Goal: Task Accomplishment & Management: Complete application form

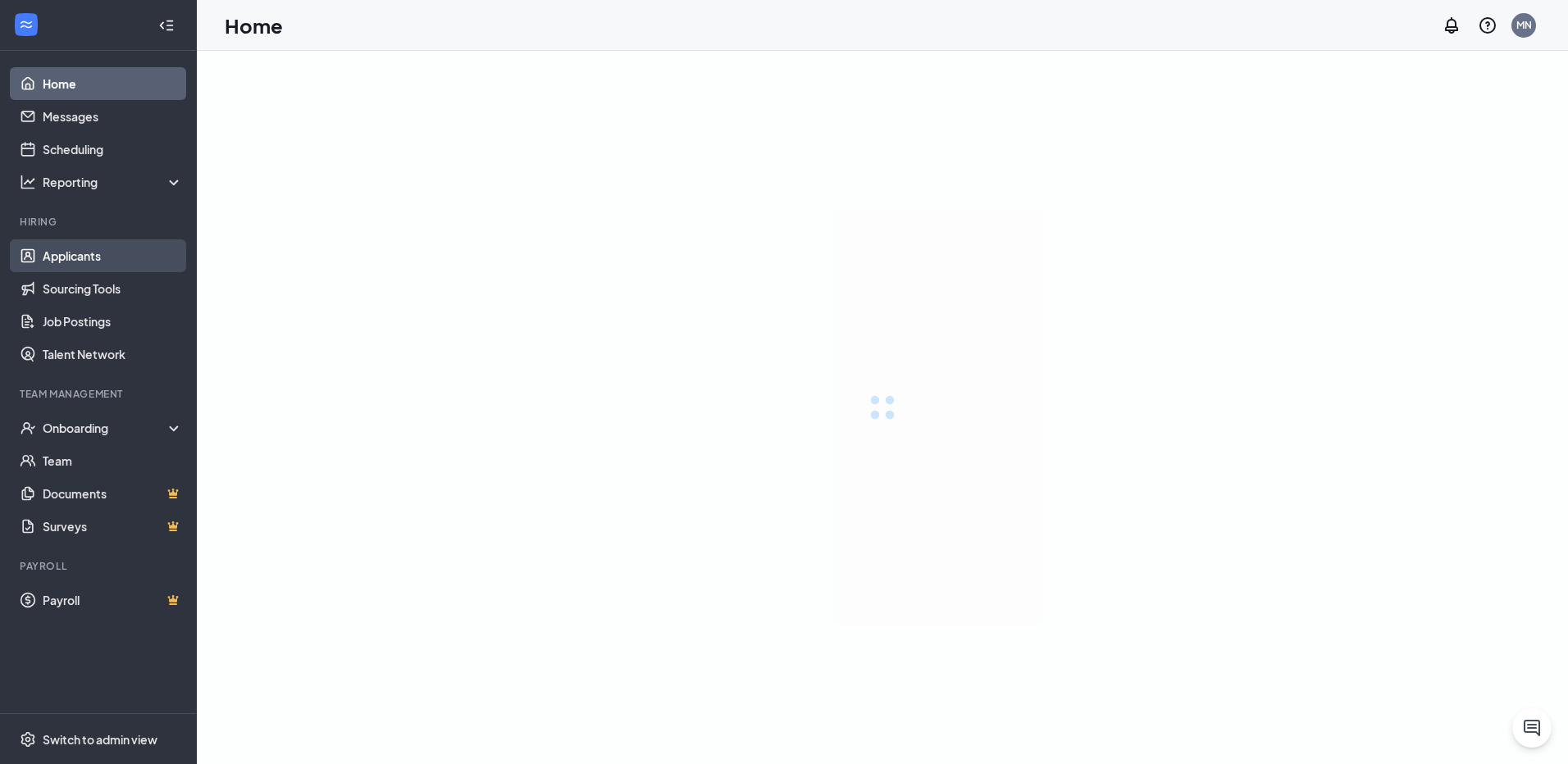
click at [68, 257] on link "Applicants" at bounding box center [113, 256] width 140 height 33
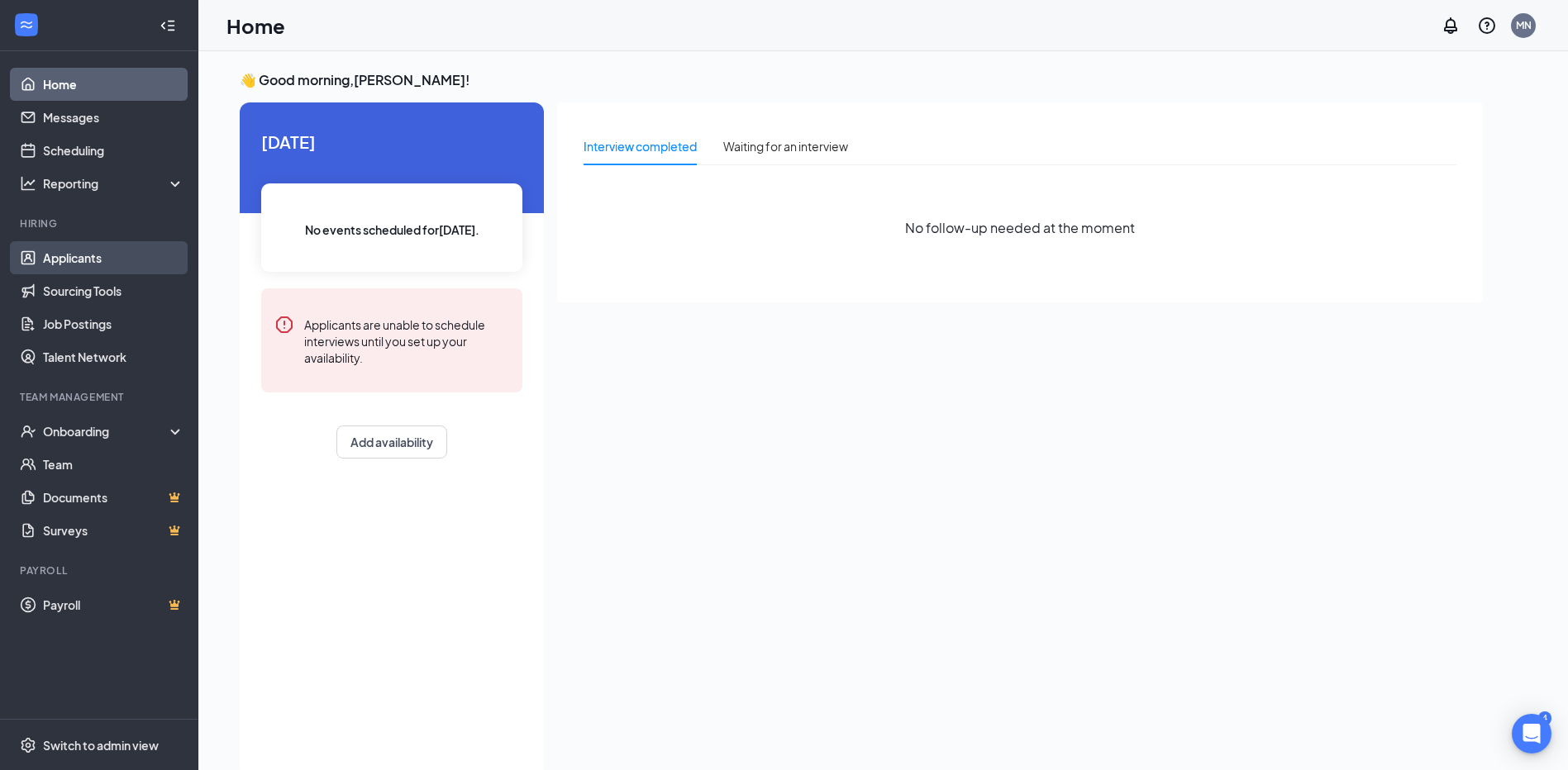
click at [79, 254] on link "Applicants" at bounding box center [114, 258] width 141 height 33
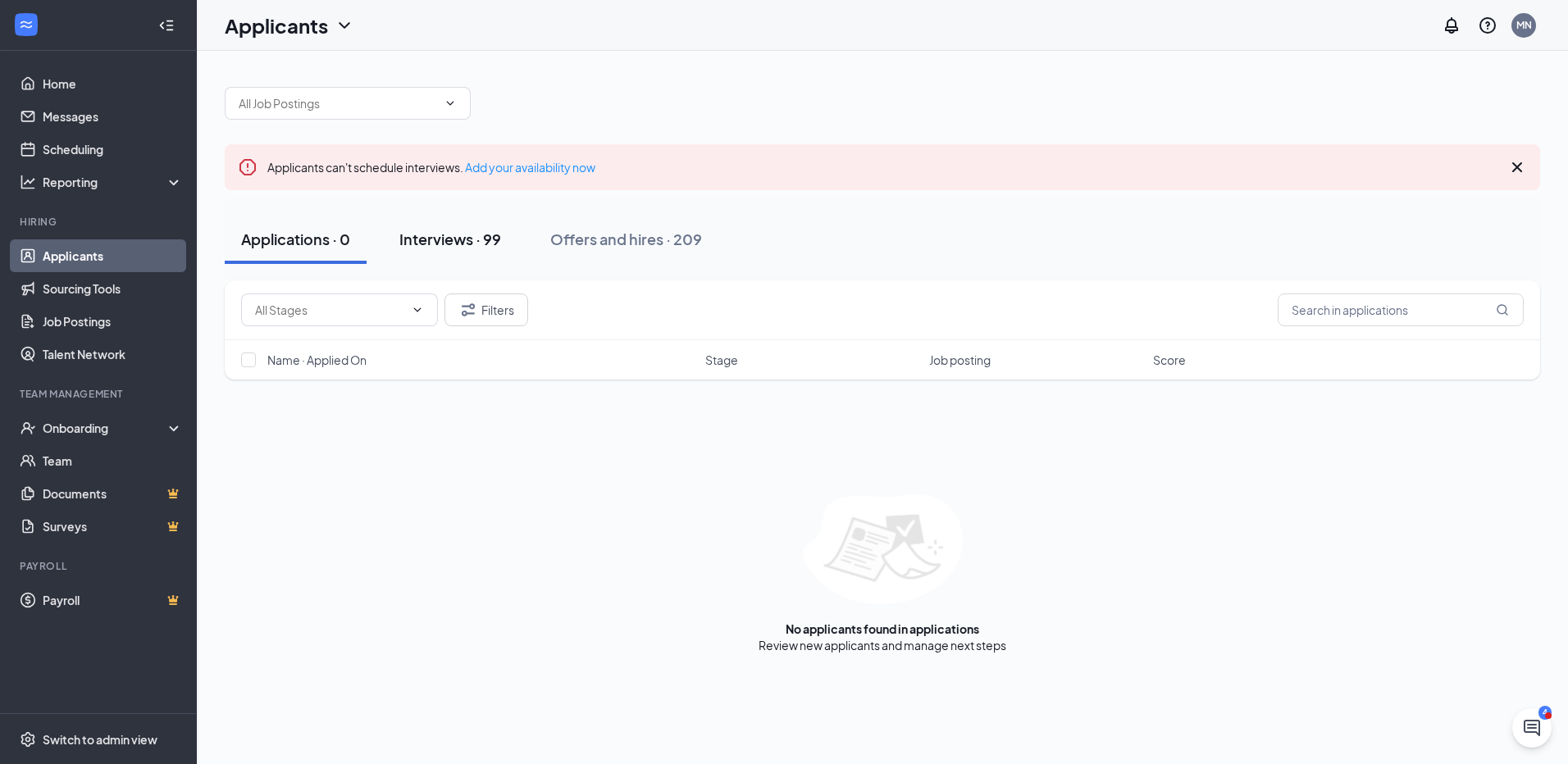
click at [450, 242] on div "Interviews · 99" at bounding box center [450, 239] width 101 height 20
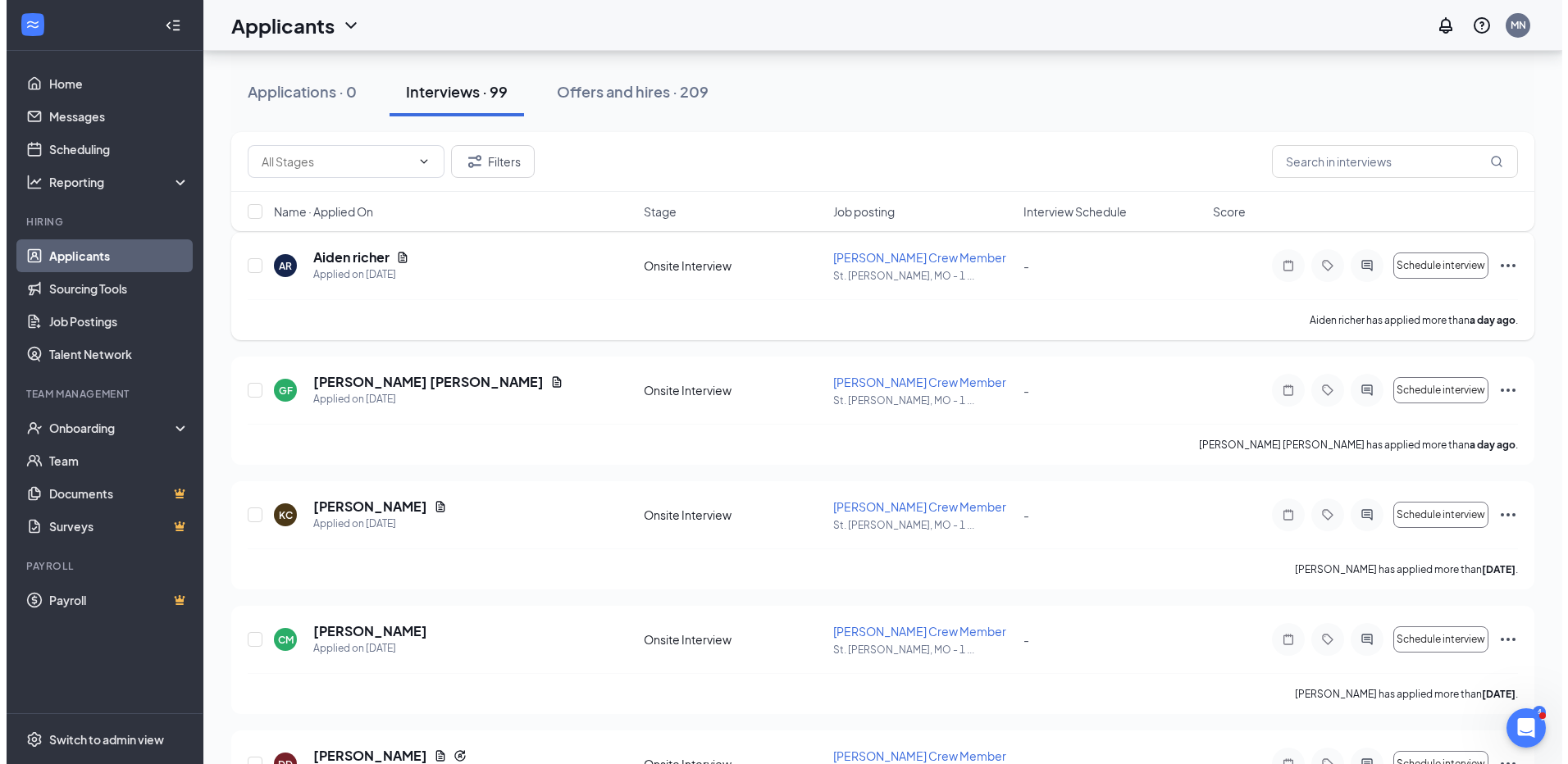
scroll to position [246, 0]
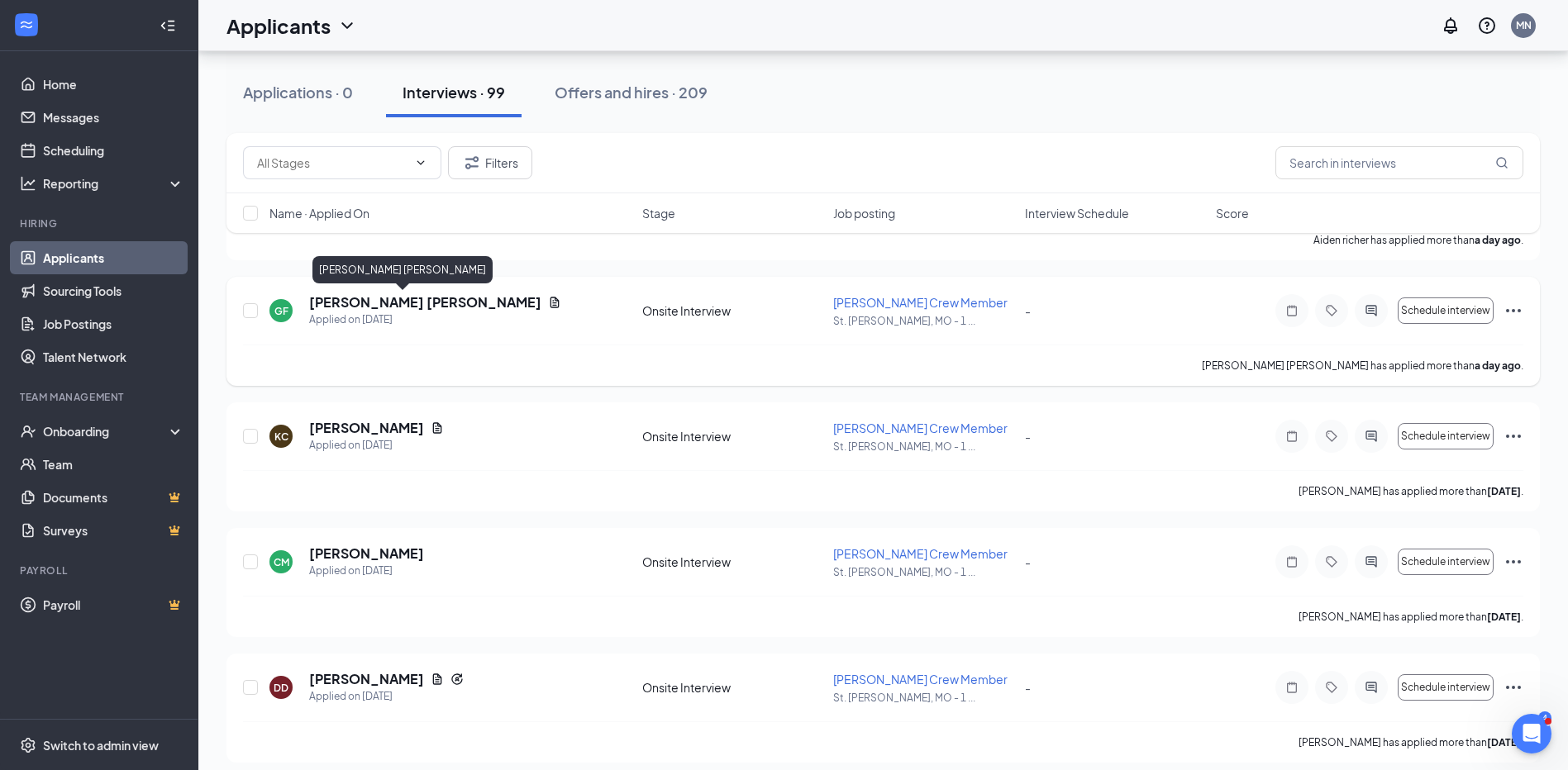
click at [353, 301] on h5 "Gage Fisher" at bounding box center [425, 302] width 232 height 19
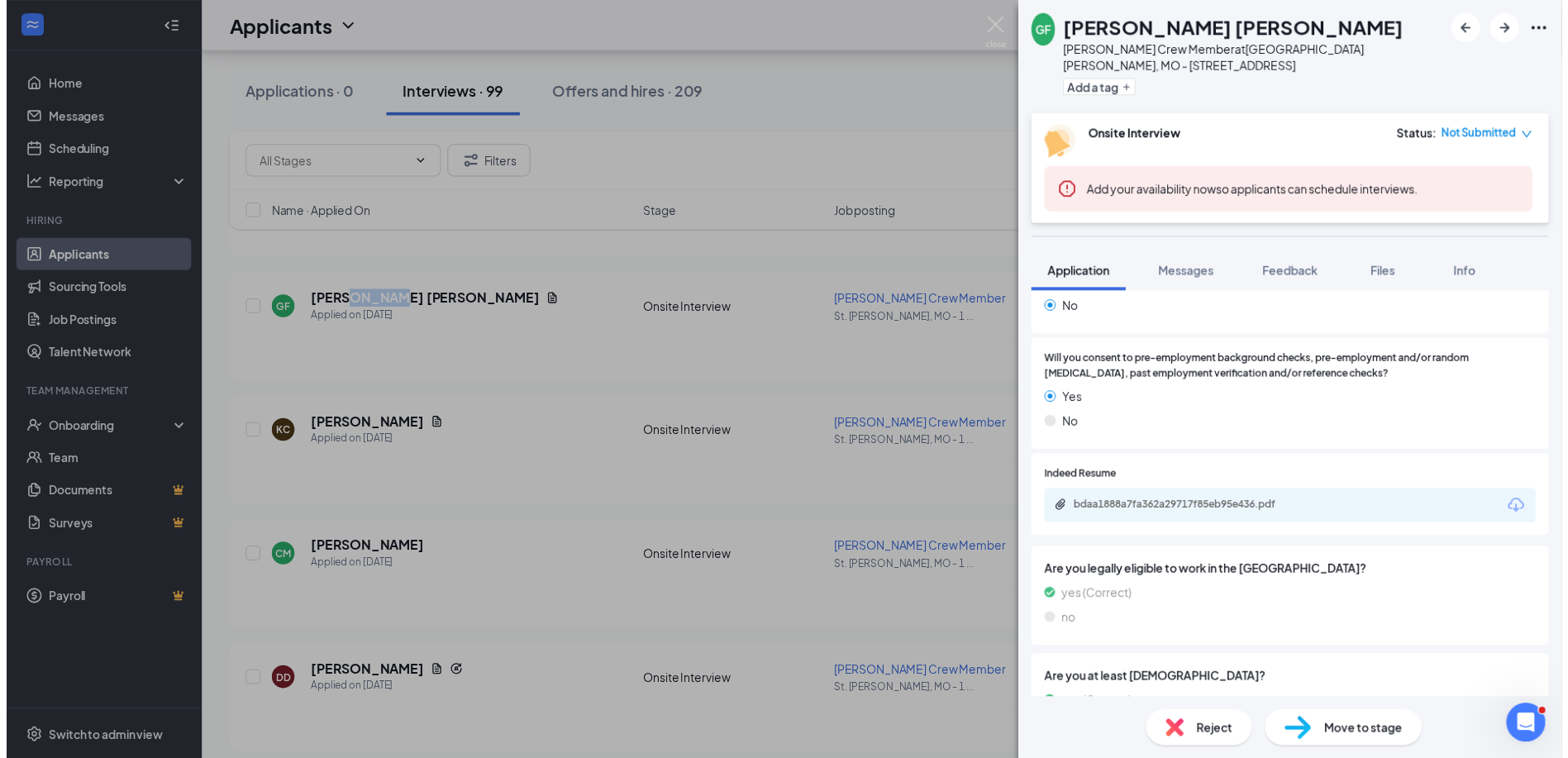
scroll to position [4061, 0]
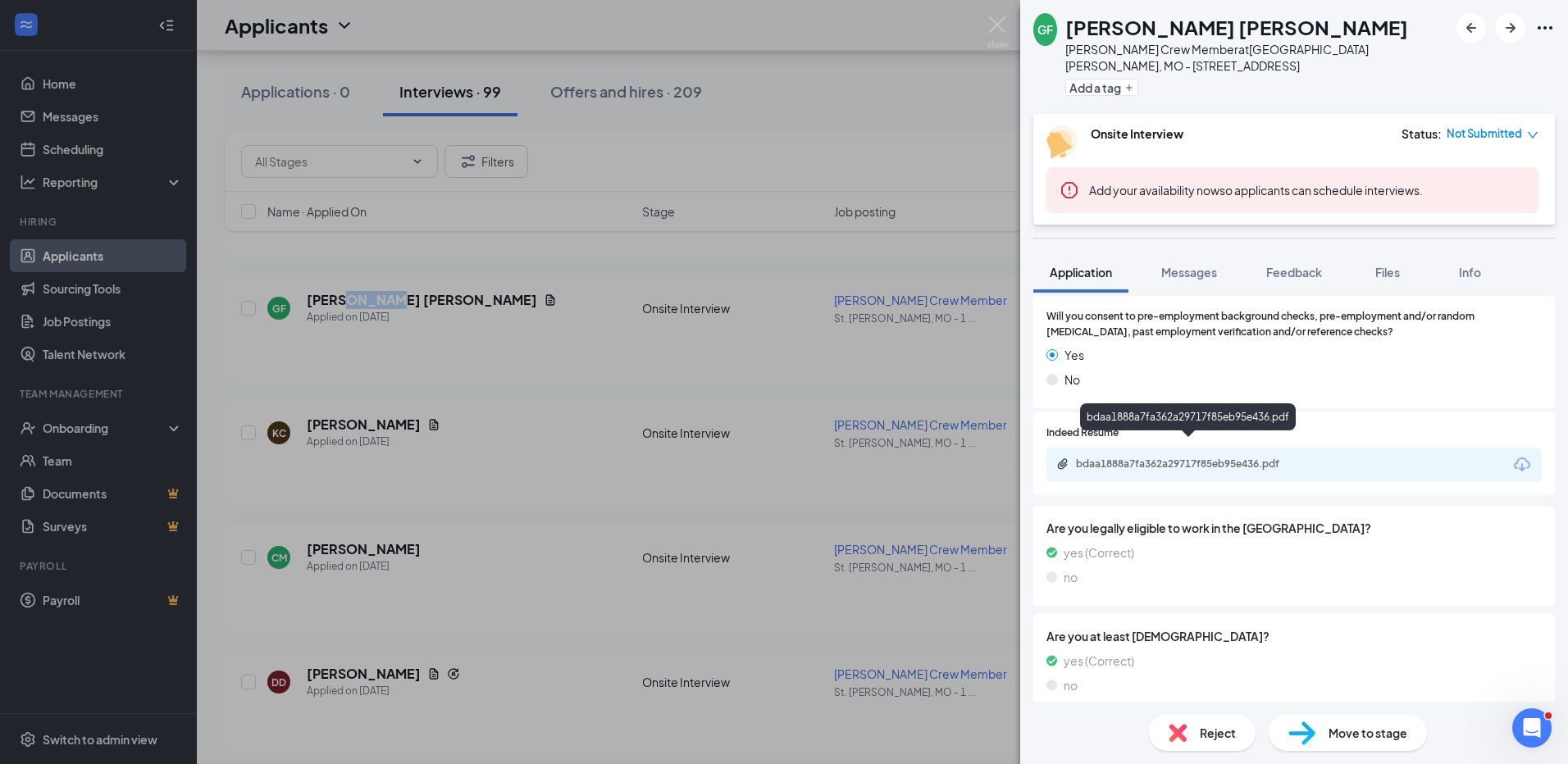
click at [1139, 457] on div "bdaa1888a7fa362a29717f85eb95e436.pdf" at bounding box center [1190, 463] width 230 height 13
click at [996, 20] on img at bounding box center [997, 32] width 20 height 32
click at [63, 427] on div "Onboarding" at bounding box center [106, 427] width 126 height 17
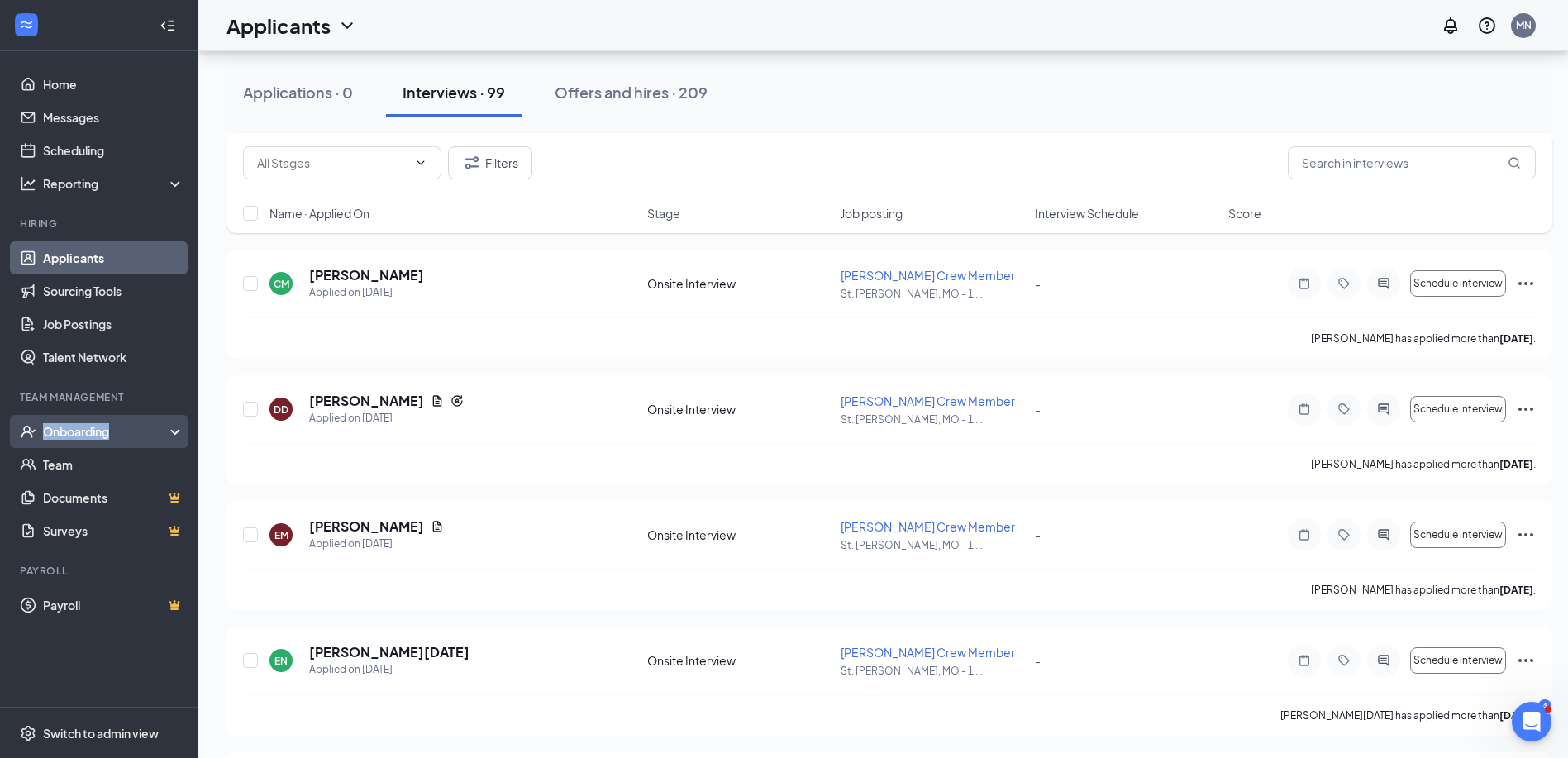
scroll to position [166, 0]
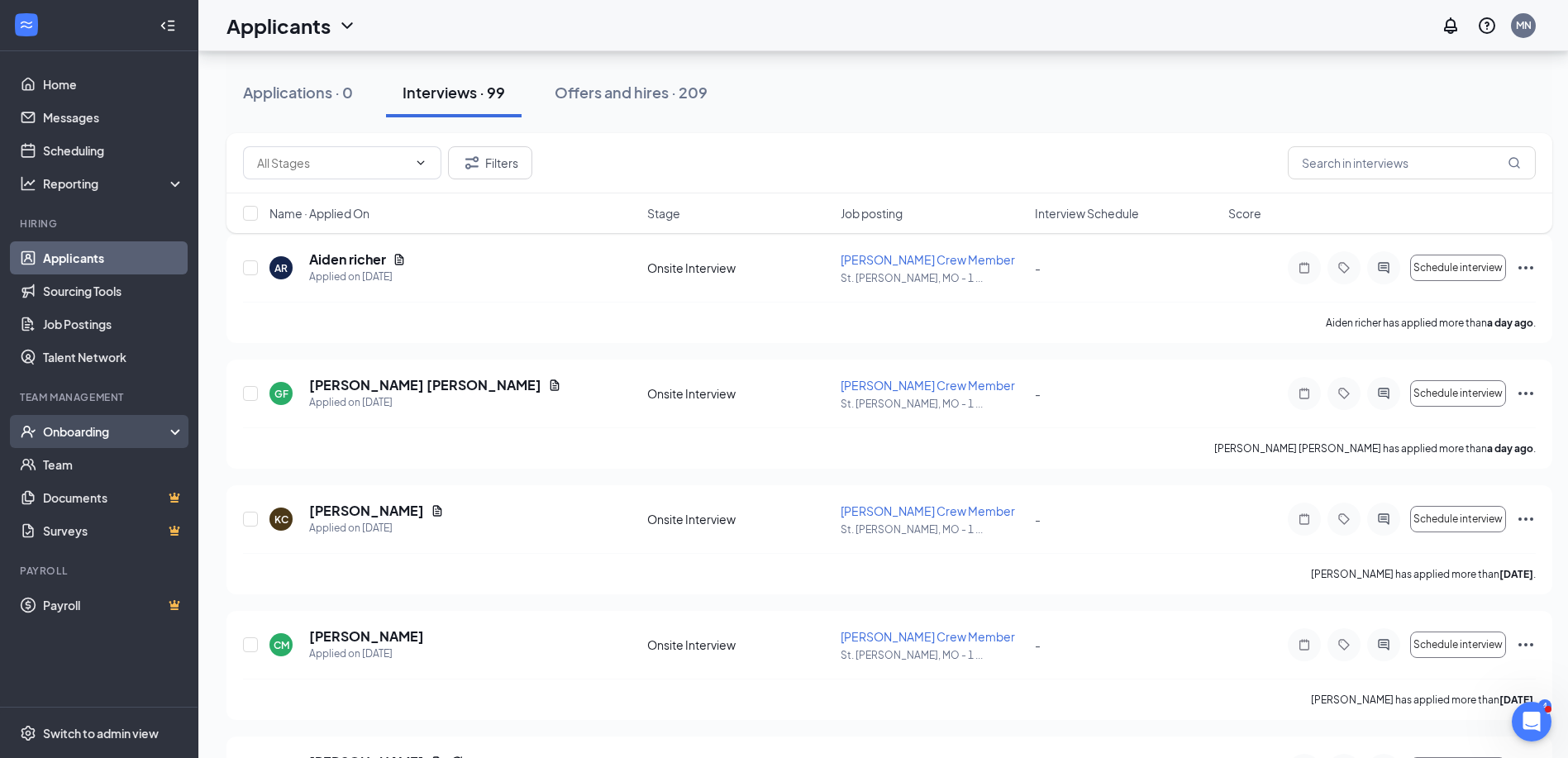
click at [176, 433] on icon at bounding box center [178, 433] width 13 height 0
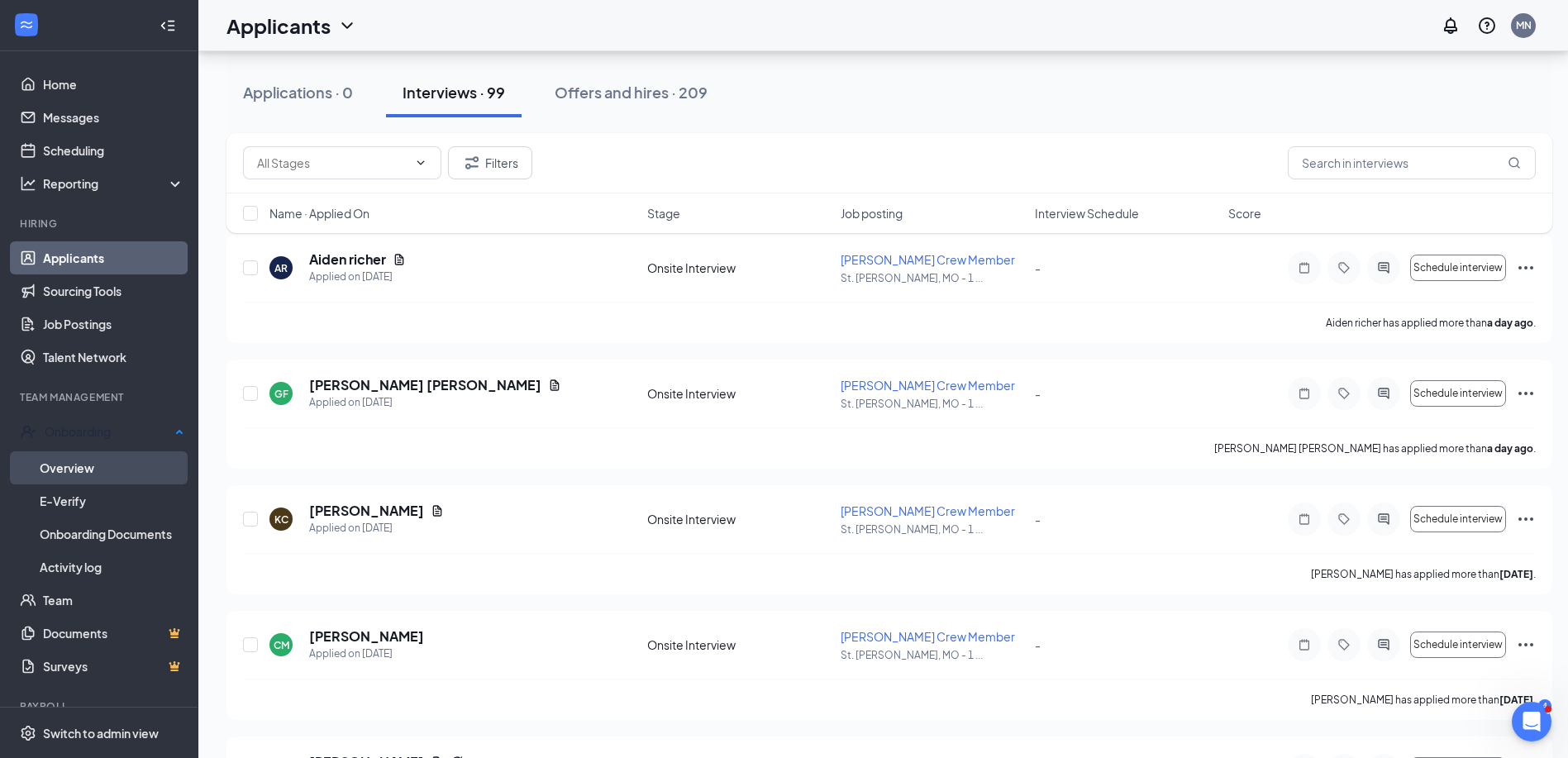
click at [141, 467] on link "Overview" at bounding box center [112, 468] width 145 height 33
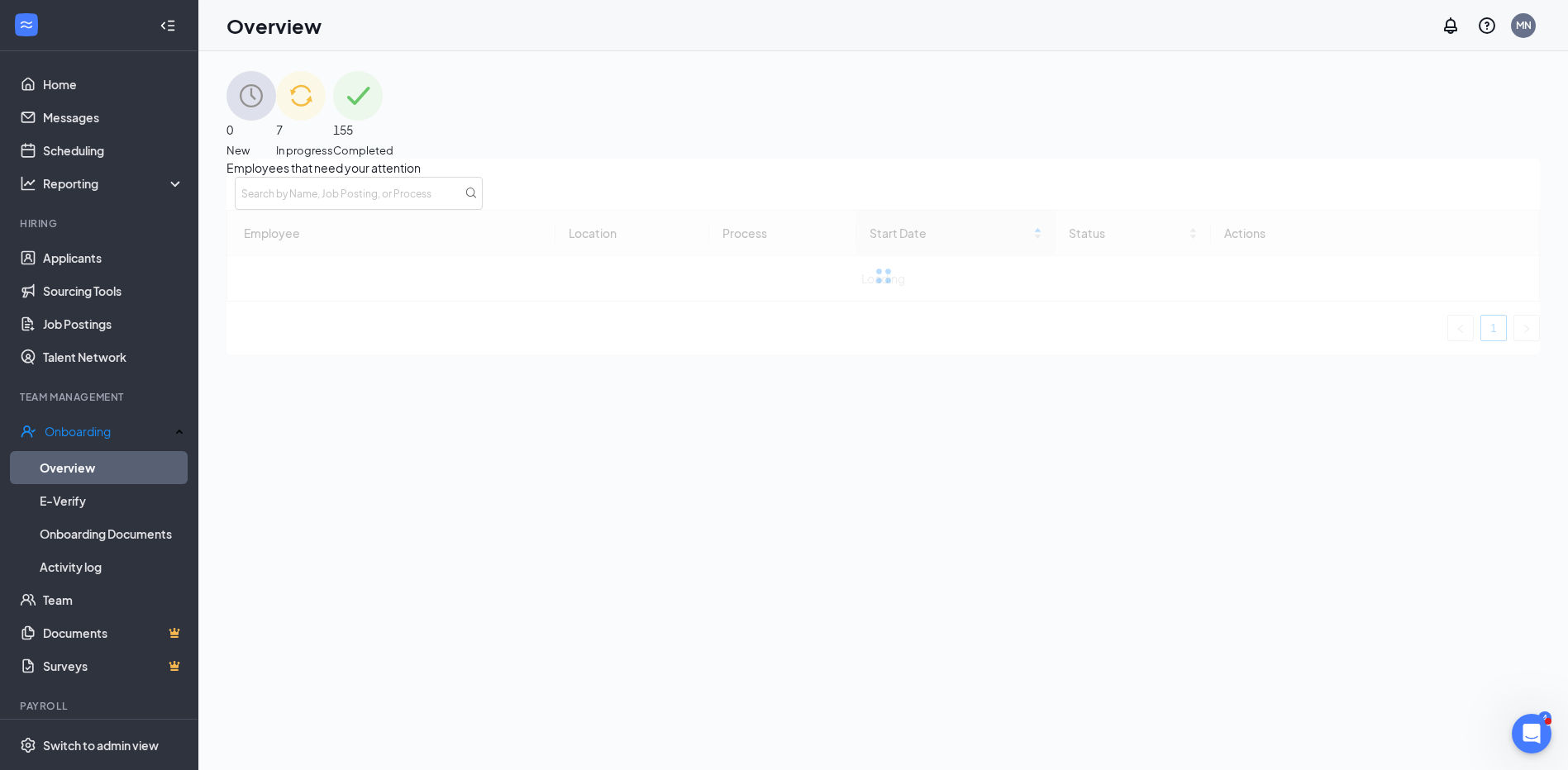
click at [333, 142] on span "In progress" at bounding box center [304, 150] width 57 height 17
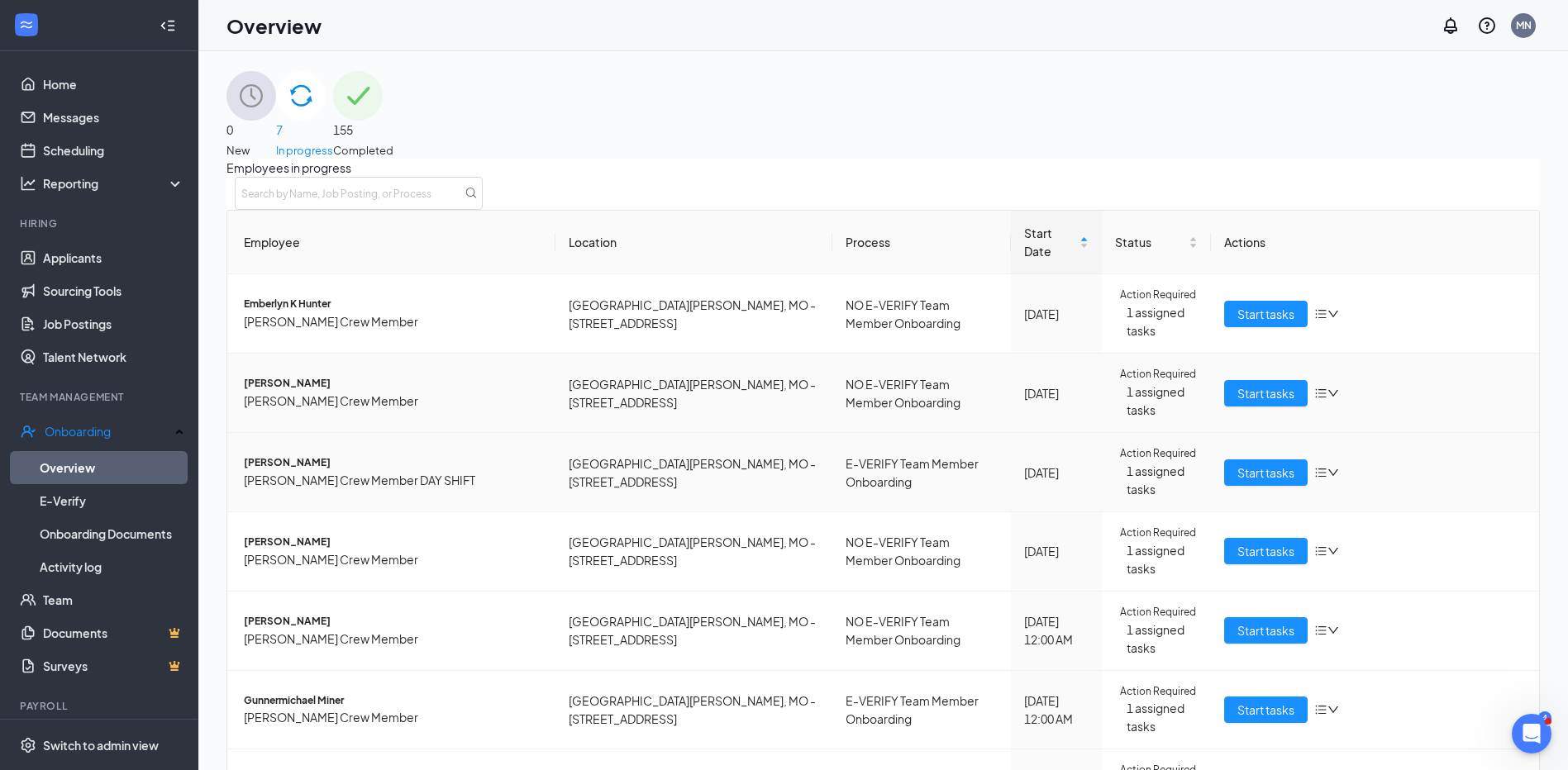
scroll to position [218, 0]
click at [294, 614] on span "[PERSON_NAME]" at bounding box center [393, 622] width 299 height 16
click at [295, 614] on span "[PERSON_NAME]" at bounding box center [393, 622] width 299 height 16
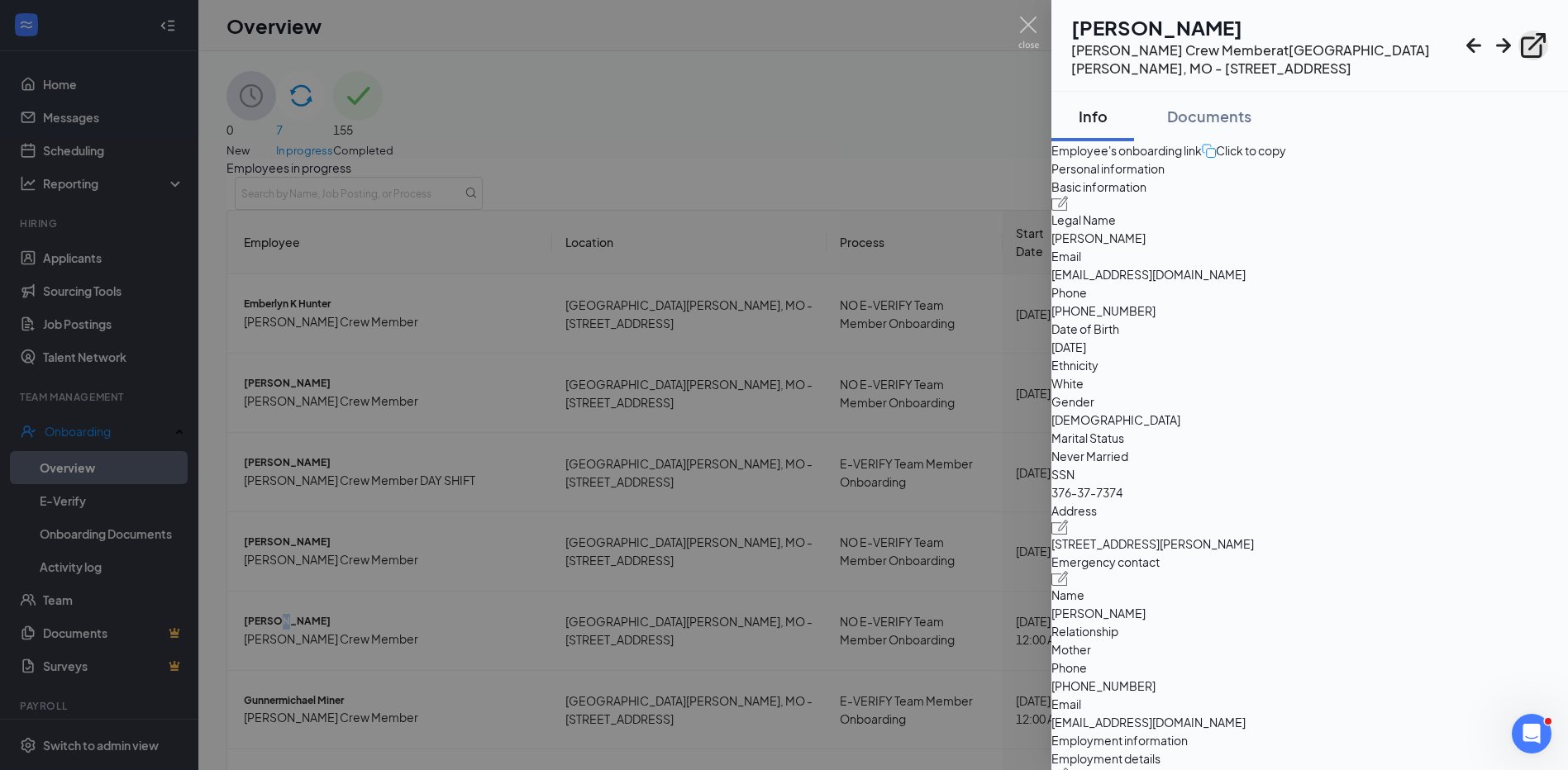
click at [1534, 43] on icon "ExternalLink" at bounding box center [1533, 46] width 25 height 25
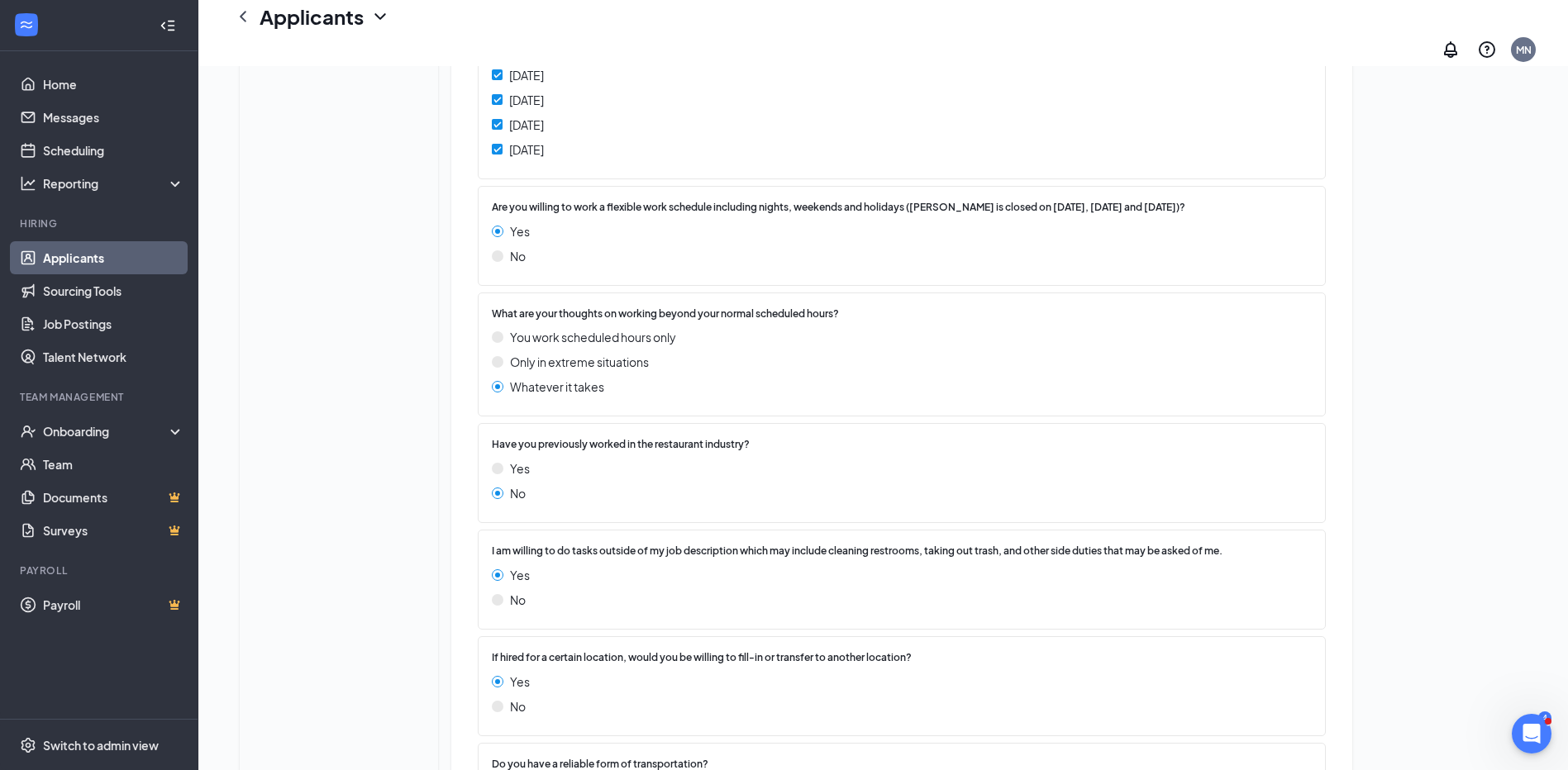
scroll to position [1660, 0]
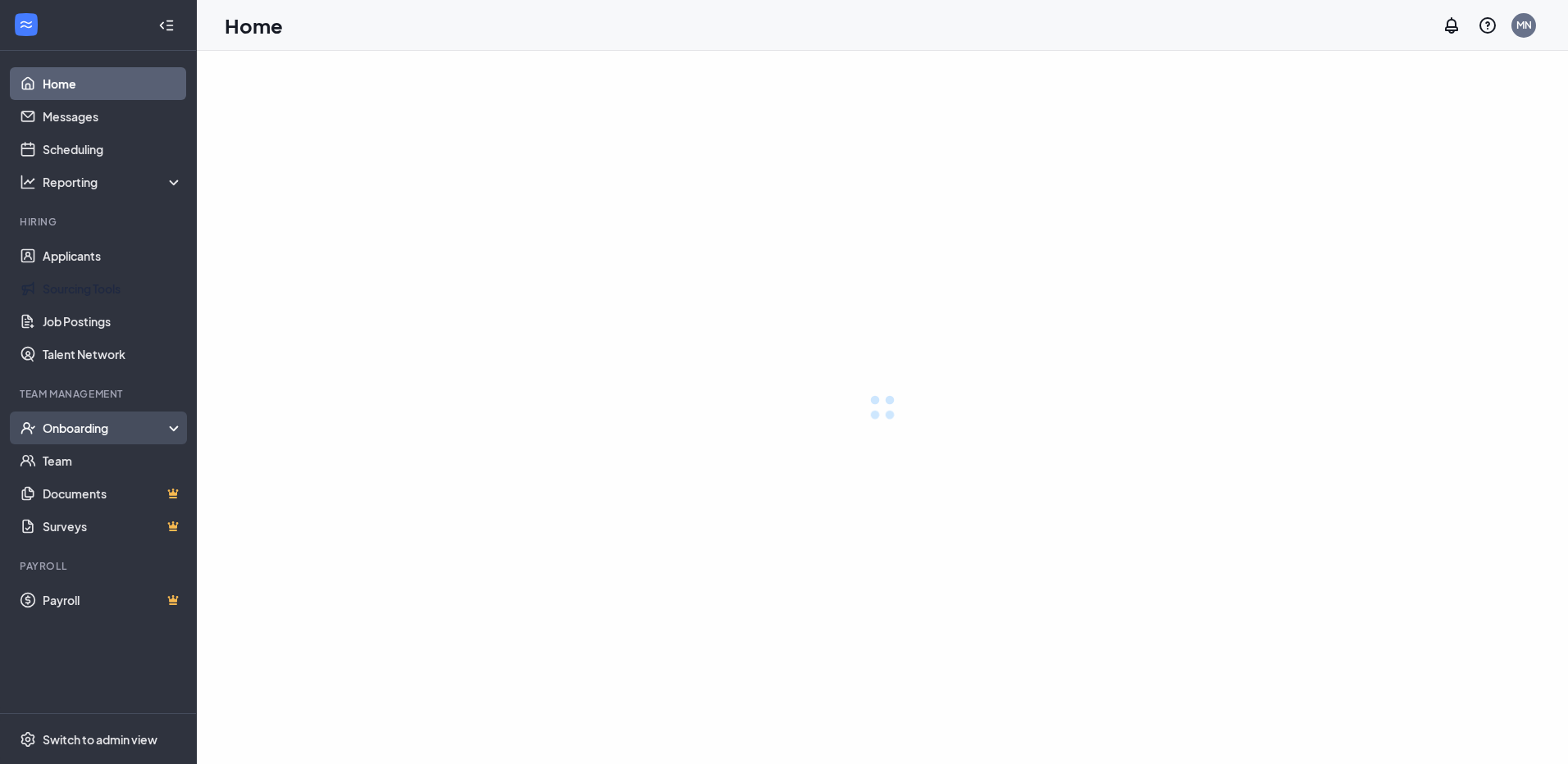
click at [113, 421] on div "Onboarding" at bounding box center [106, 427] width 126 height 17
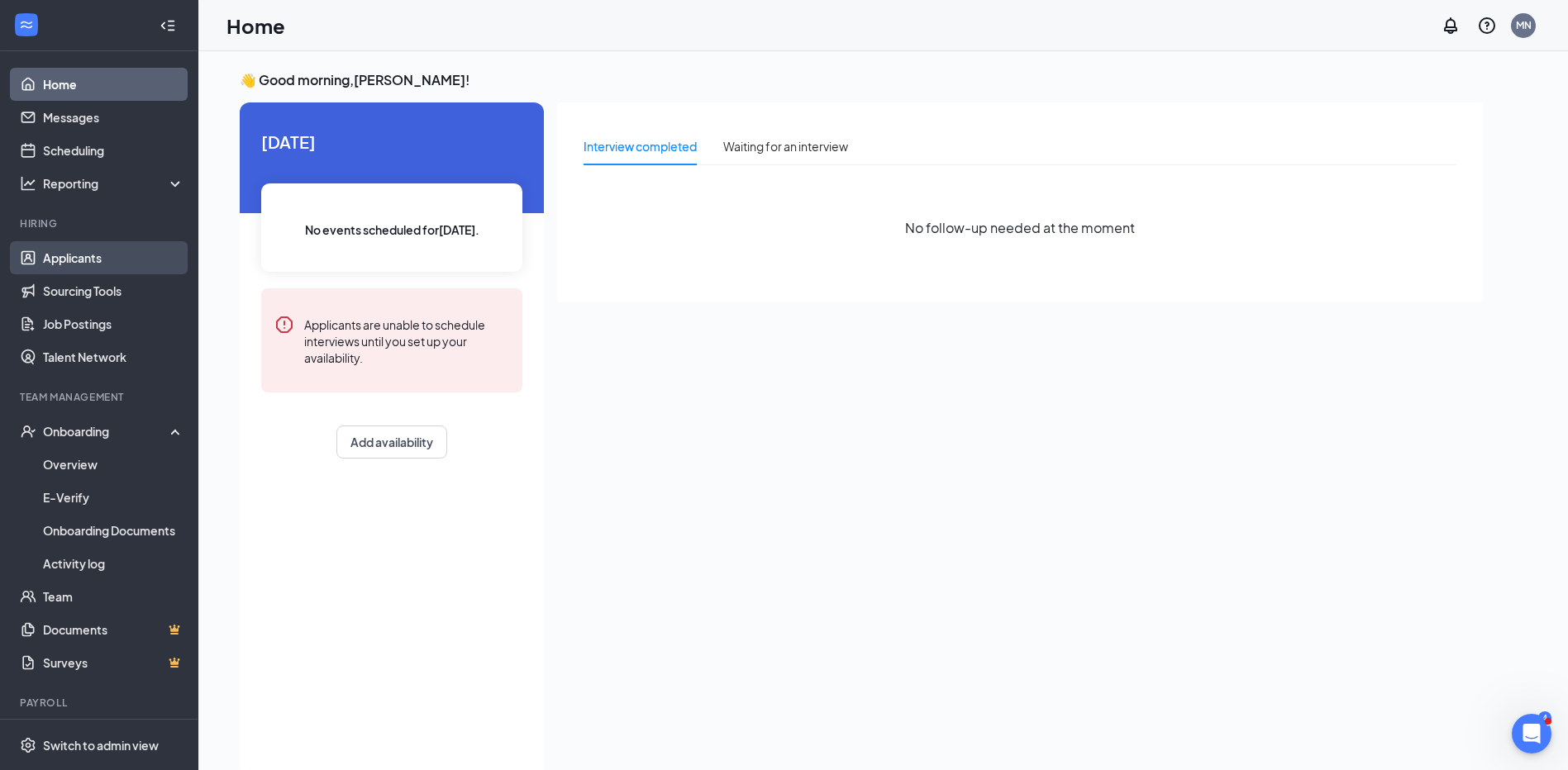
click at [99, 249] on link "Applicants" at bounding box center [114, 258] width 141 height 33
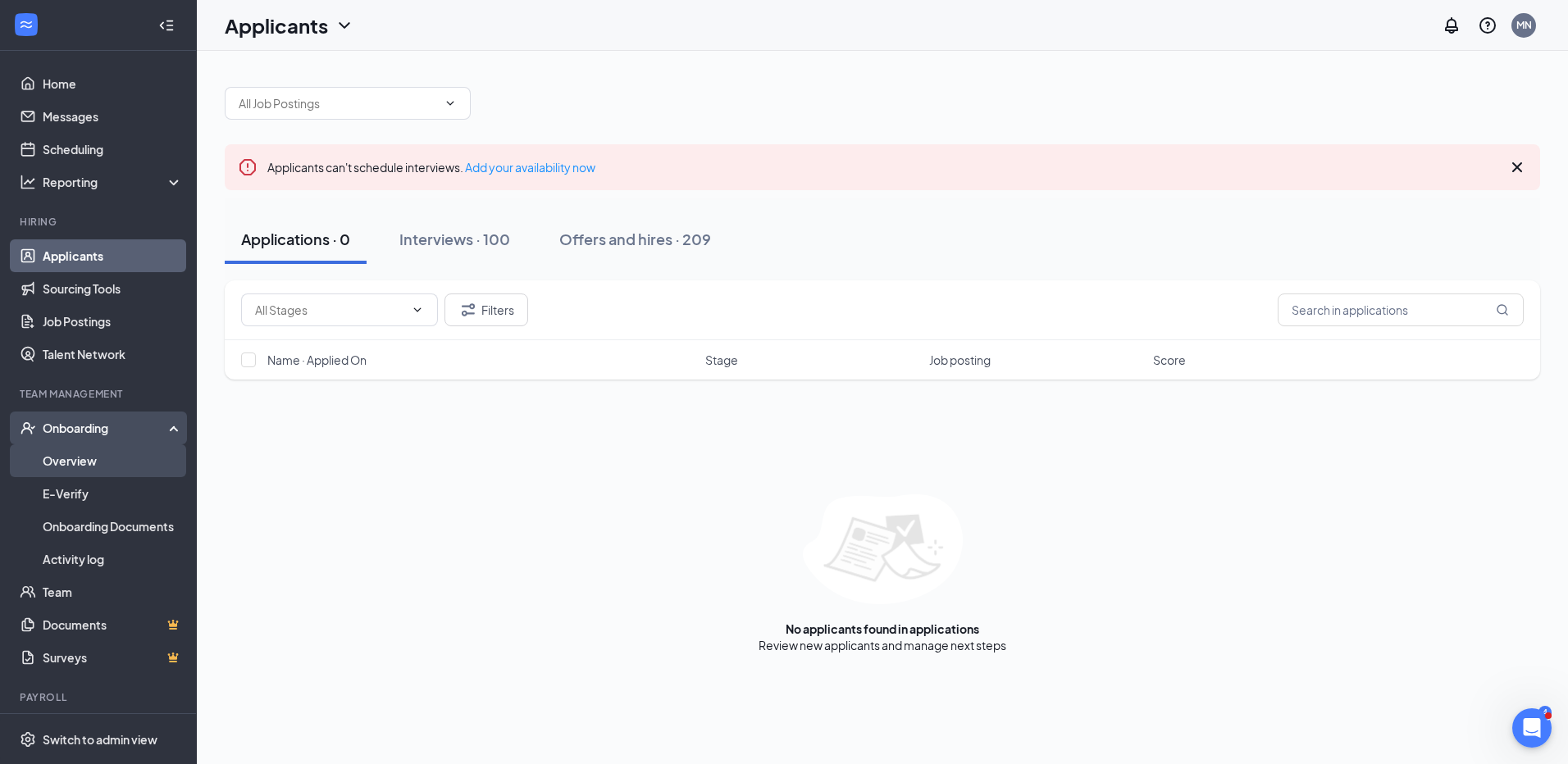
click at [73, 448] on link "Overview" at bounding box center [113, 461] width 140 height 33
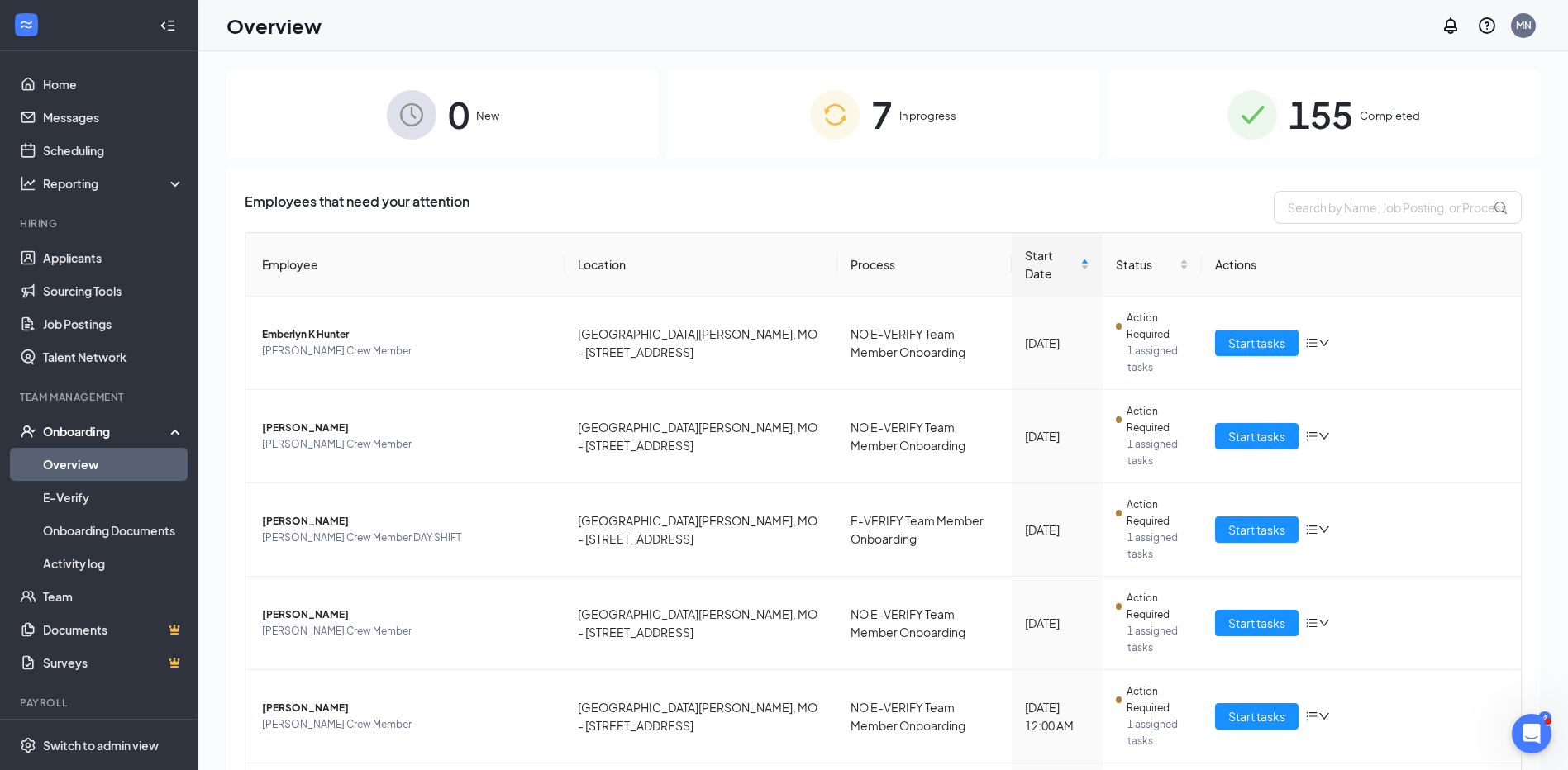
click at [902, 126] on div "7 In progress" at bounding box center [883, 115] width 432 height 86
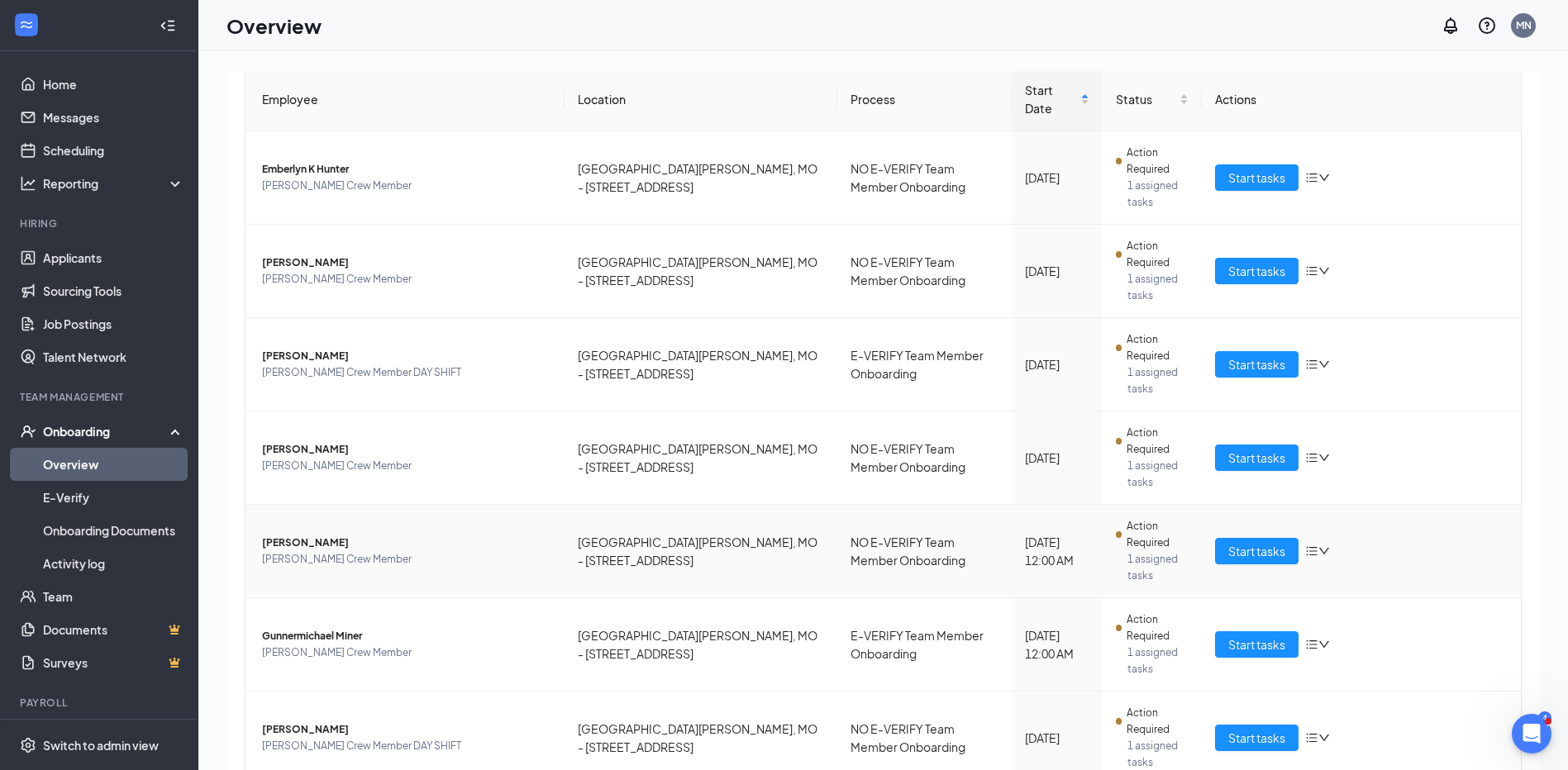
scroll to position [171, 0]
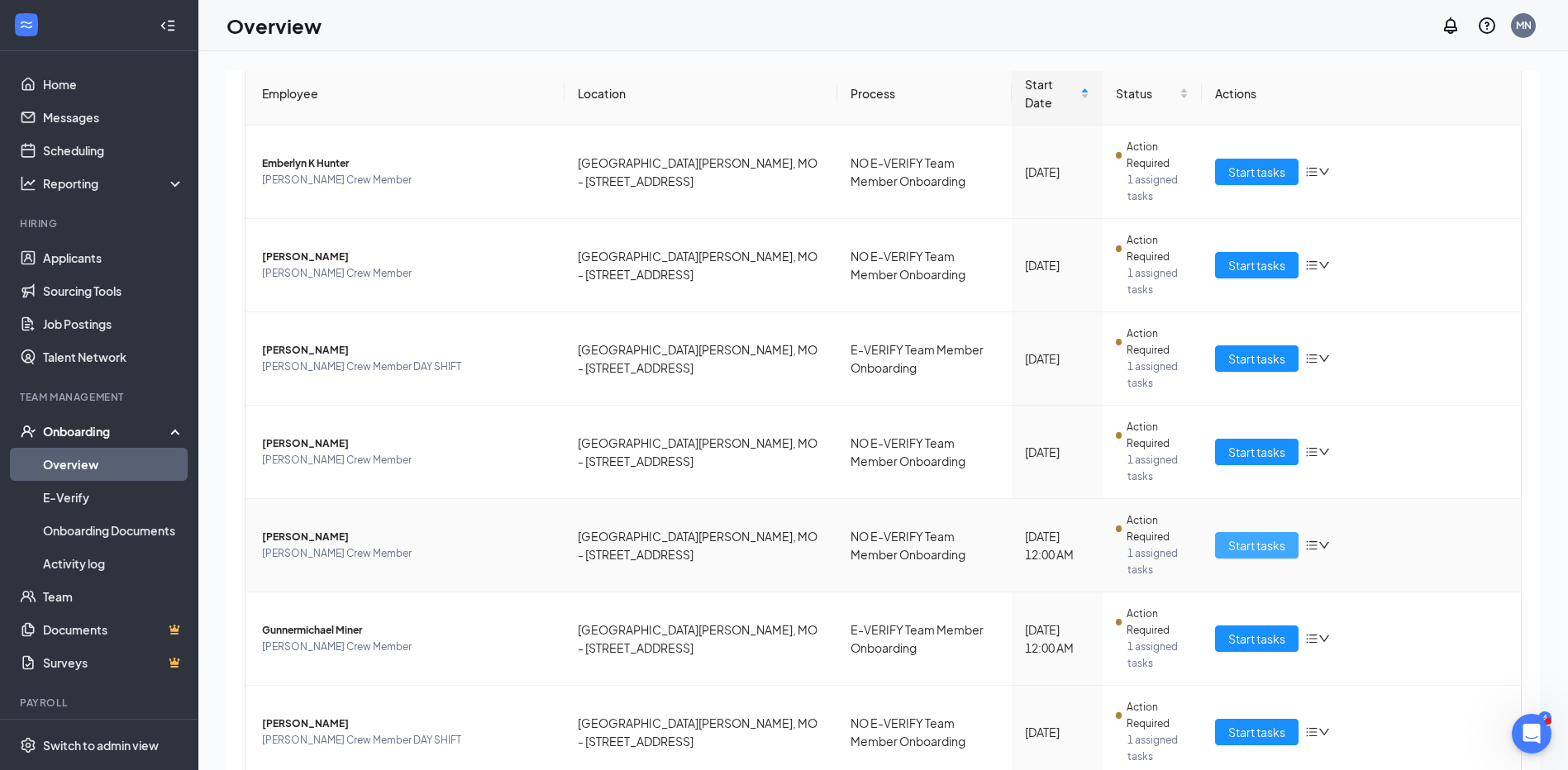
click at [1230, 537] on span "Start tasks" at bounding box center [1256, 545] width 57 height 19
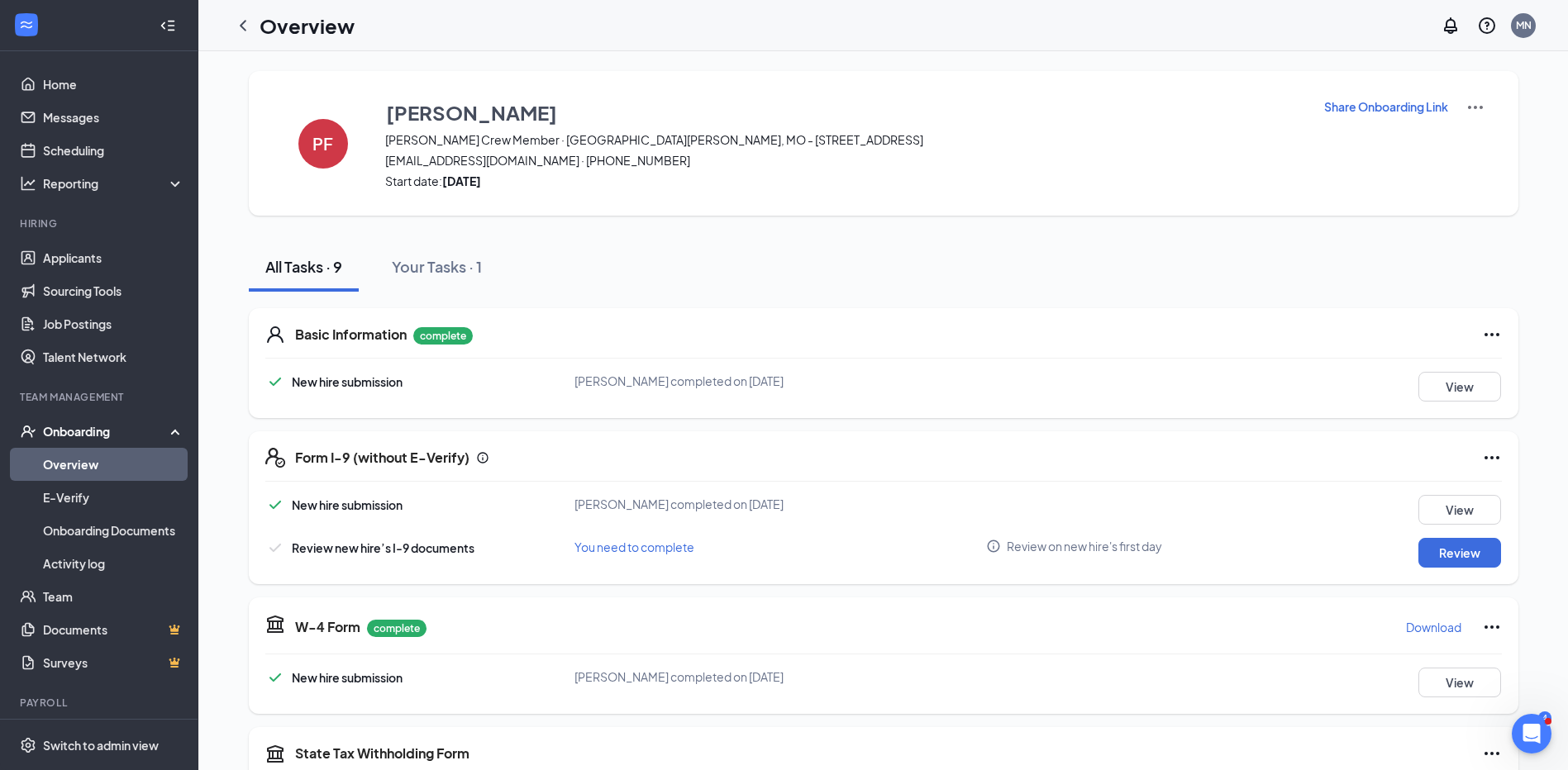
click at [1264, 109] on p "Share Onboarding Link" at bounding box center [1386, 107] width 124 height 17
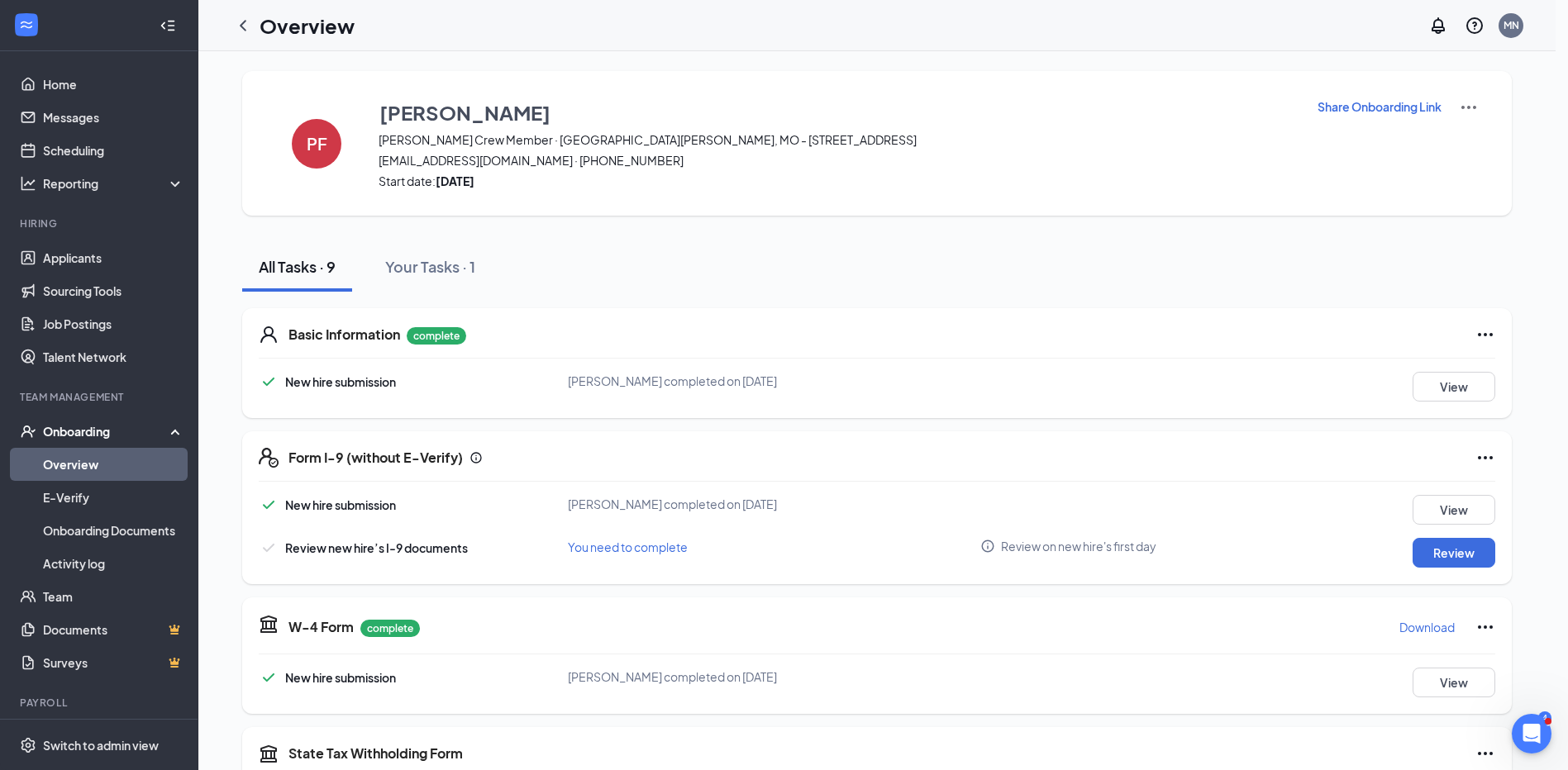
type textarea "Hi Payton, This is a gentle reminder to complete your onboarding before your fi…"
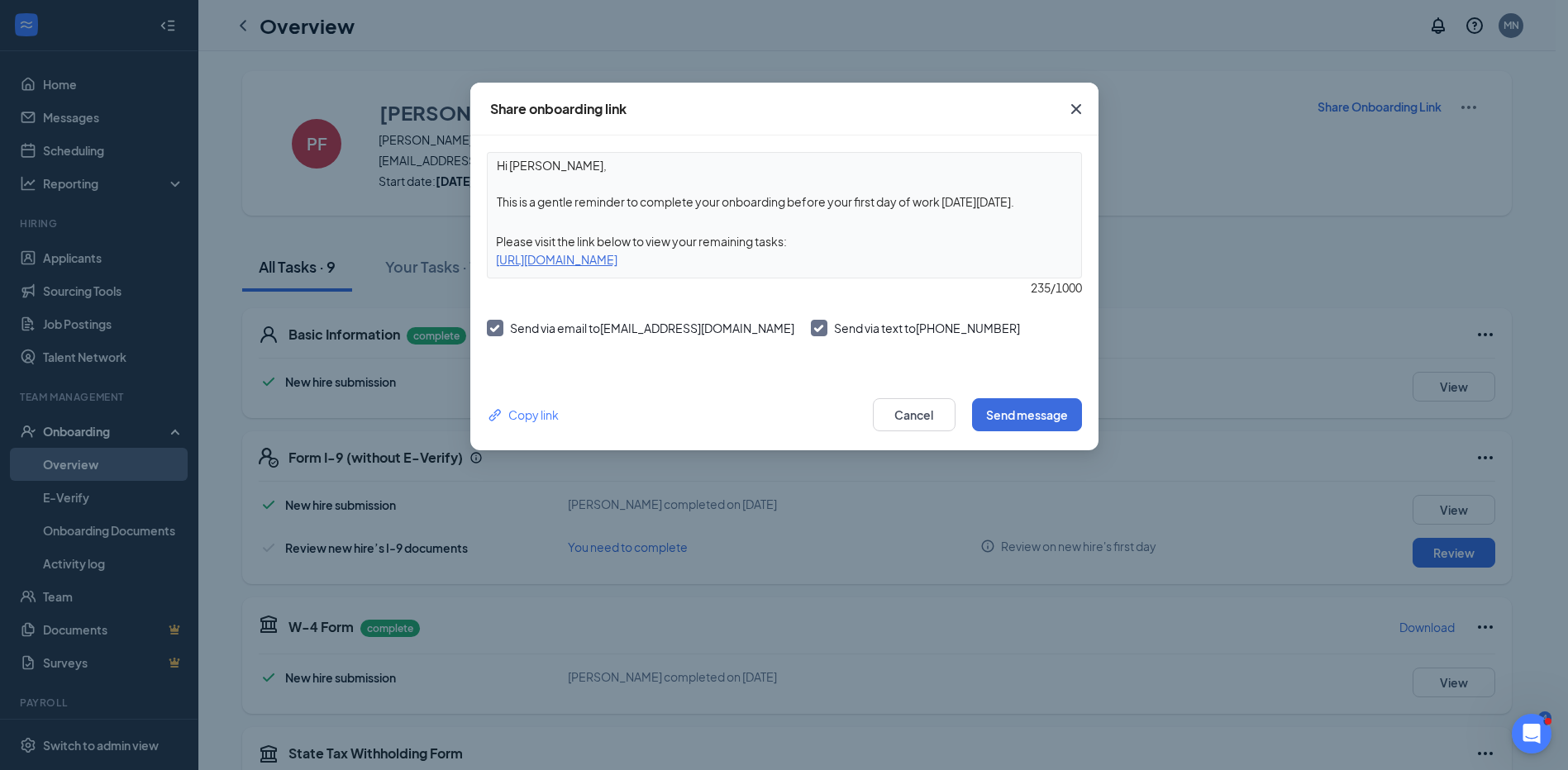
drag, startPoint x: 933, startPoint y: 259, endPoint x: 510, endPoint y: 264, distance: 423.0
click at [510, 264] on div "https://www.workstream.us/j/onboarding/efbdd487/employee?locale=en" at bounding box center [784, 259] width 593 height 19
click at [527, 424] on div "Copy link Cancel Send message" at bounding box center [784, 415] width 595 height 33
click at [530, 417] on div "Copy link" at bounding box center [523, 414] width 72 height 19
drag, startPoint x: 530, startPoint y: 417, endPoint x: 695, endPoint y: 355, distance: 176.3
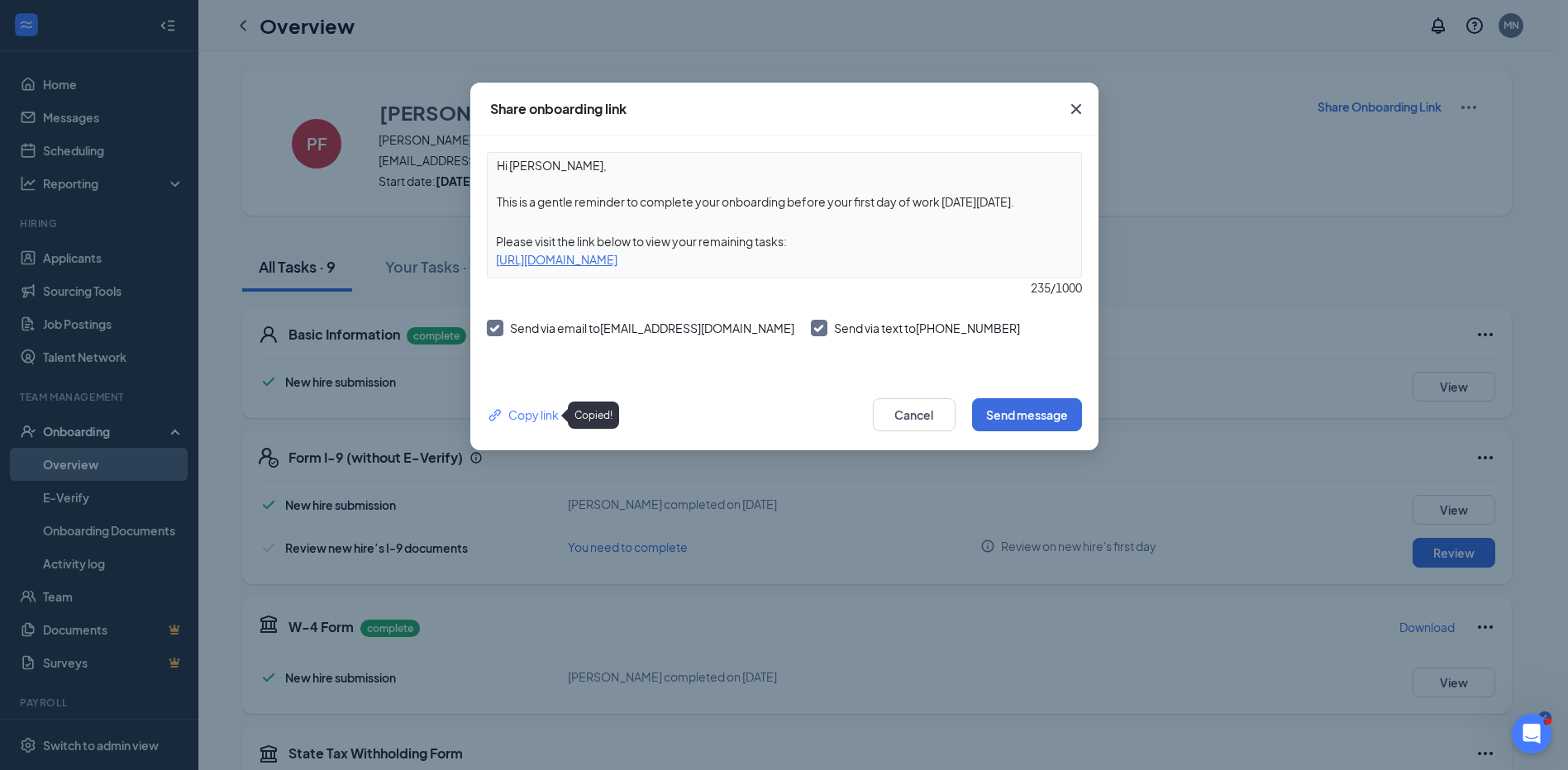
click at [704, 383] on div "Copy link Cancel Send message" at bounding box center [784, 414] width 628 height 71
click at [1074, 109] on icon "Cross" at bounding box center [1076, 109] width 20 height 20
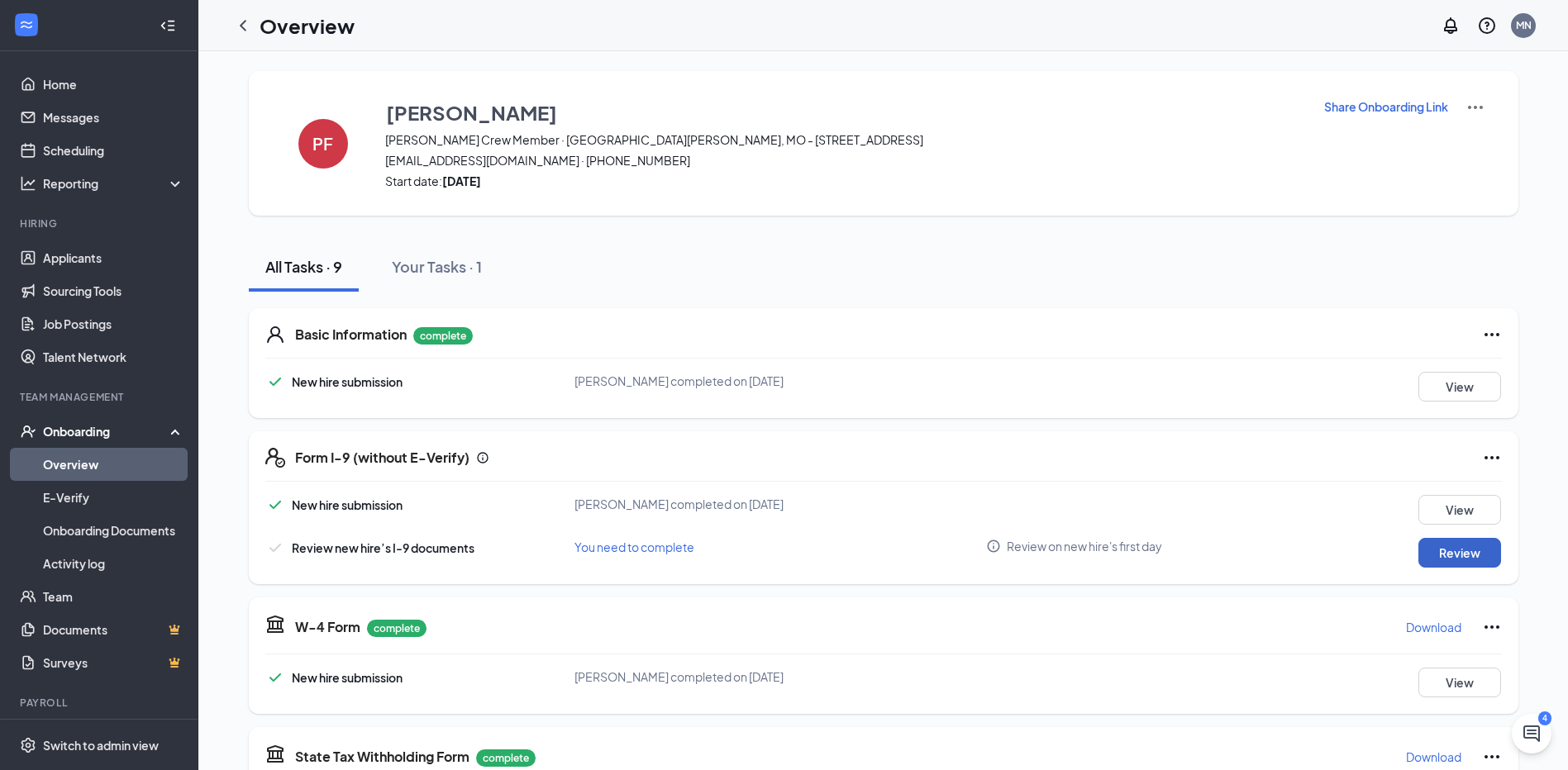
click at [1436, 550] on button "Review" at bounding box center [1460, 552] width 83 height 30
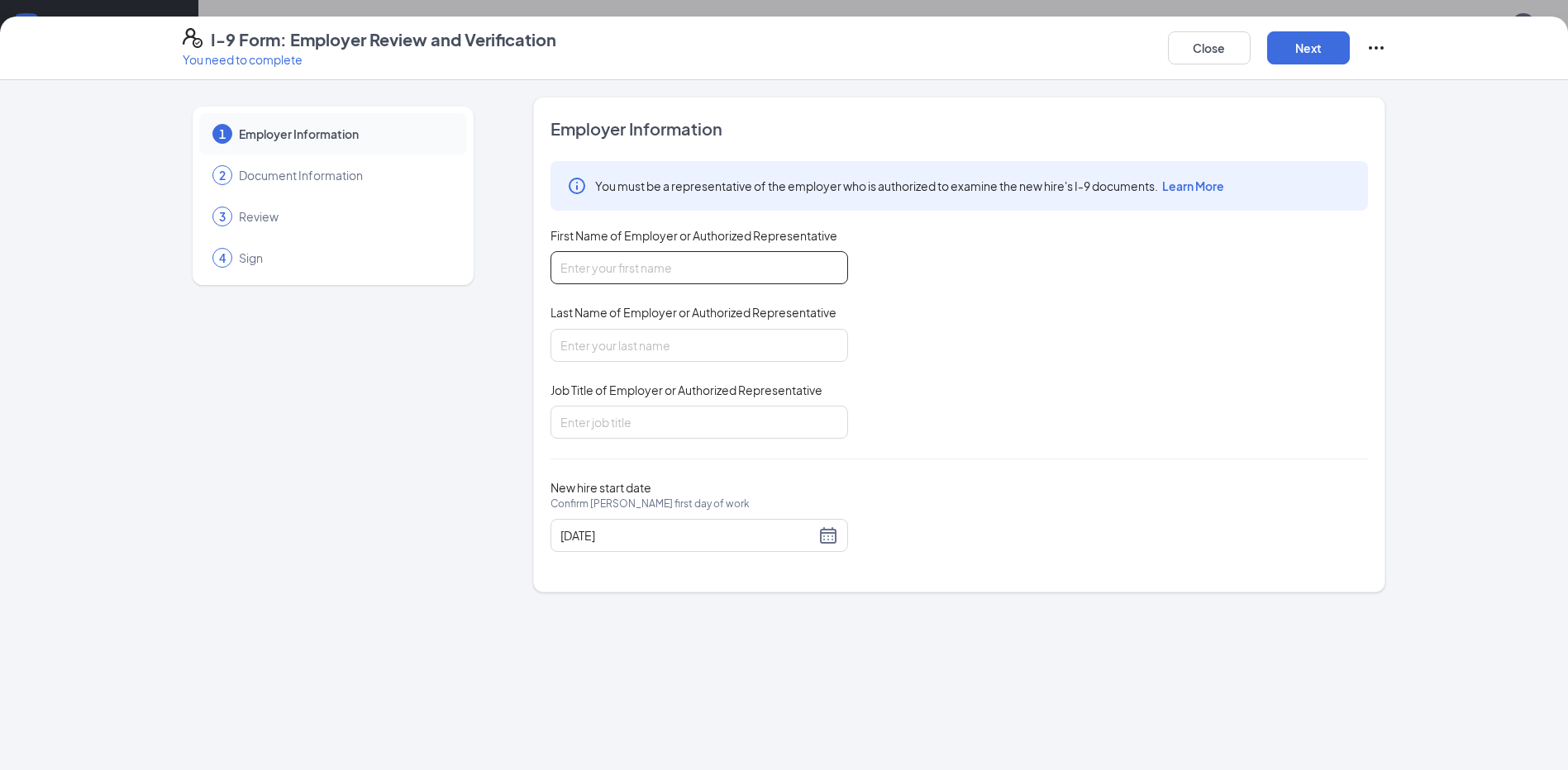
click at [623, 276] on input "First Name of Employer or Authorized Representative" at bounding box center [700, 268] width 298 height 33
type input "Zoey"
click at [629, 352] on input "Last Name of Employer or Authorized Representative" at bounding box center [700, 345] width 298 height 33
type input "Niess"
click at [635, 434] on input "Job Title of Employer or Authorized Representative" at bounding box center [700, 422] width 298 height 33
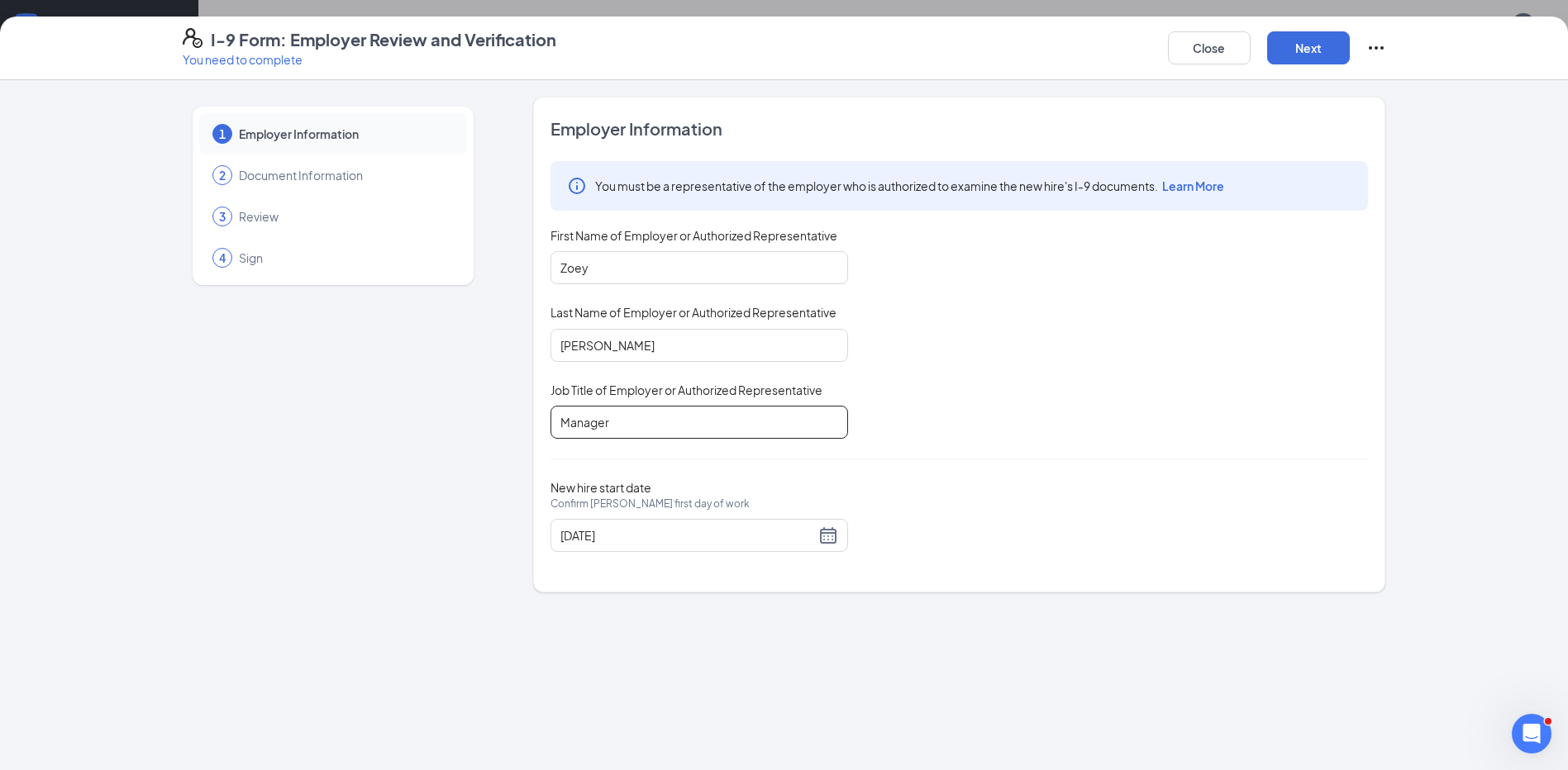
type input "Manager"
click at [1296, 49] on button "Next" at bounding box center [1309, 48] width 83 height 33
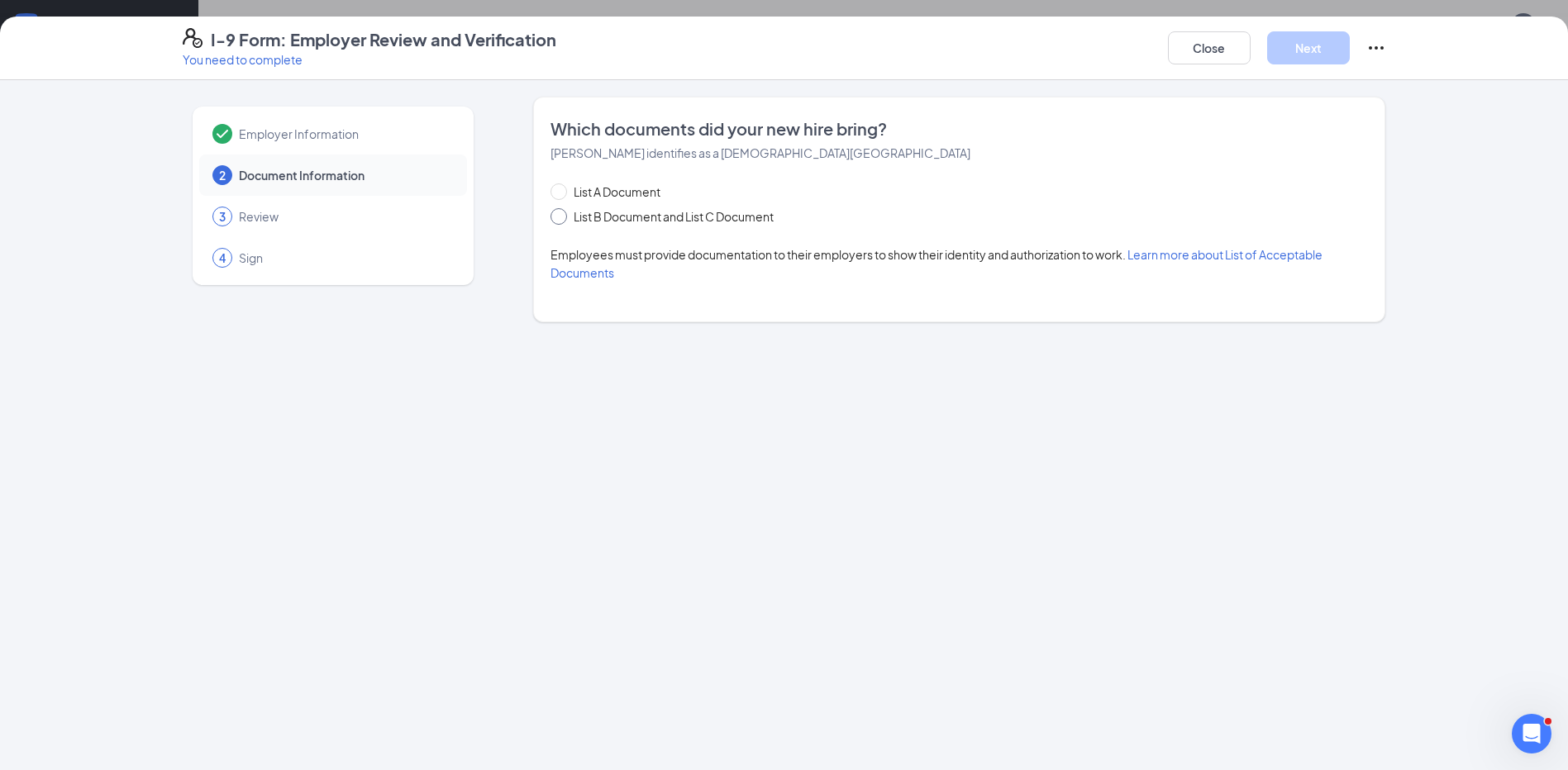
click at [564, 219] on span at bounding box center [559, 216] width 17 height 17
click at [562, 219] on input "List B Document and List C Document" at bounding box center [556, 213] width 11 height 11
radio input "true"
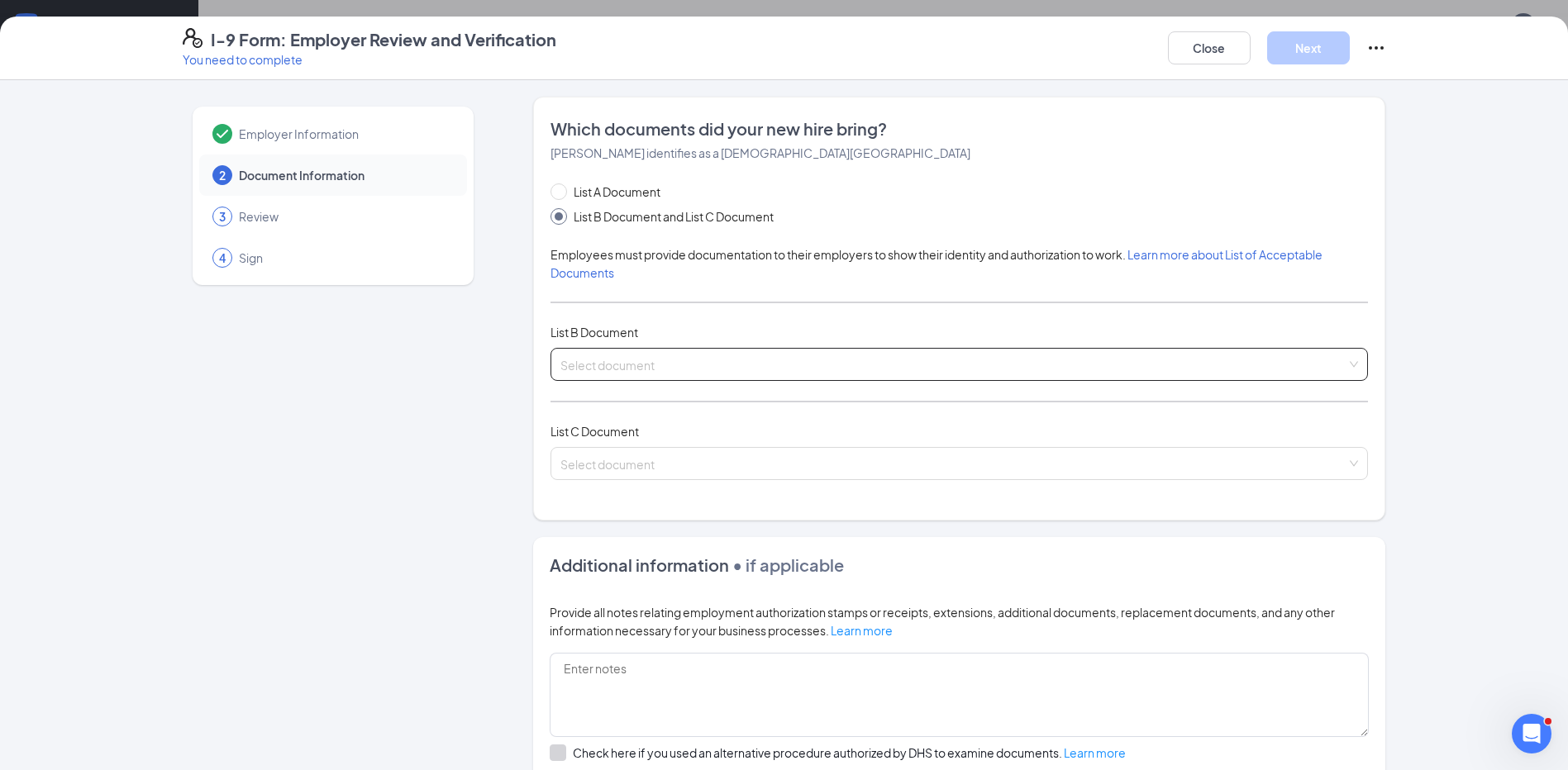
click at [680, 357] on input "search" at bounding box center [954, 361] width 786 height 25
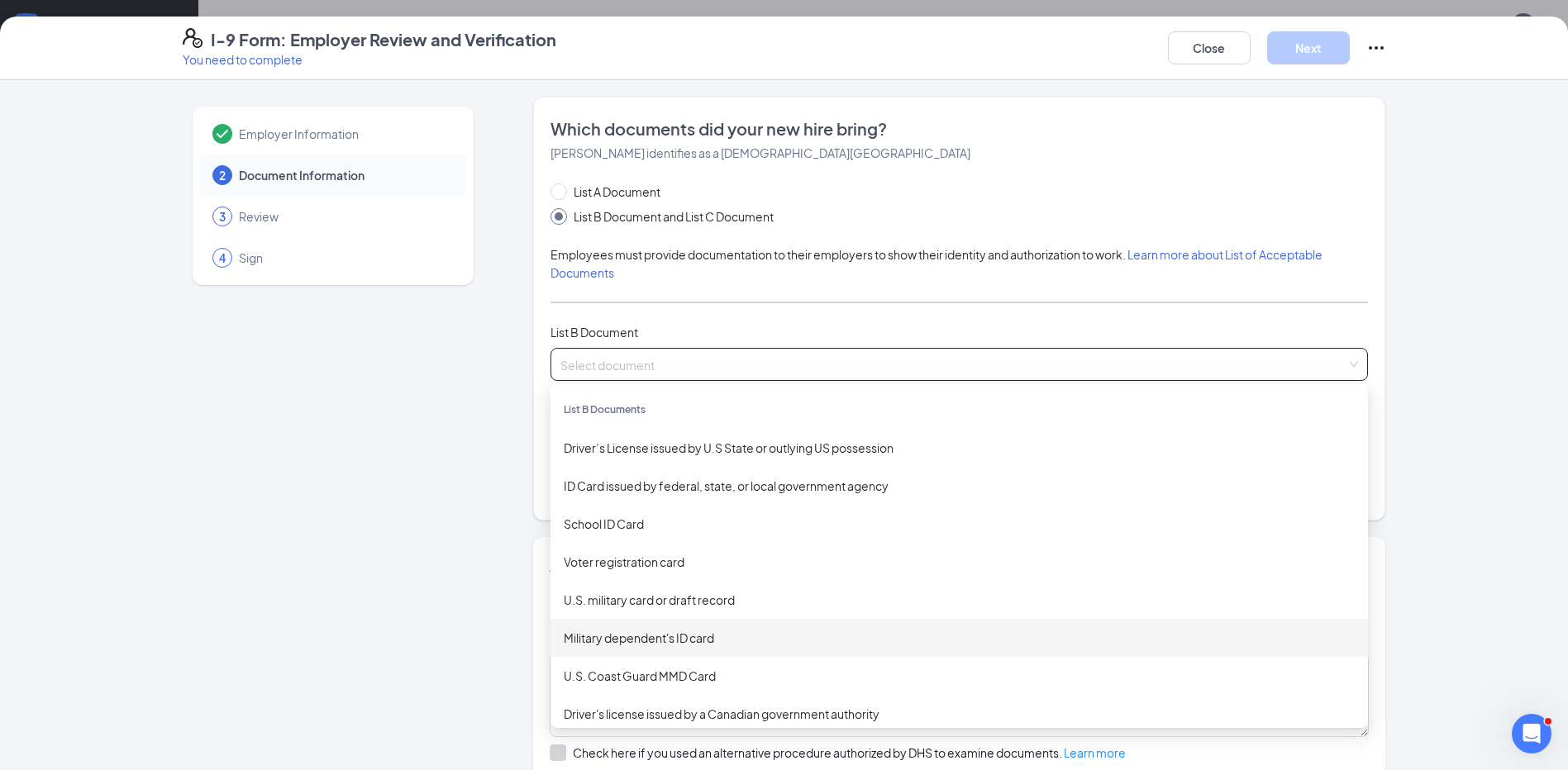
click at [709, 644] on div "Military dependent's ID card" at bounding box center [959, 638] width 791 height 19
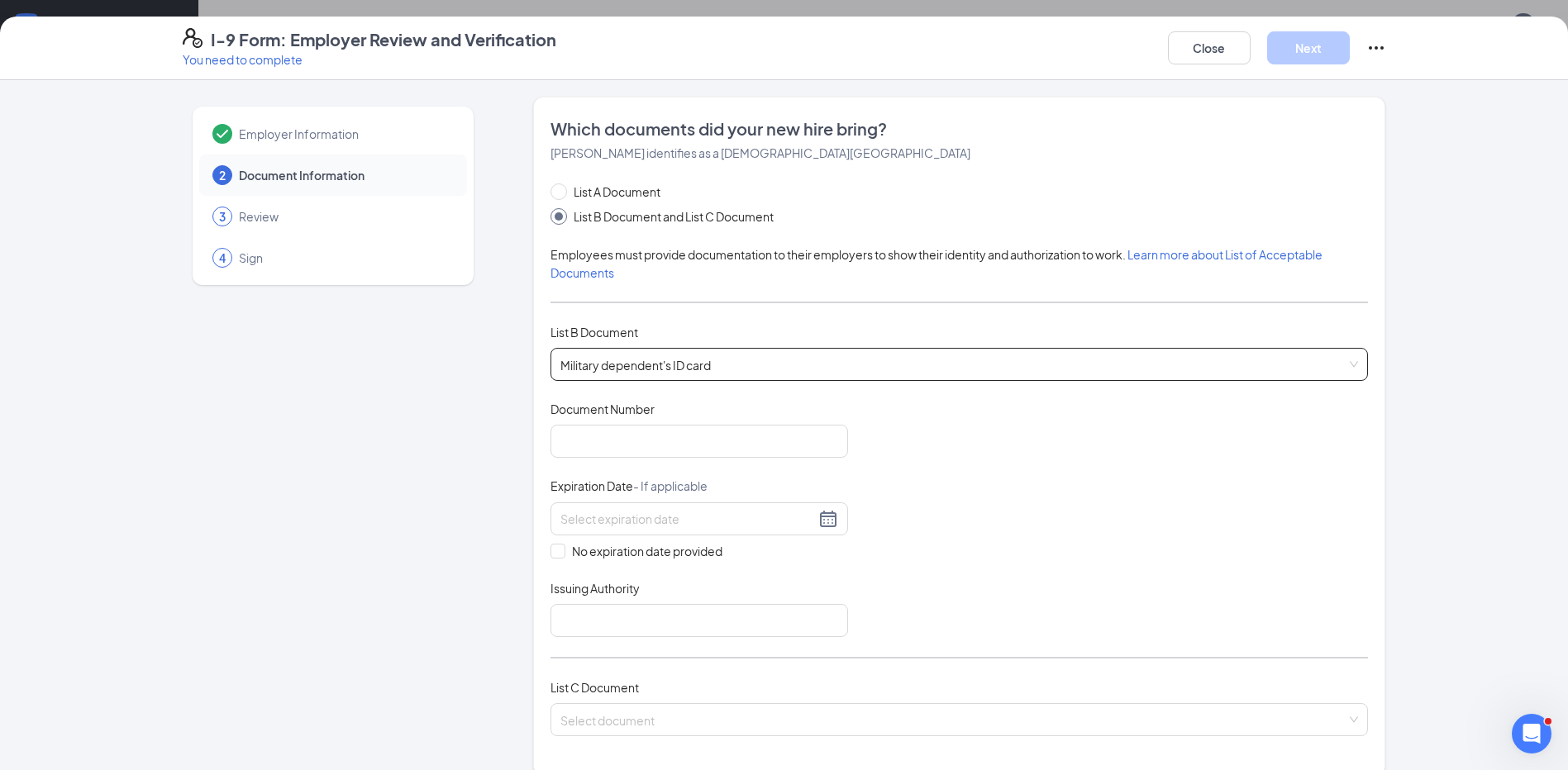
click at [628, 462] on div "Document Title Military dependent's ID card Document Number Expiration Date - I…" at bounding box center [959, 519] width 817 height 236
click at [629, 443] on input "Document Number" at bounding box center [700, 441] width 298 height 33
type input "1399741323"
click at [816, 524] on div at bounding box center [699, 519] width 278 height 20
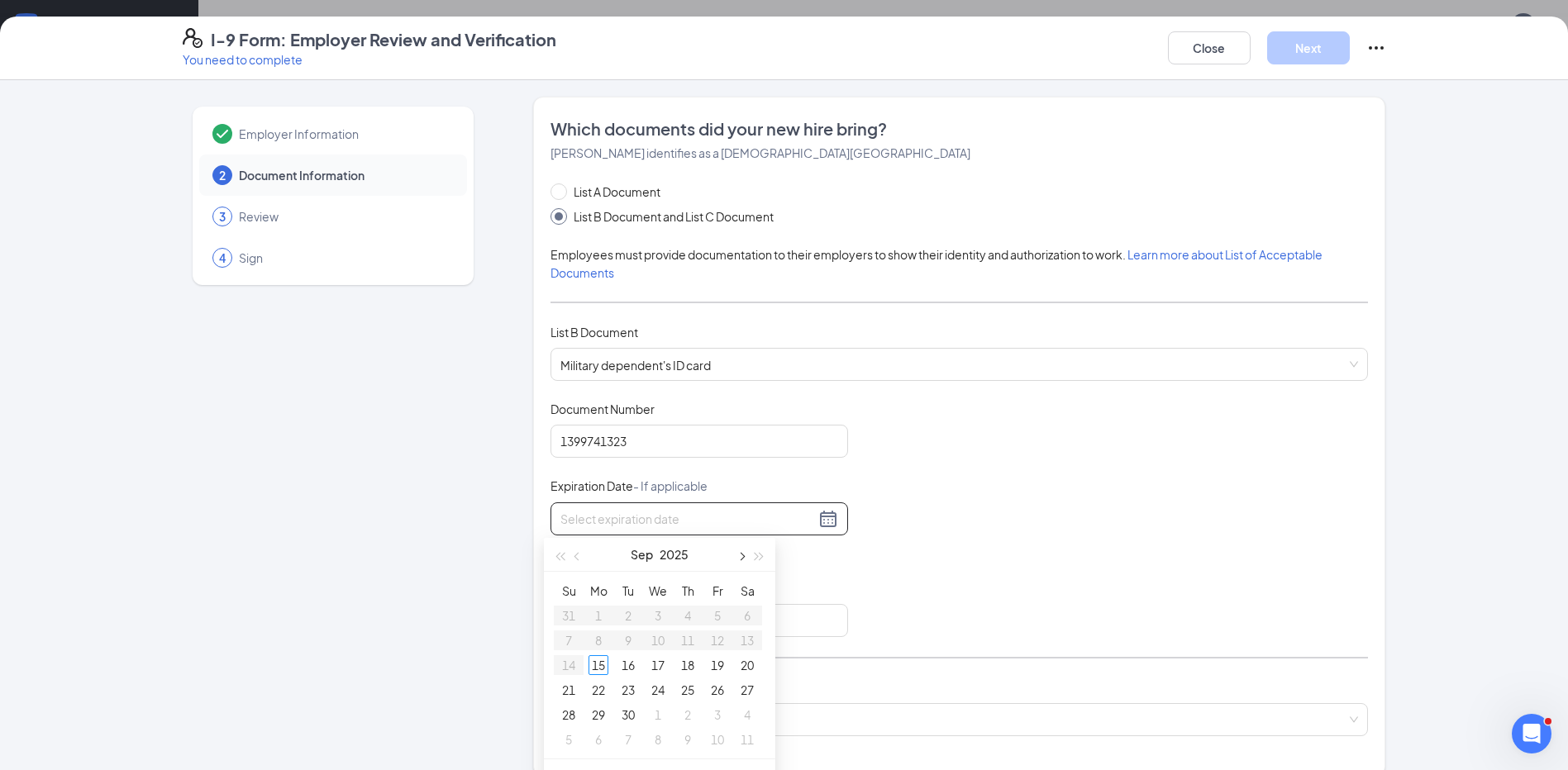
click at [739, 553] on span "button" at bounding box center [740, 556] width 8 height 8
type input "03/29/27"
click at [1115, 444] on div "Document Title Military dependent's ID card Document Number 1399741323 Expirati…" at bounding box center [959, 519] width 817 height 236
click at [752, 522] on input at bounding box center [687, 519] width 255 height 19
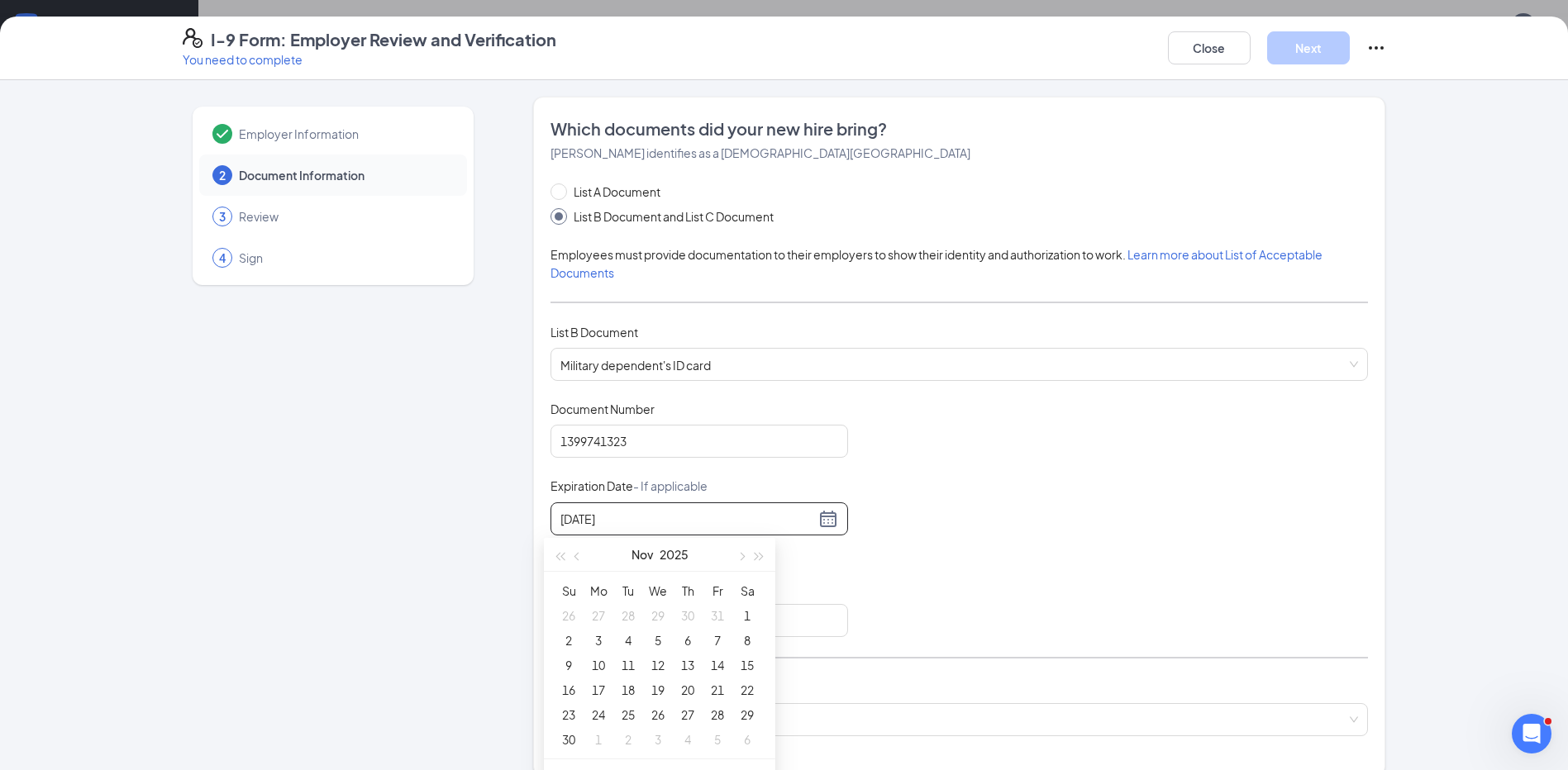
click at [619, 522] on input "03/29/27" at bounding box center [687, 519] width 255 height 19
click at [822, 522] on div "03/29/27" at bounding box center [699, 519] width 278 height 20
click at [598, 520] on input "03/29/27" at bounding box center [687, 519] width 255 height 19
click at [592, 522] on input "03/29/27" at bounding box center [687, 519] width 255 height 19
click at [595, 707] on div "29" at bounding box center [598, 714] width 20 height 20
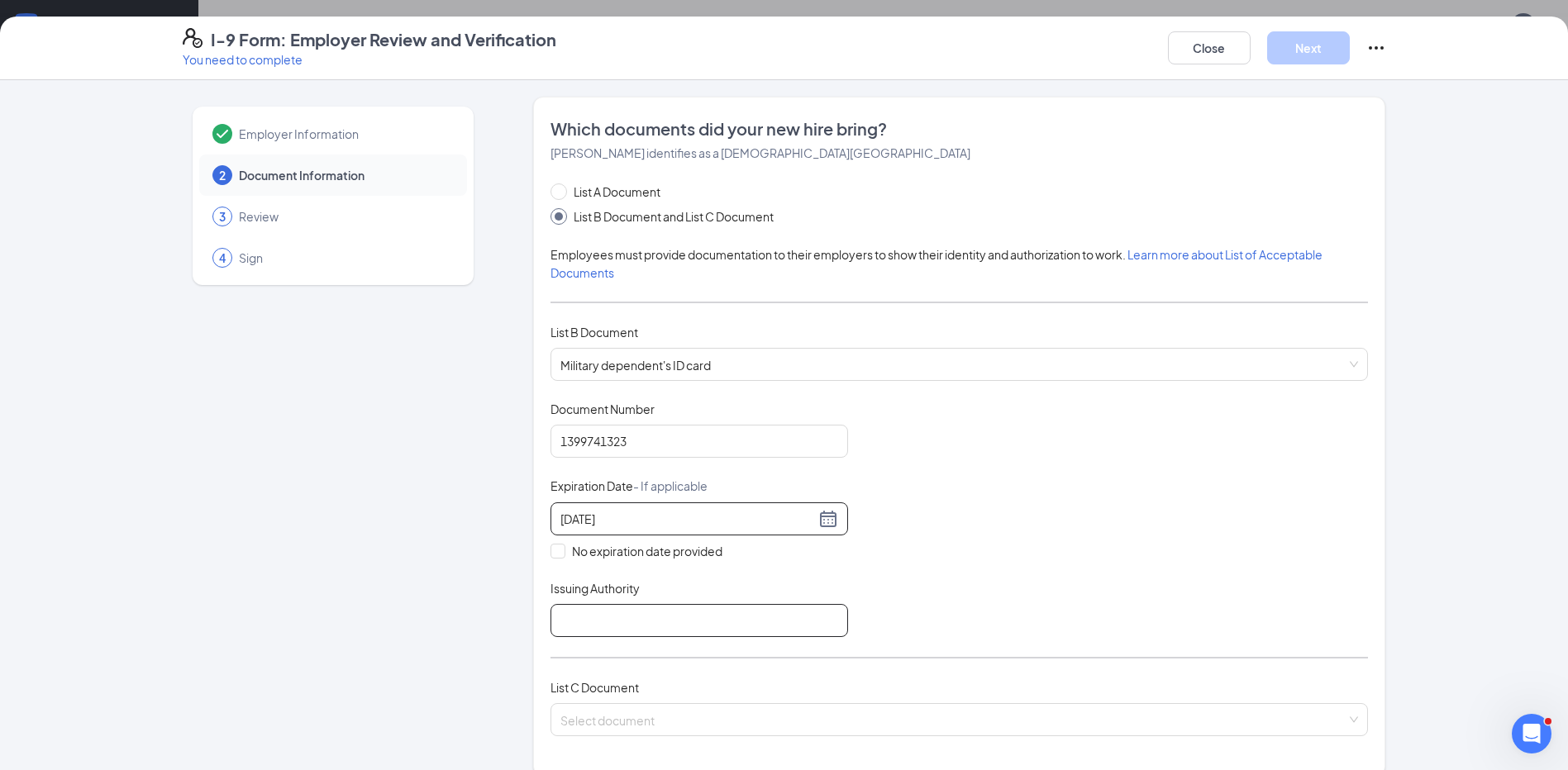
type input "03/29/2027"
click at [601, 611] on input "Issuing Authority" at bounding box center [700, 620] width 298 height 33
click at [668, 631] on input "U.S. Department of defense" at bounding box center [700, 620] width 298 height 33
type input "U.S. Department of Defense"
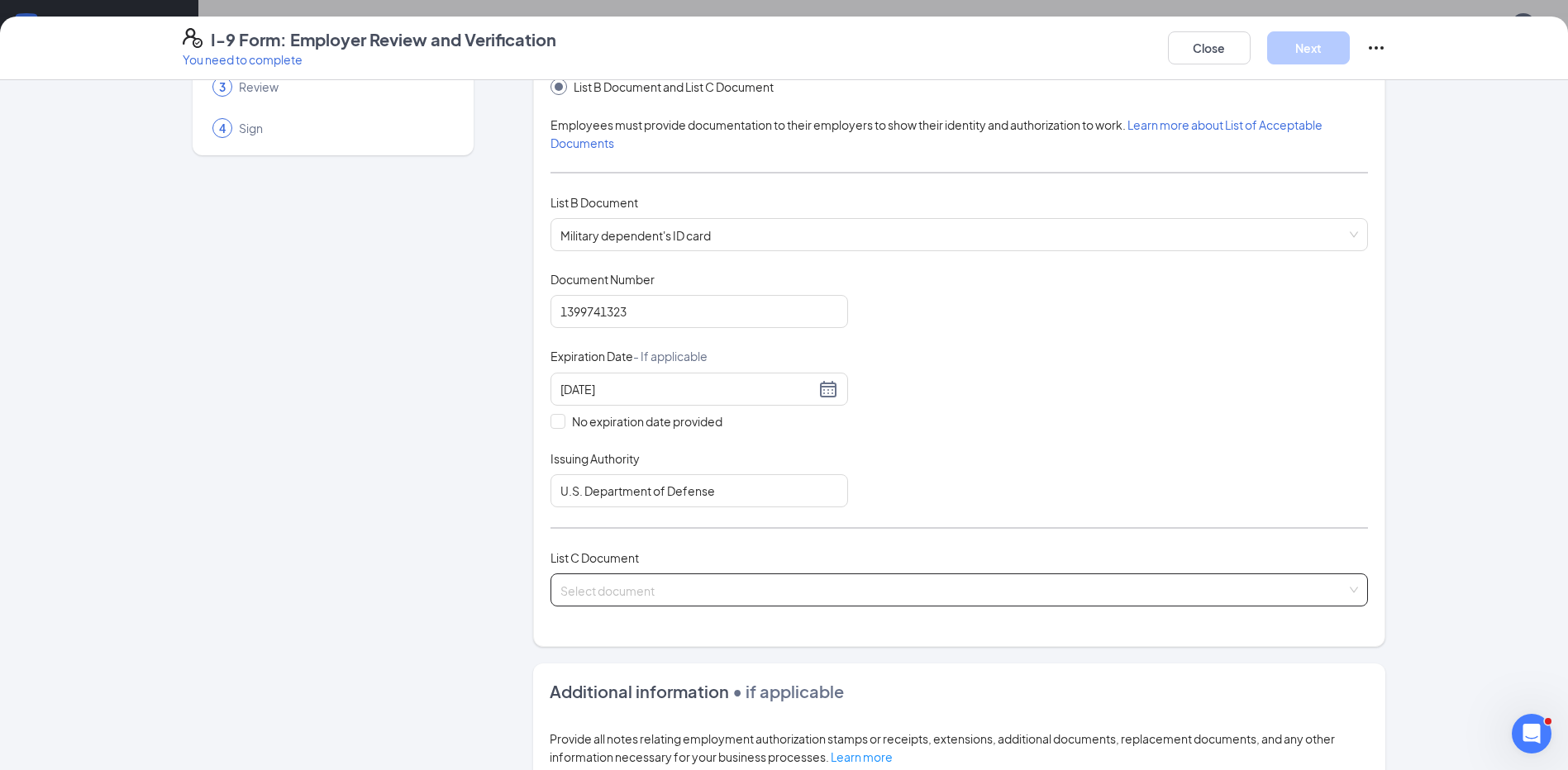
scroll to position [140, 0]
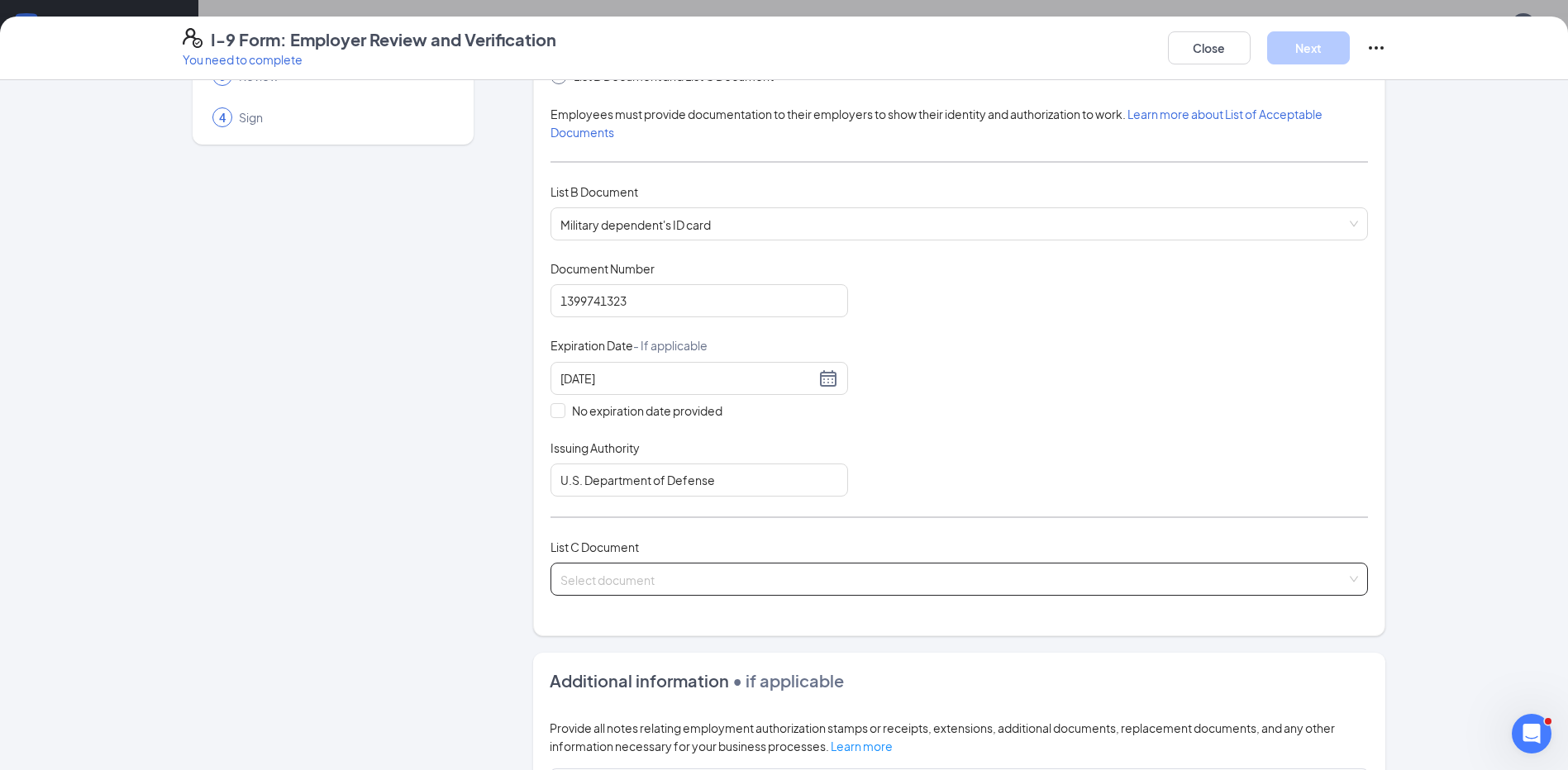
click at [1000, 577] on input "search" at bounding box center [954, 576] width 786 height 25
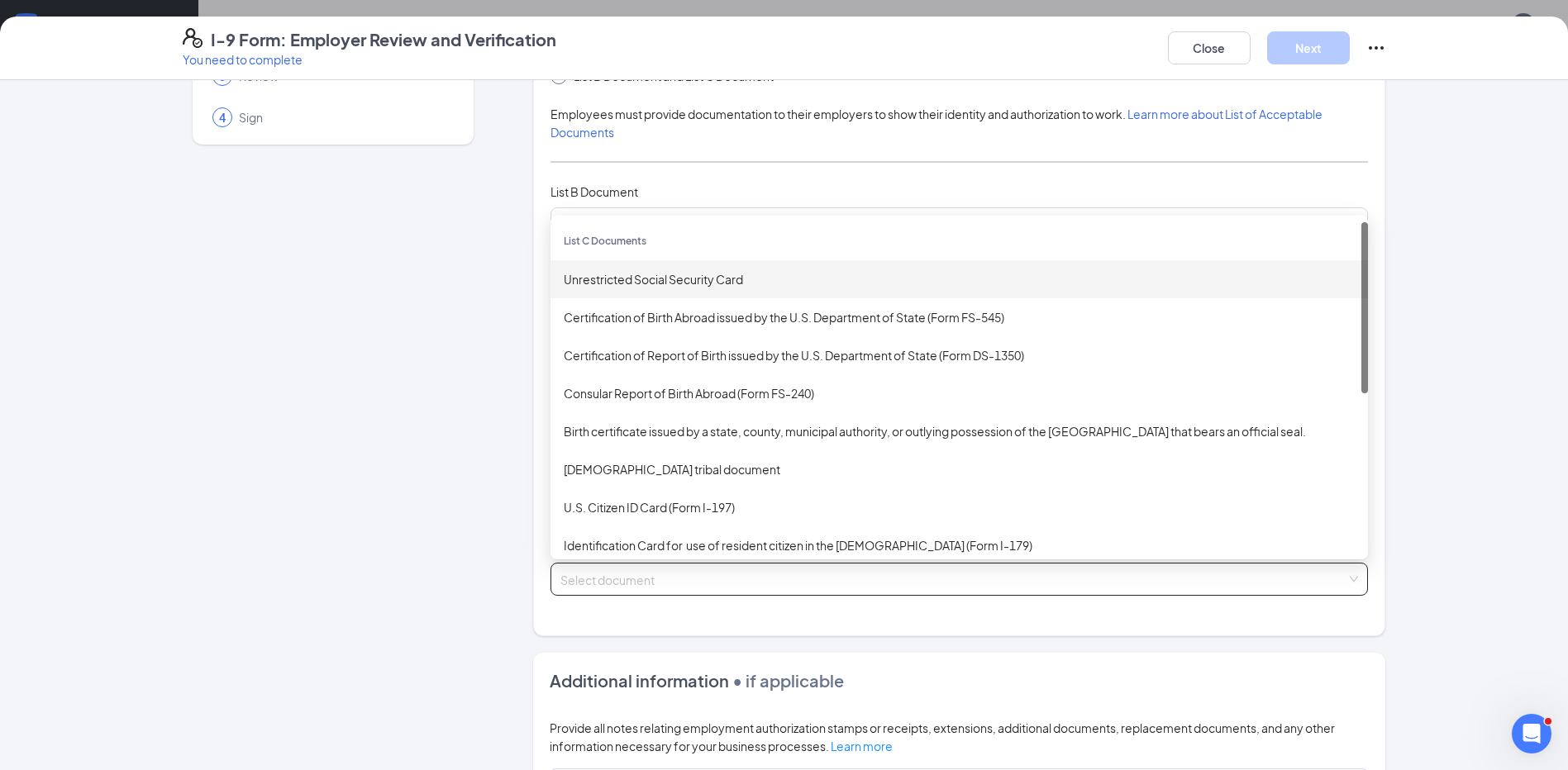
click at [741, 277] on div "Unrestricted Social Security Card" at bounding box center [959, 279] width 791 height 19
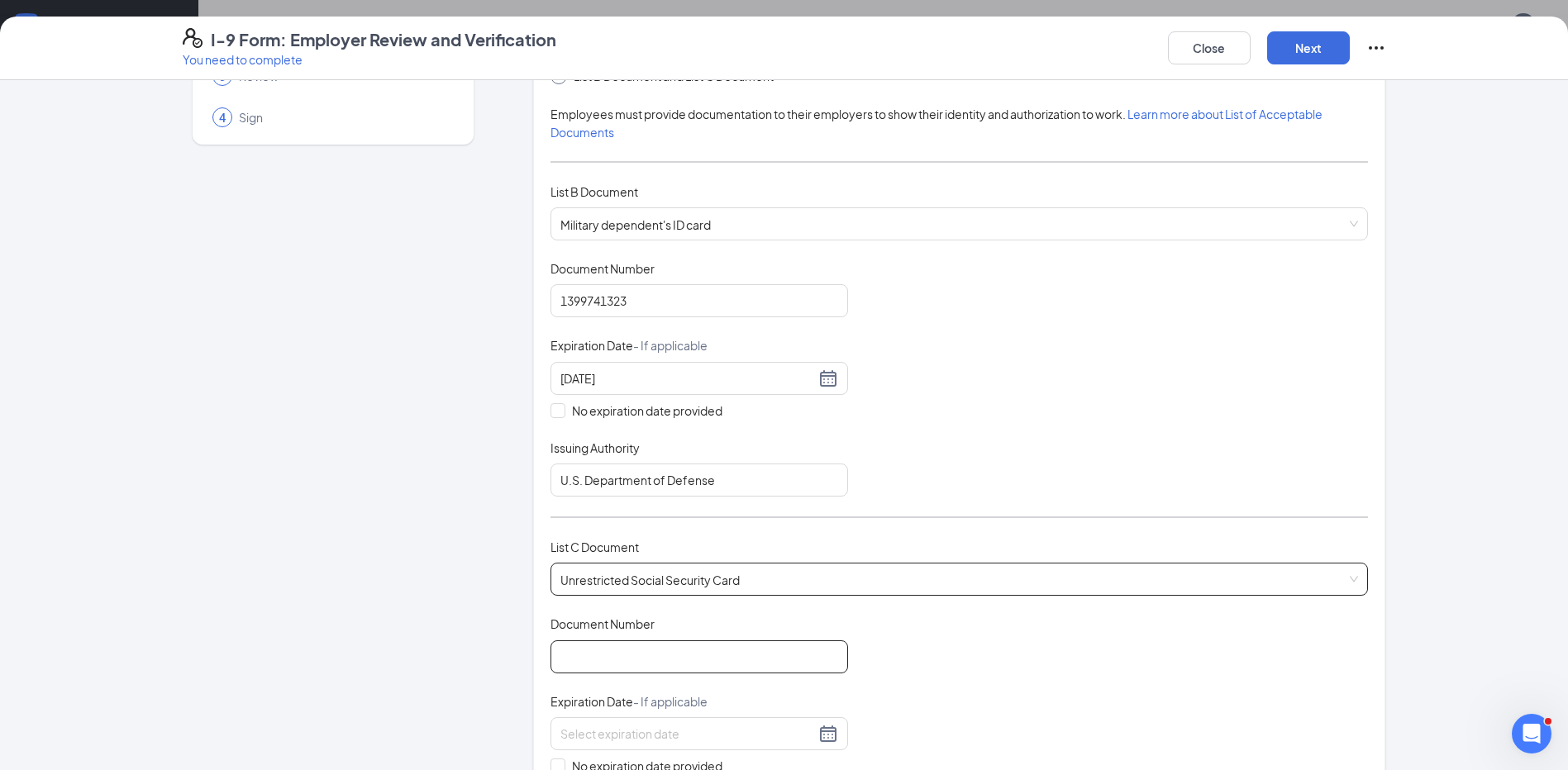
click at [722, 651] on input "Document Number" at bounding box center [700, 657] width 298 height 33
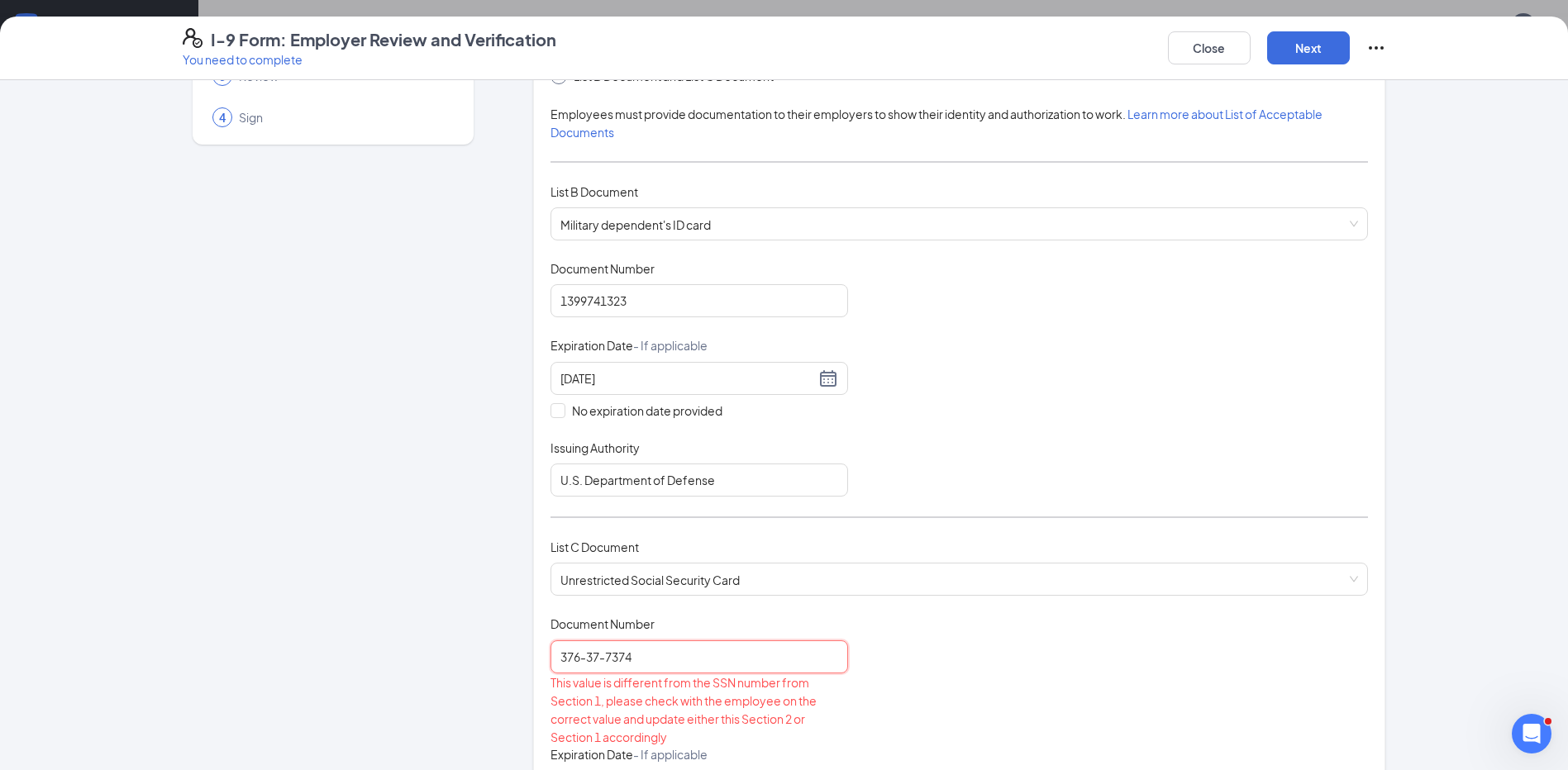
type input "376-37-7374"
click at [1126, 639] on div "Document Title Unrestricted Social Security Card Document Number 376-37-7374 Th…" at bounding box center [959, 760] width 817 height 289
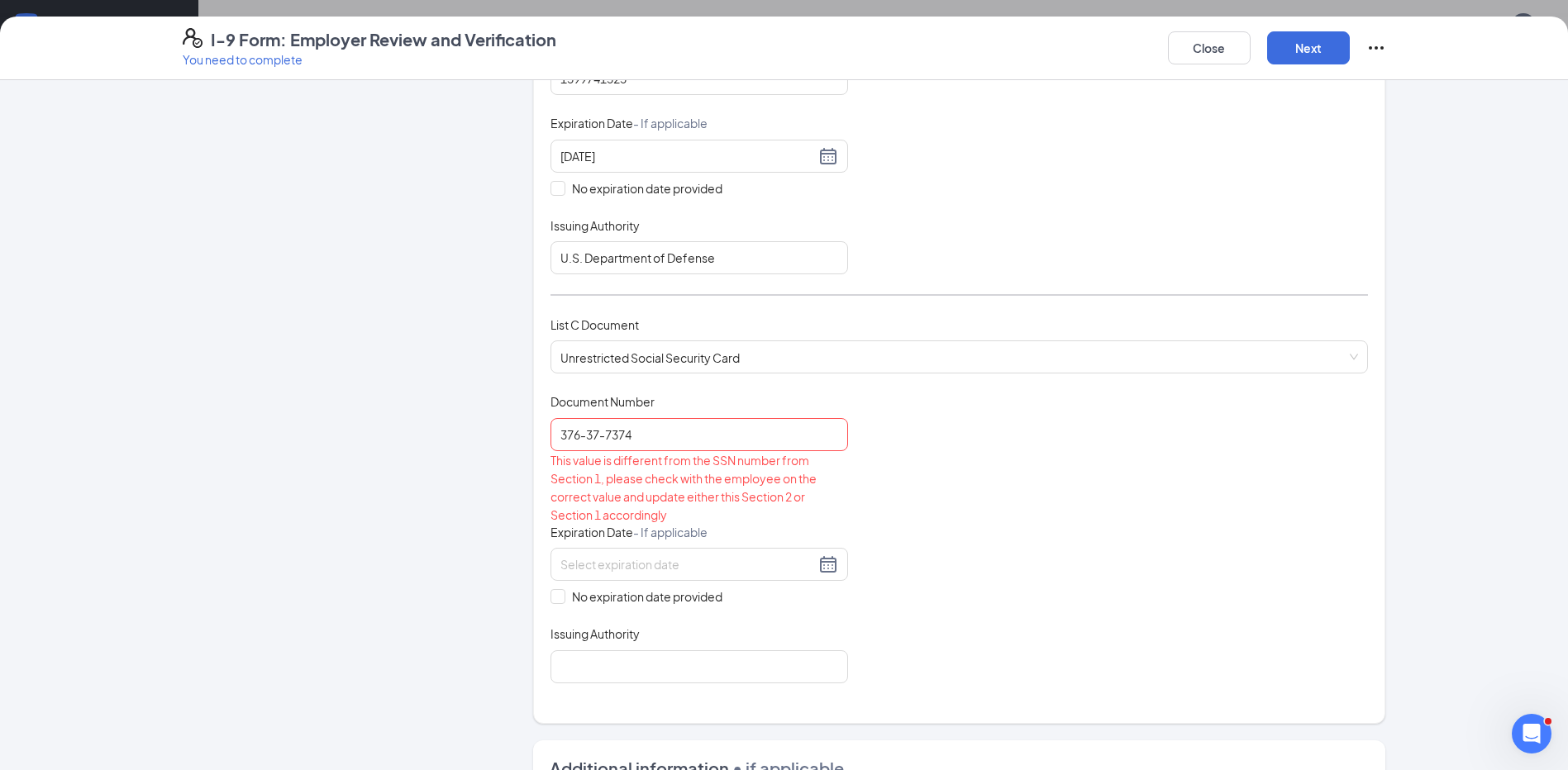
scroll to position [382, 0]
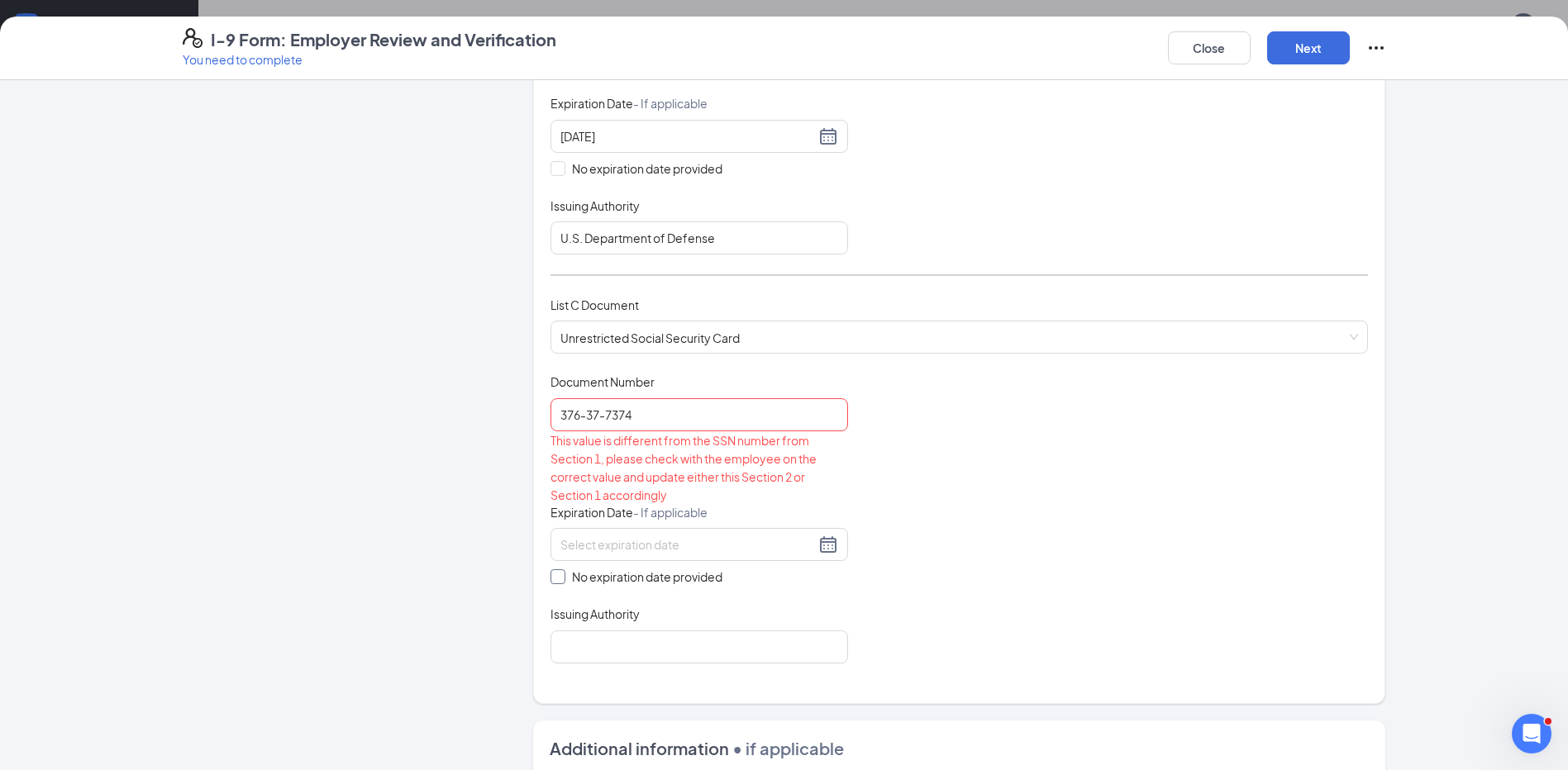
click at [554, 581] on input "No expiration date provided" at bounding box center [556, 574] width 11 height 11
checkbox input "true"
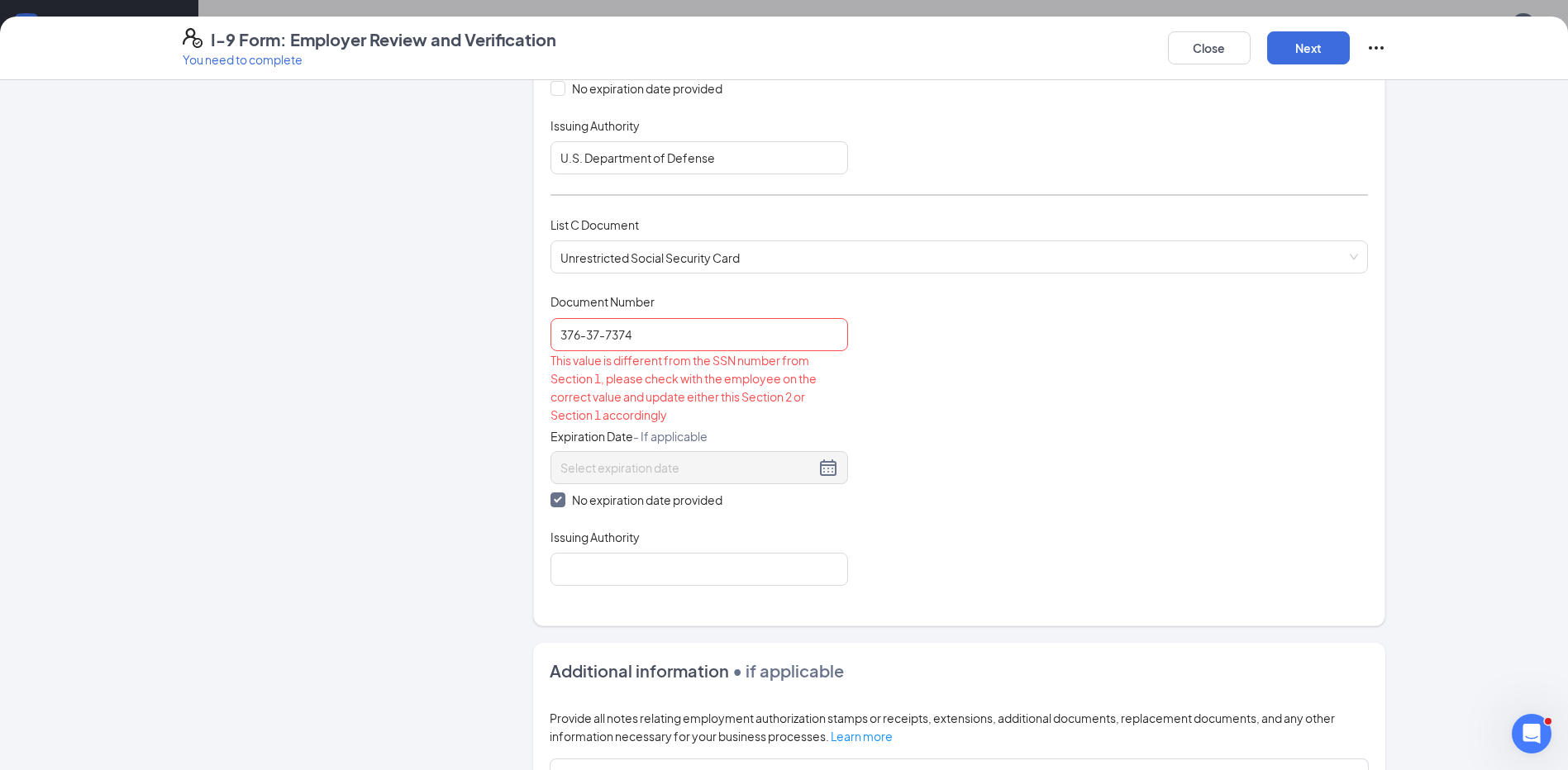
scroll to position [433, 0]
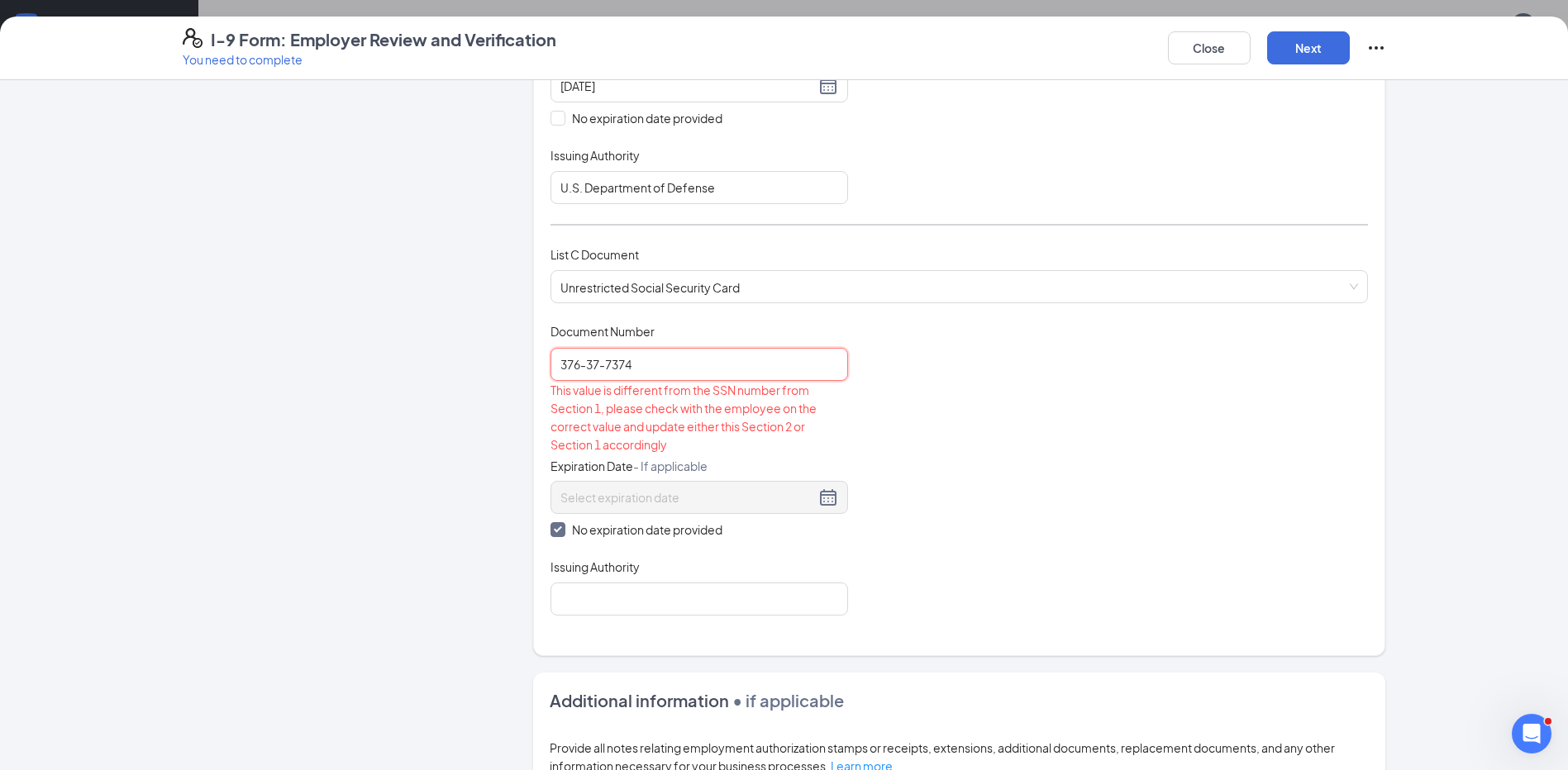
click at [582, 366] on input "376-37-7374" at bounding box center [700, 365] width 298 height 33
click at [595, 366] on input "37637-7374" at bounding box center [700, 365] width 298 height 33
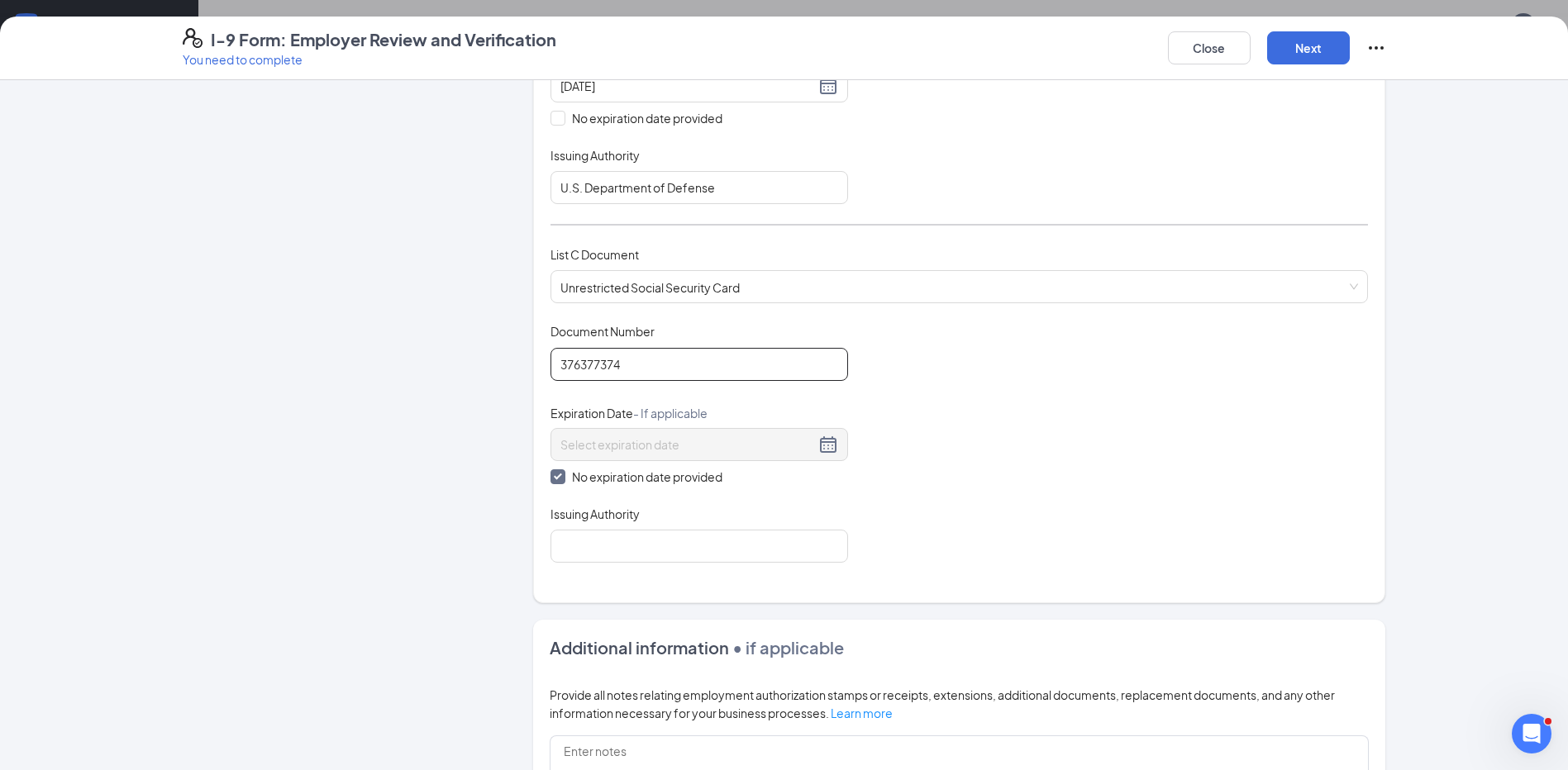
click at [687, 366] on input "376377374" at bounding box center [700, 365] width 298 height 33
type input "376377374"
click at [612, 547] on input "Issuing Authority" at bounding box center [700, 546] width 298 height 33
type input "Social Security Administraiton"
click at [815, 496] on div "Document Title Unrestricted Social Security Card Document Number 376377374 Expi…" at bounding box center [959, 443] width 817 height 240
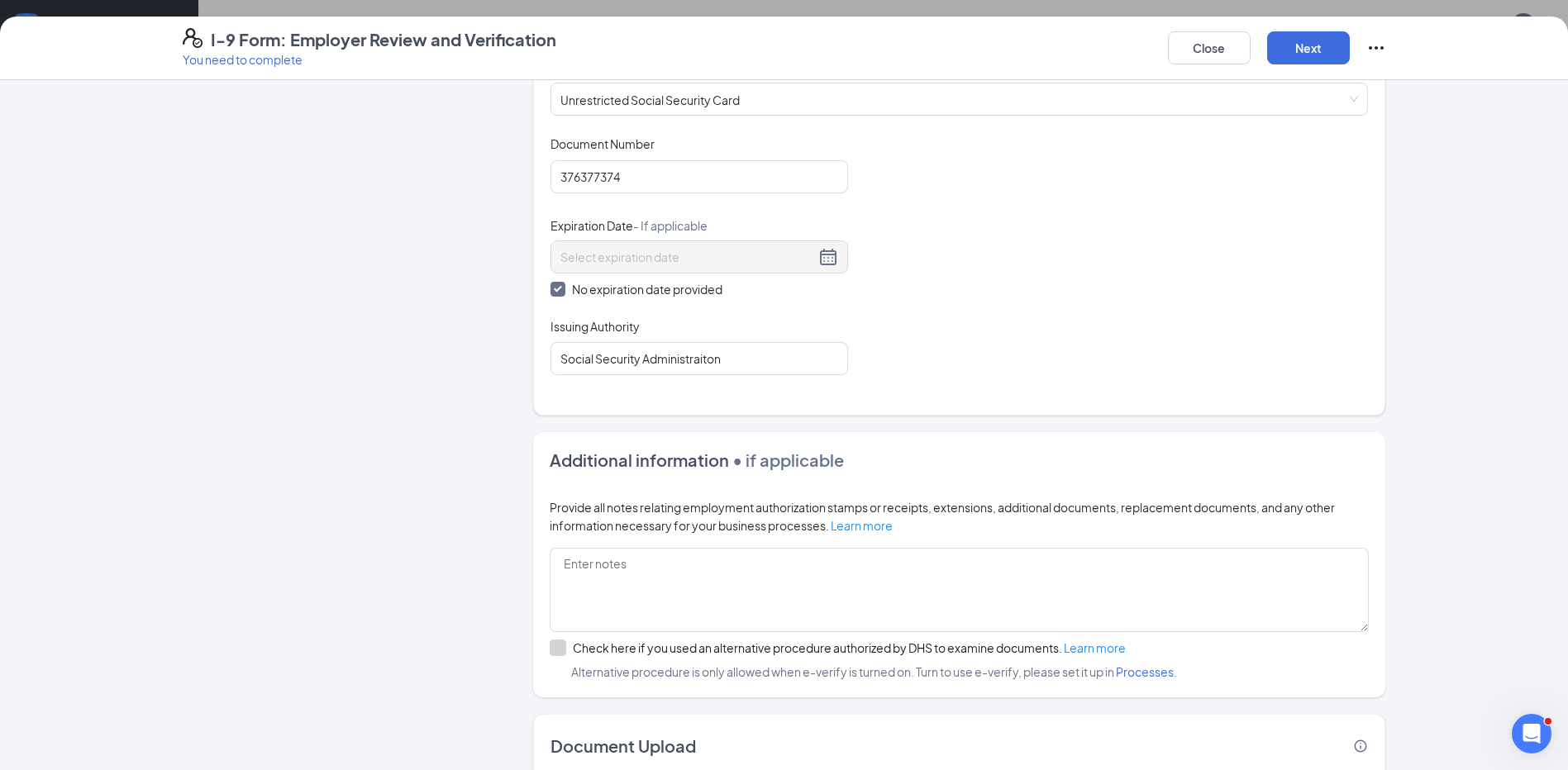
scroll to position [616, 0]
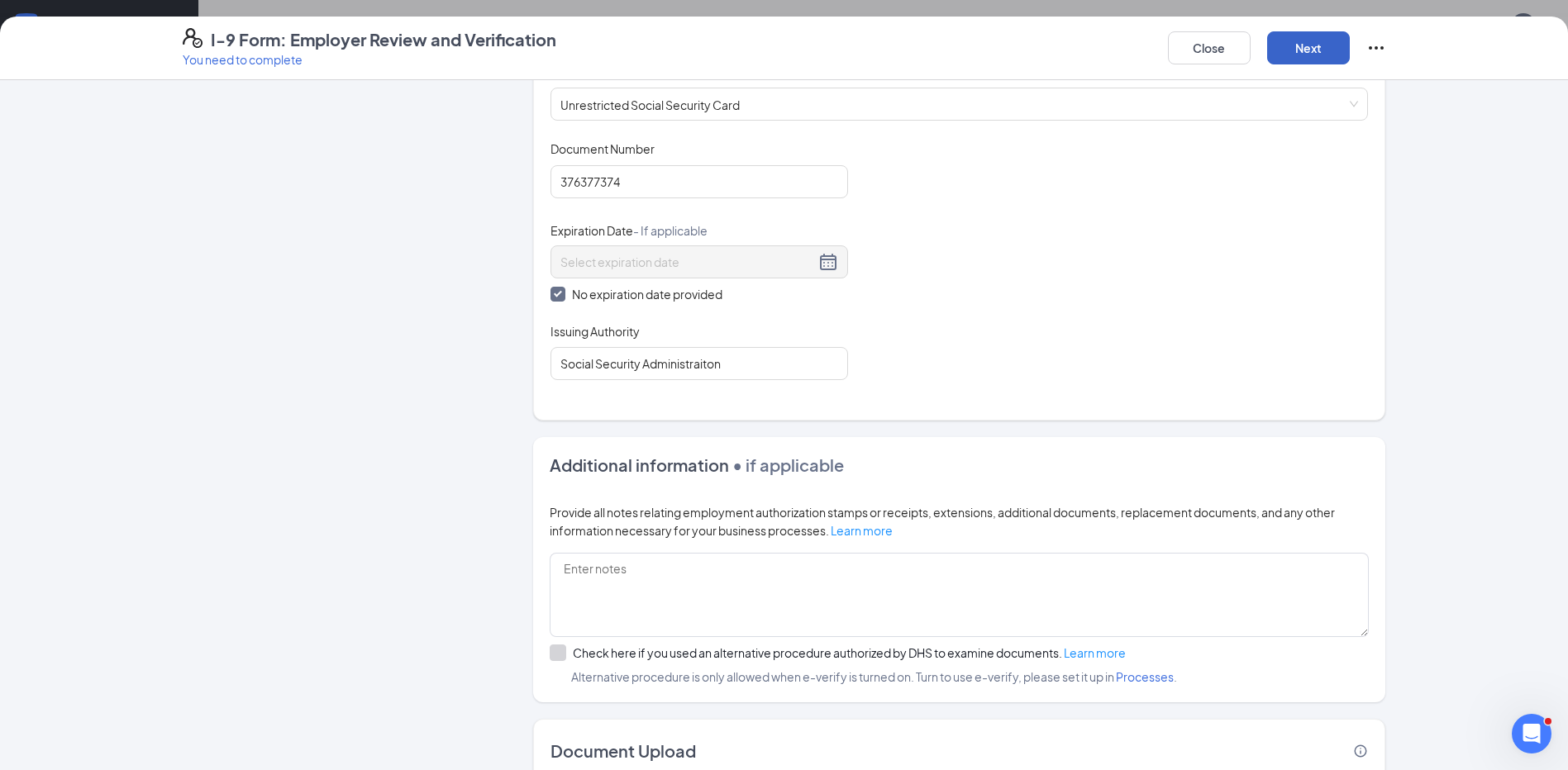
click at [1316, 48] on button "Next" at bounding box center [1309, 48] width 83 height 33
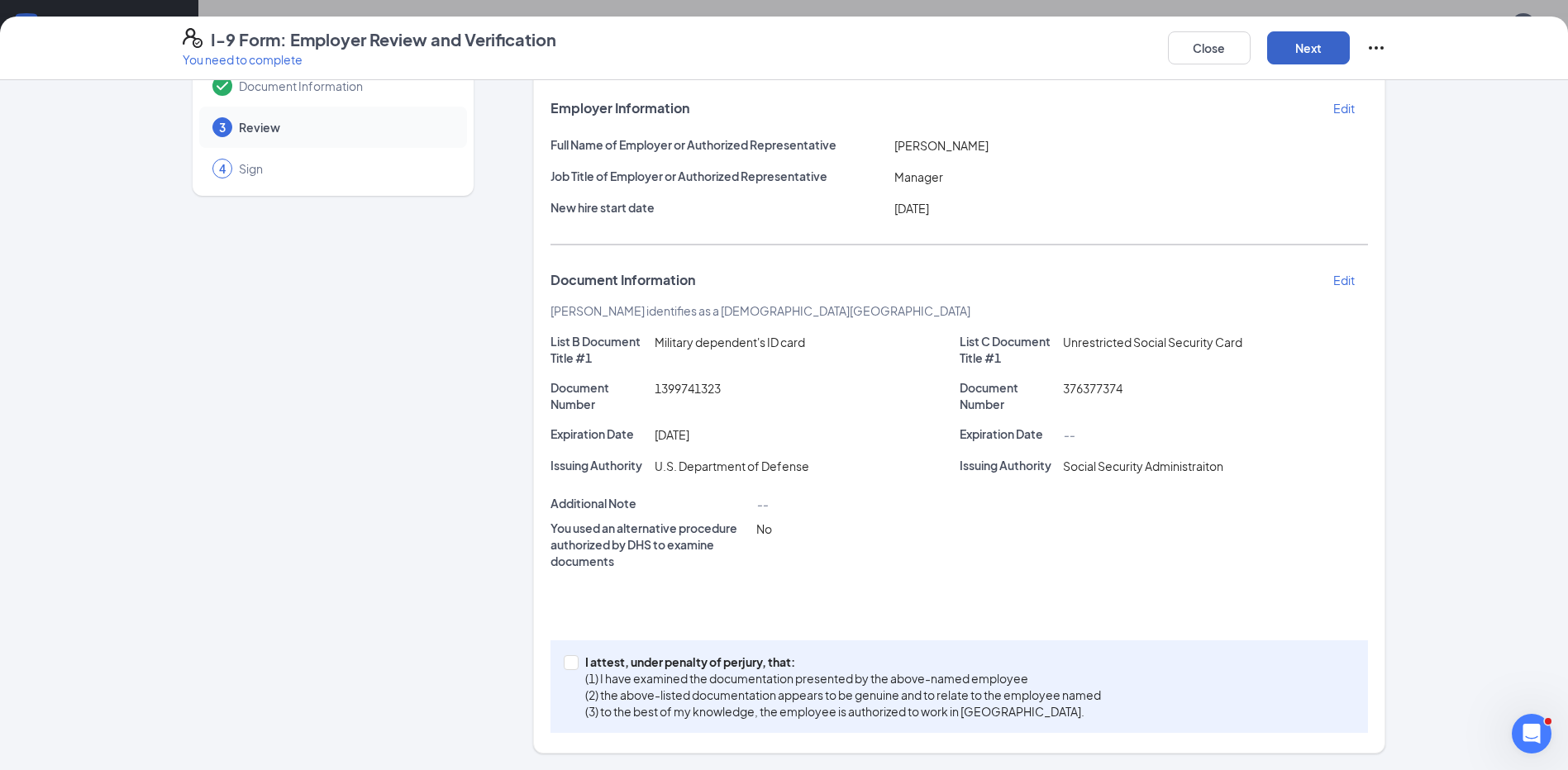
scroll to position [89, 0]
click at [577, 652] on div "I attest, under penalty of perjury, that: (1) I have examined the documentation…" at bounding box center [959, 686] width 817 height 93
click at [1303, 56] on button "Next" at bounding box center [1309, 48] width 83 height 33
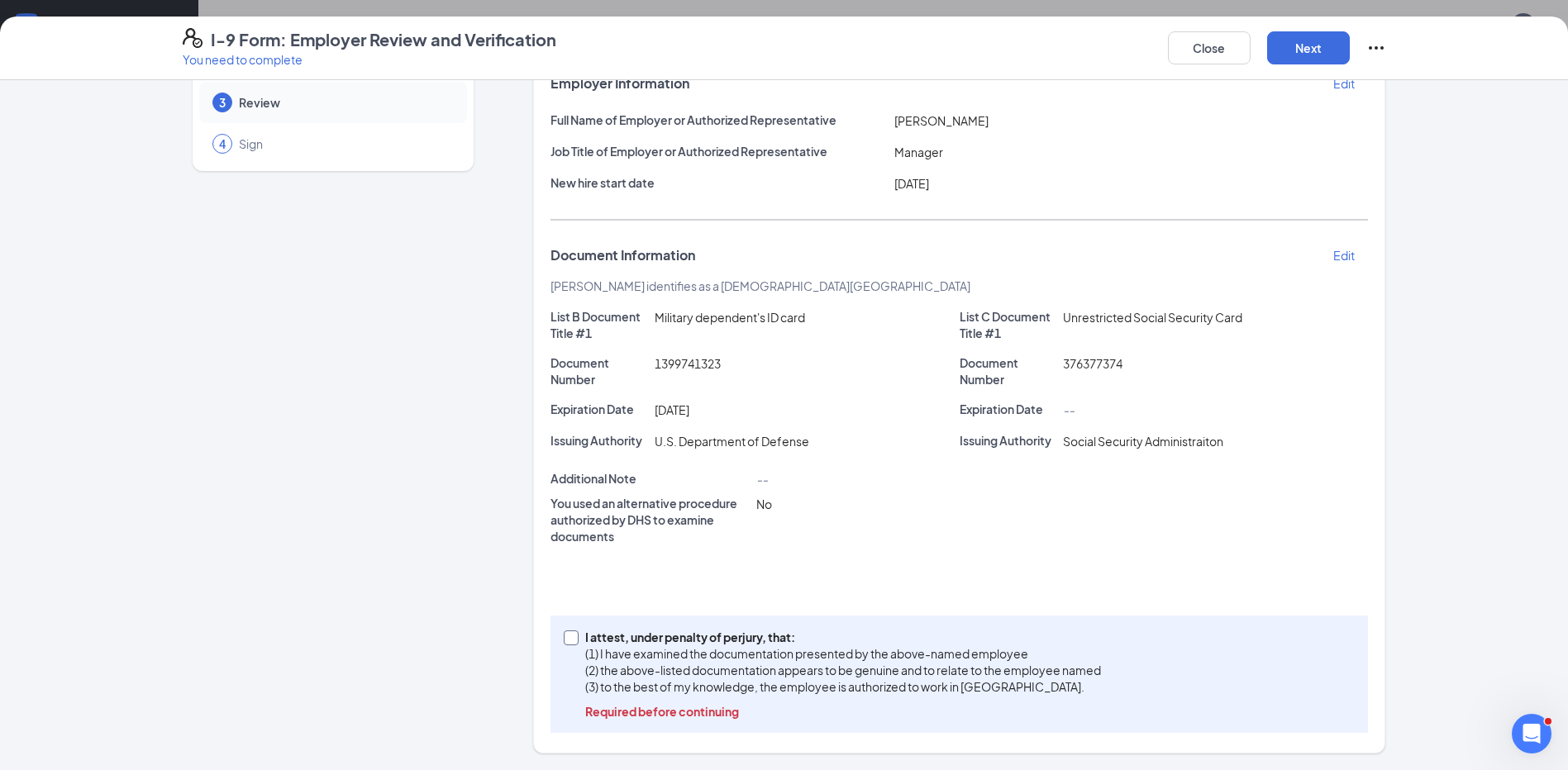
click at [566, 637] on input "I attest, under penalty of perjury, that: (1) I have examined the documentation…" at bounding box center [569, 635] width 11 height 11
checkbox input "true"
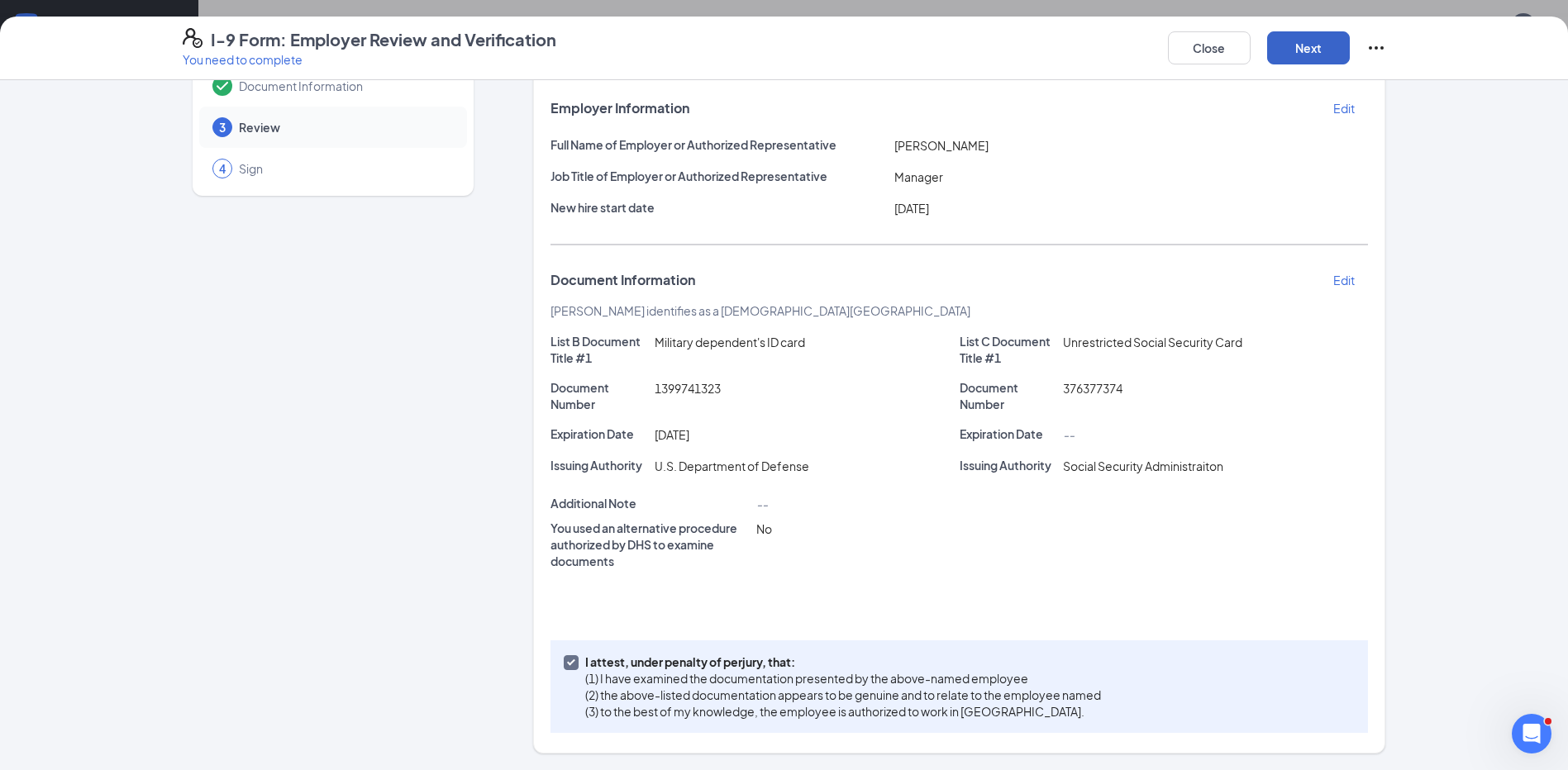
click at [1320, 44] on button "Next" at bounding box center [1309, 48] width 83 height 33
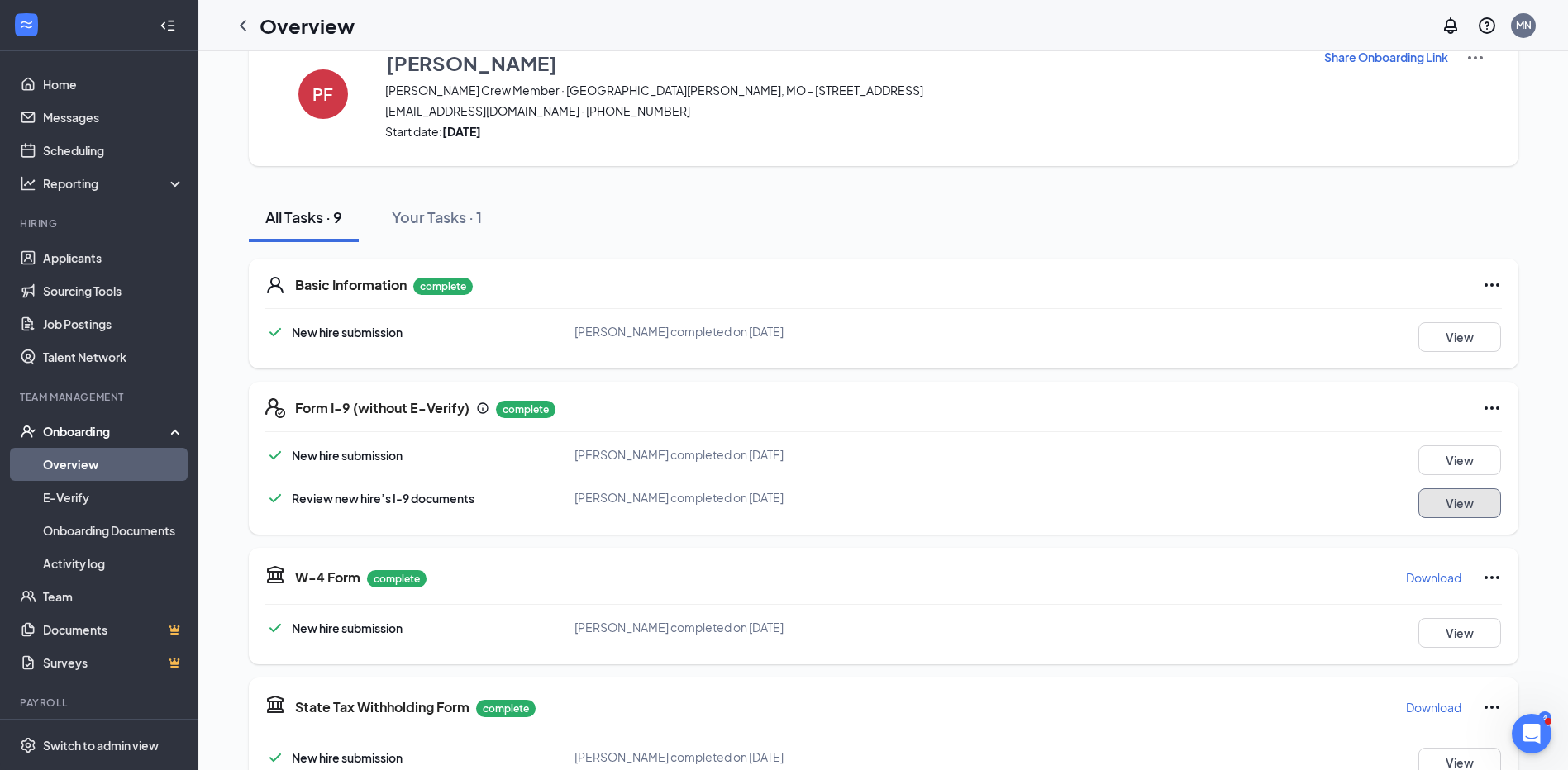
scroll to position [0, 0]
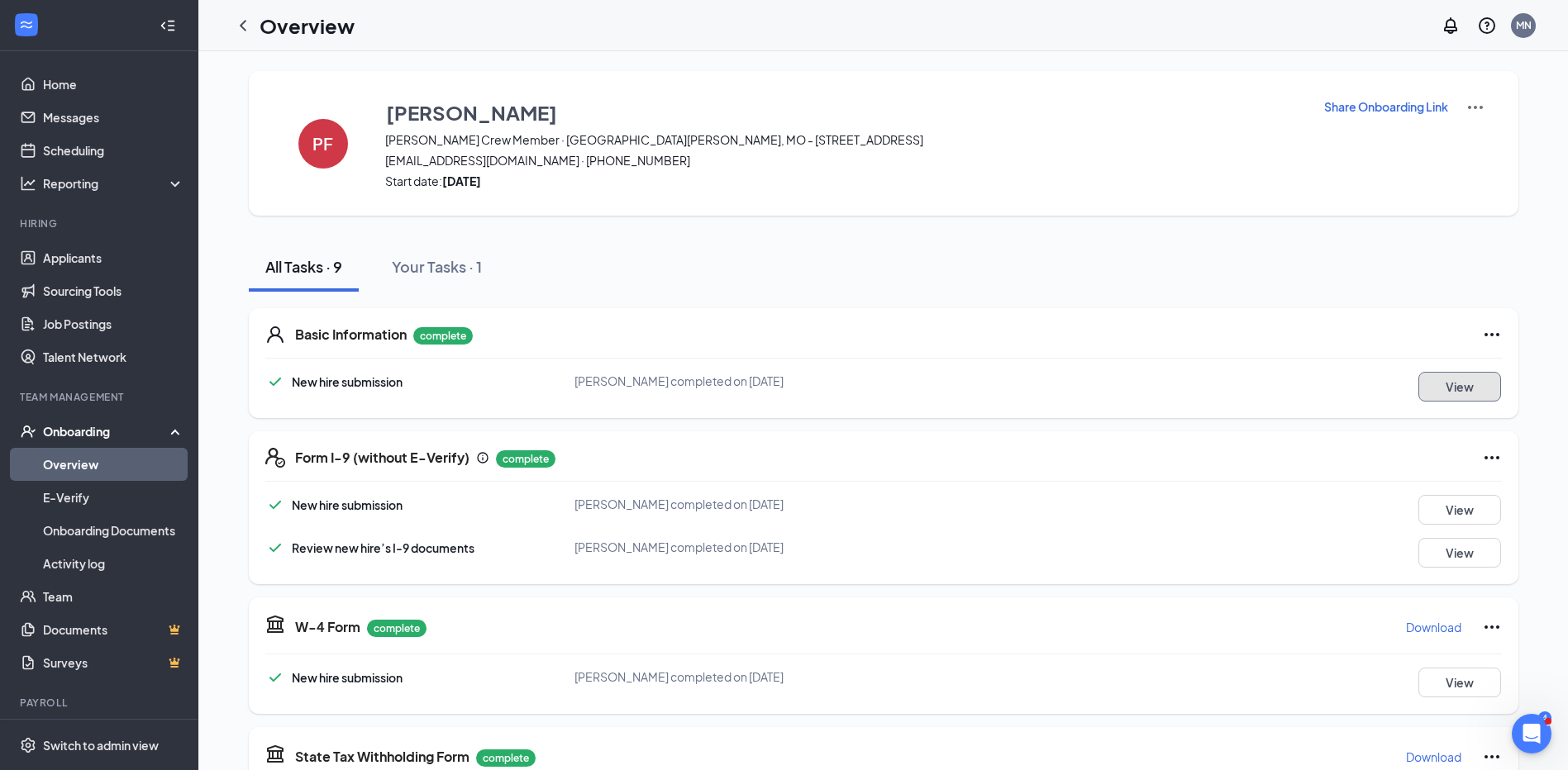
click at [1447, 394] on button "View" at bounding box center [1460, 387] width 83 height 30
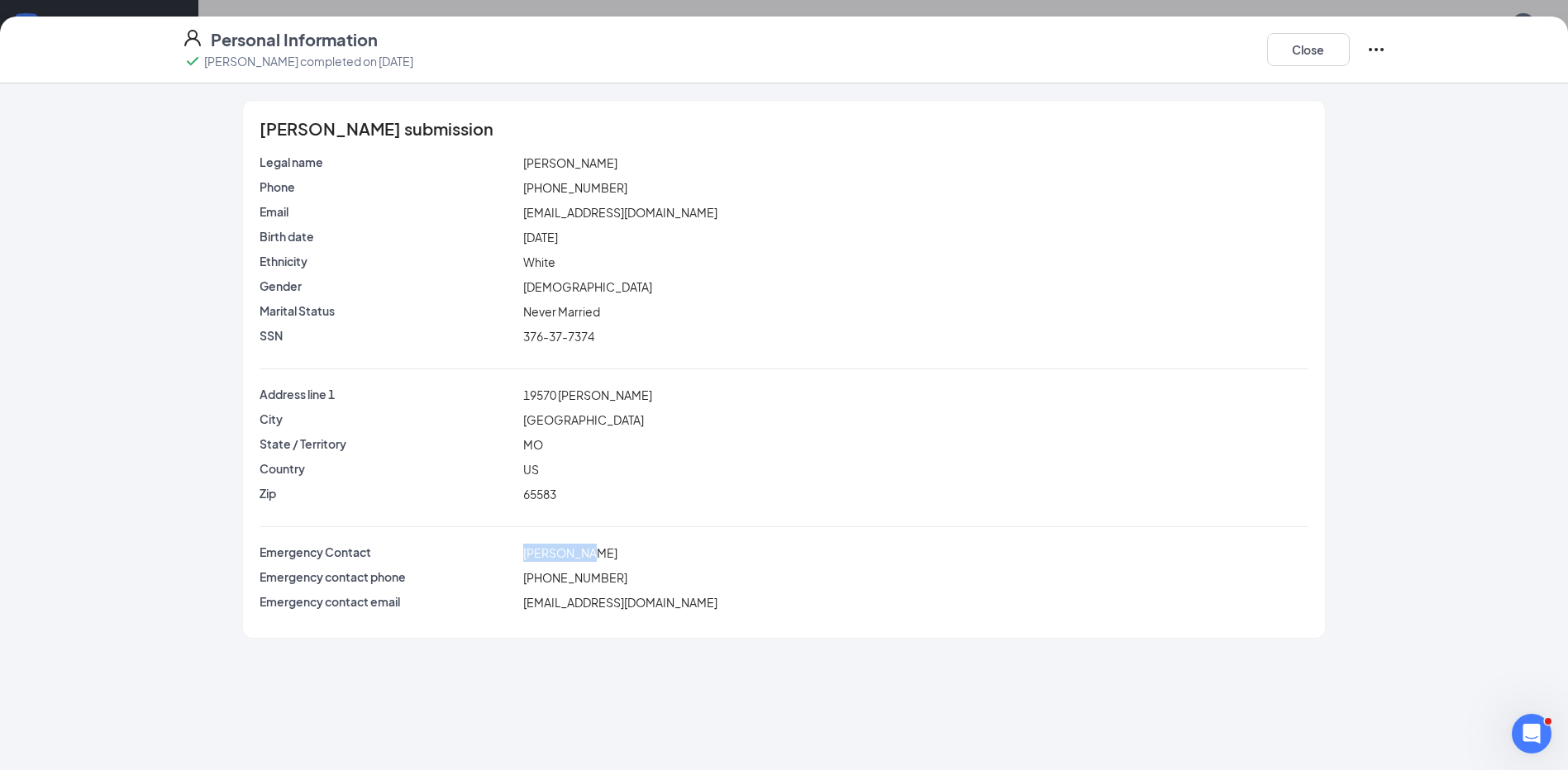
drag, startPoint x: 524, startPoint y: 554, endPoint x: 576, endPoint y: 553, distance: 52.0
click at [576, 553] on span "[PERSON_NAME]" at bounding box center [570, 552] width 94 height 15
click at [653, 619] on div "Payton n Fisher's submission Legal name Payton n Fisher Phone (912) 498-0698 Em…" at bounding box center [784, 369] width 1081 height 537
click at [19, 85] on div "Payton n Fisher's submission Legal name Payton n Fisher Phone (912) 498-0698 Em…" at bounding box center [784, 426] width 1568 height 686
drag, startPoint x: 517, startPoint y: 583, endPoint x: 610, endPoint y: 581, distance: 93.0
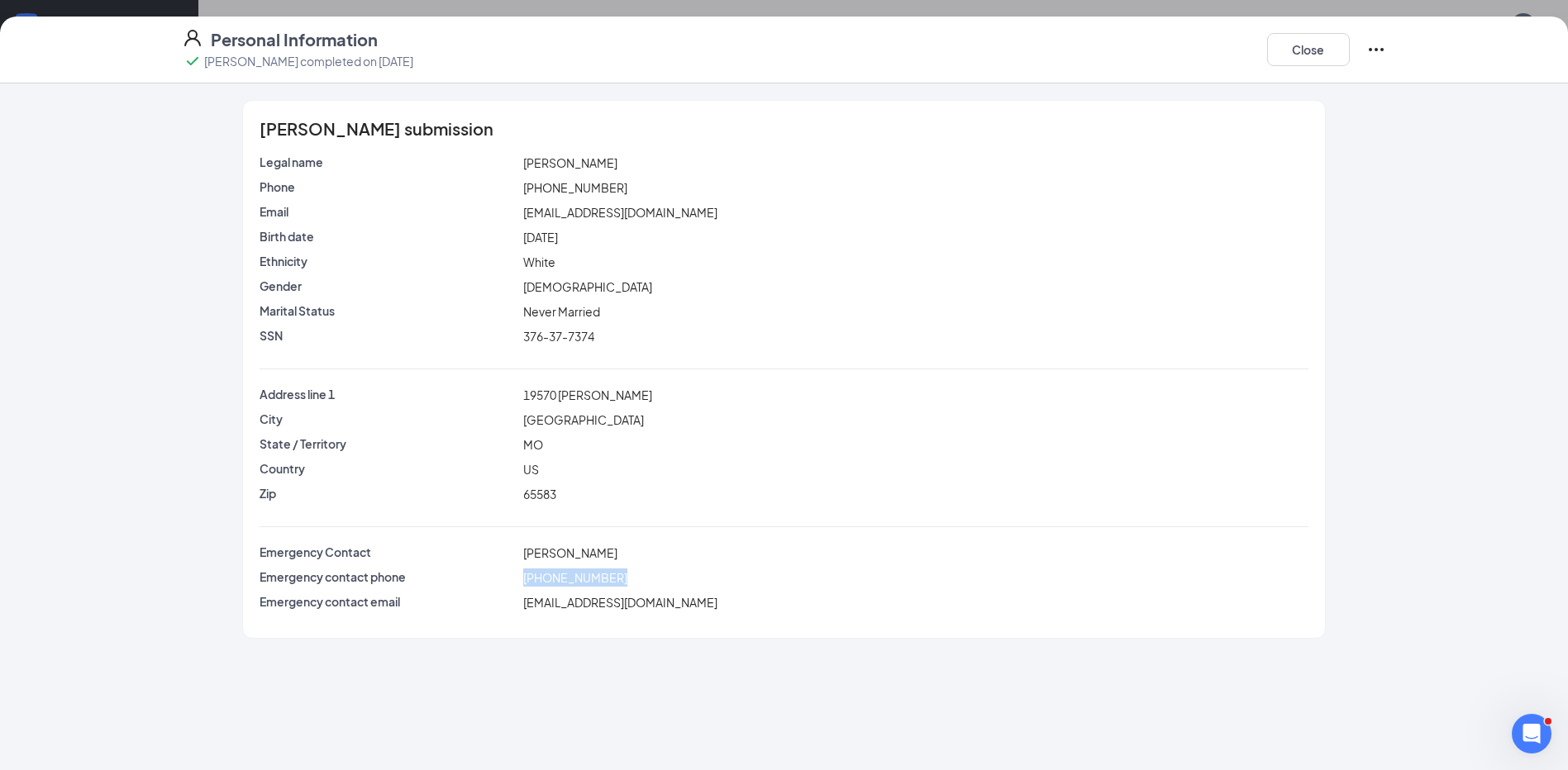
click at [610, 581] on div "Emergency contact phone (909) 749-3218" at bounding box center [784, 577] width 1055 height 19
copy div "[PHONE_NUMBER]"
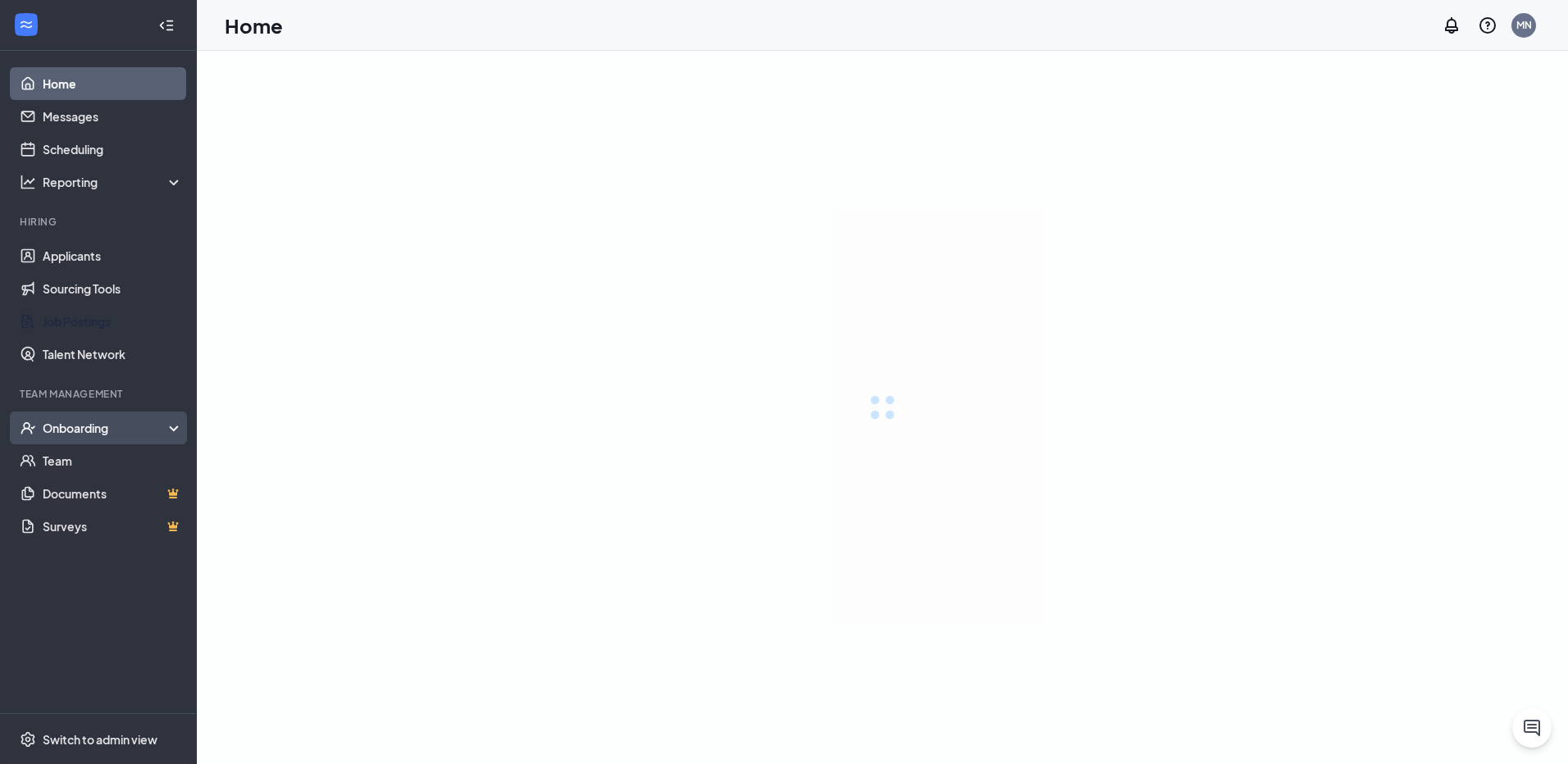
click at [89, 421] on div "Onboarding" at bounding box center [113, 427] width 141 height 17
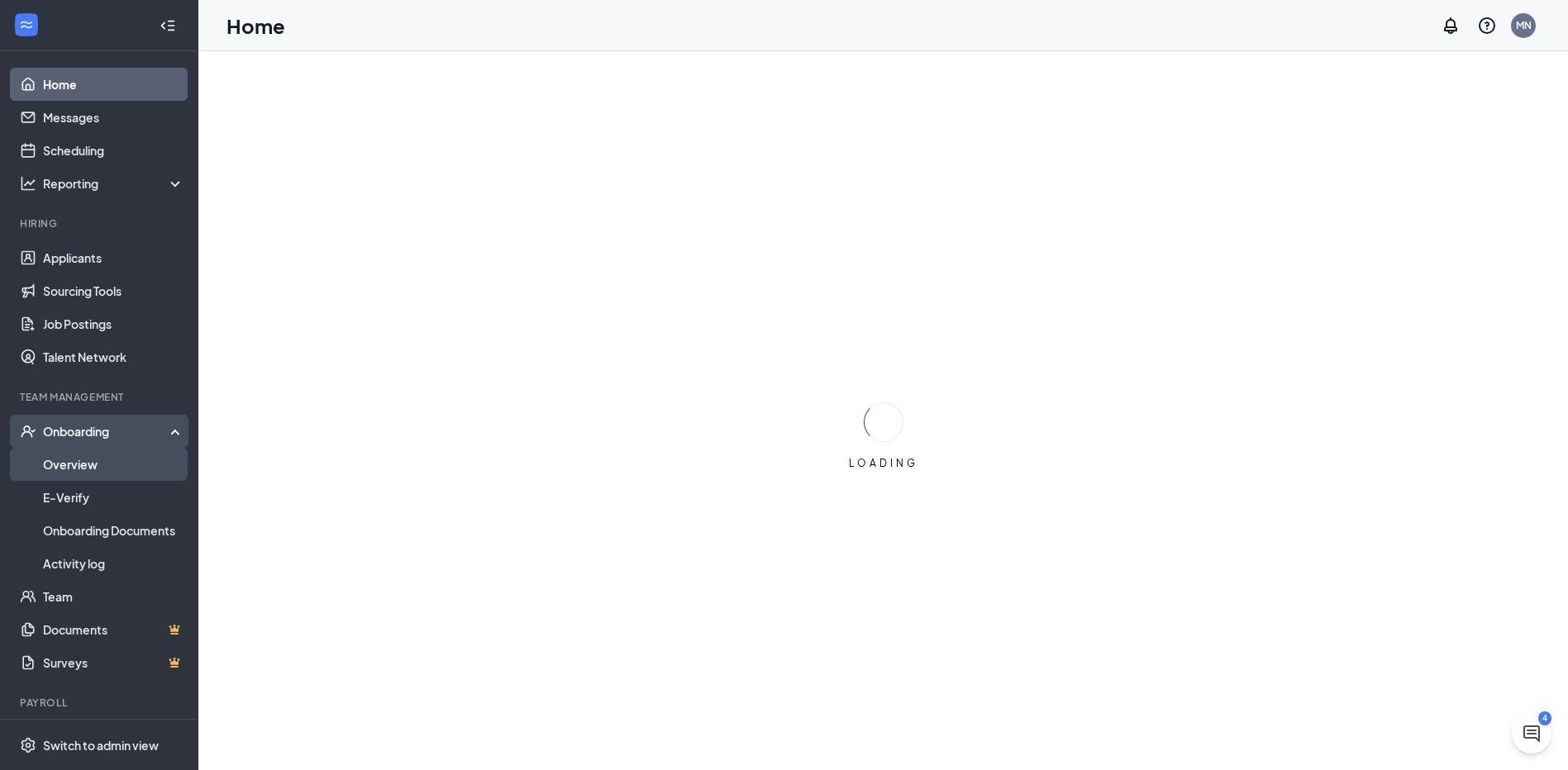
click at [136, 459] on link "Overview" at bounding box center [114, 464] width 141 height 33
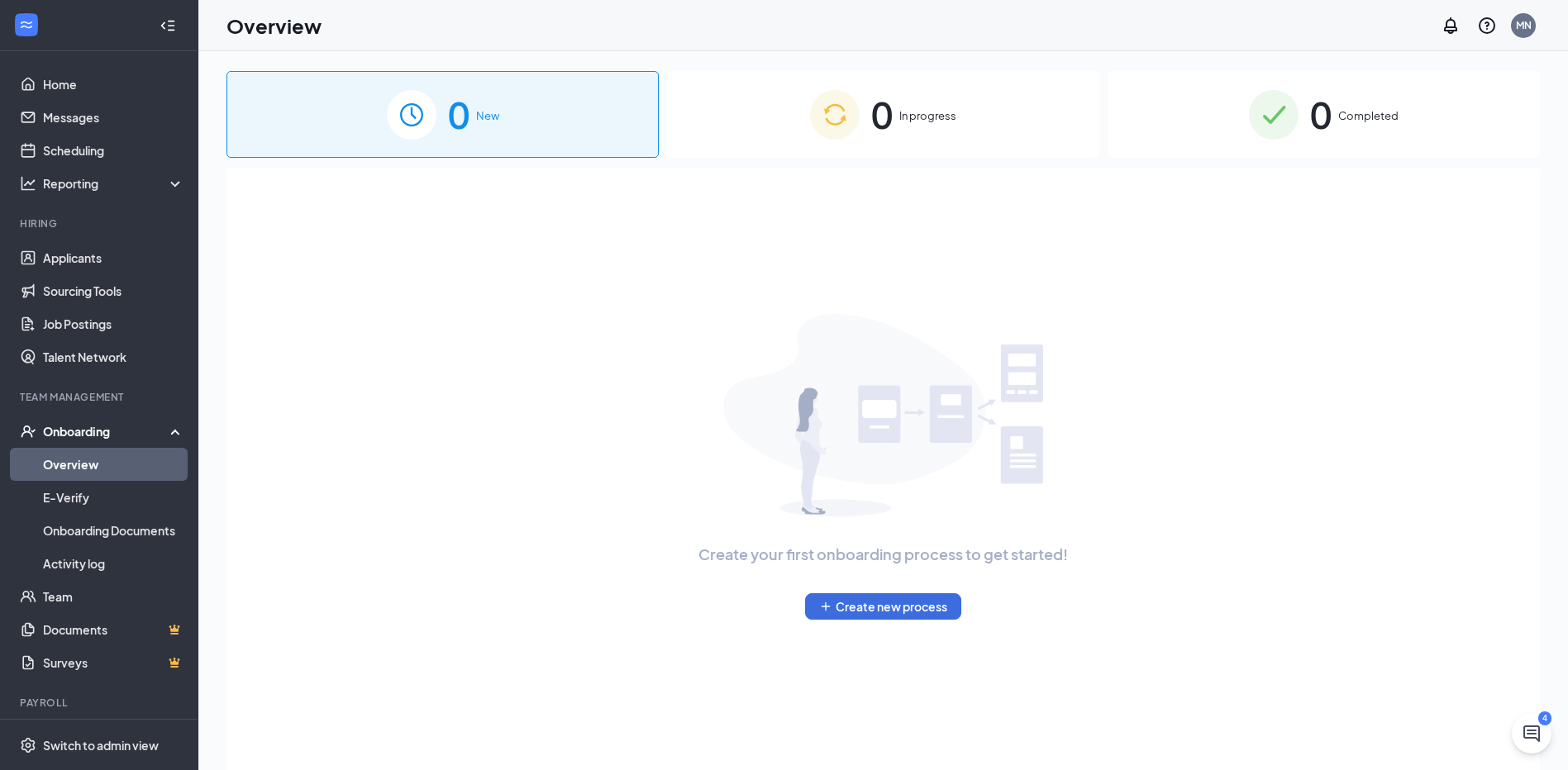
click at [827, 116] on img at bounding box center [835, 115] width 49 height 49
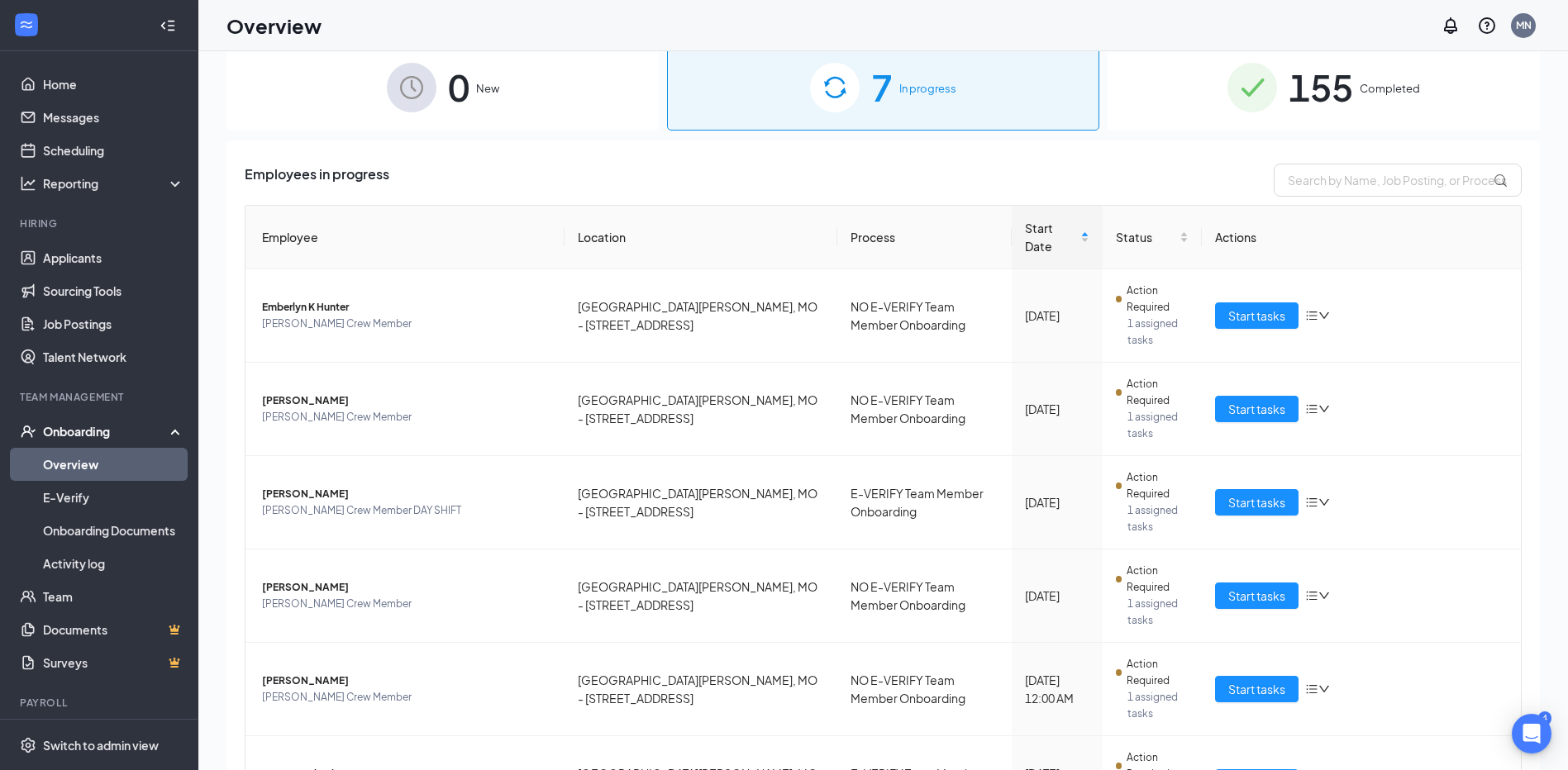
scroll to position [74, 0]
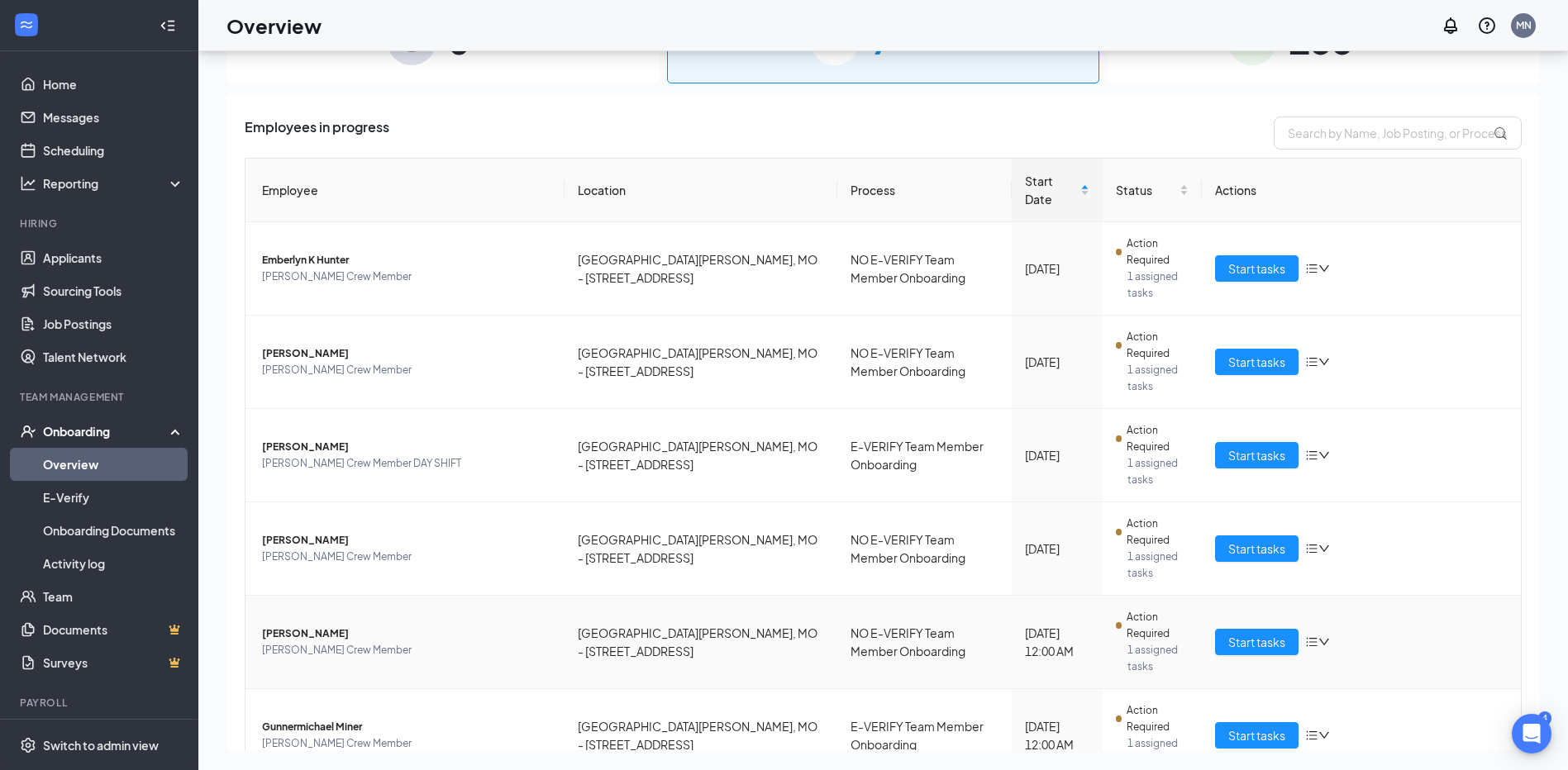
click at [336, 642] on td "[PERSON_NAME] [PERSON_NAME] Crew Member" at bounding box center [405, 642] width 319 height 93
click at [1267, 633] on span "Start tasks" at bounding box center [1256, 641] width 57 height 19
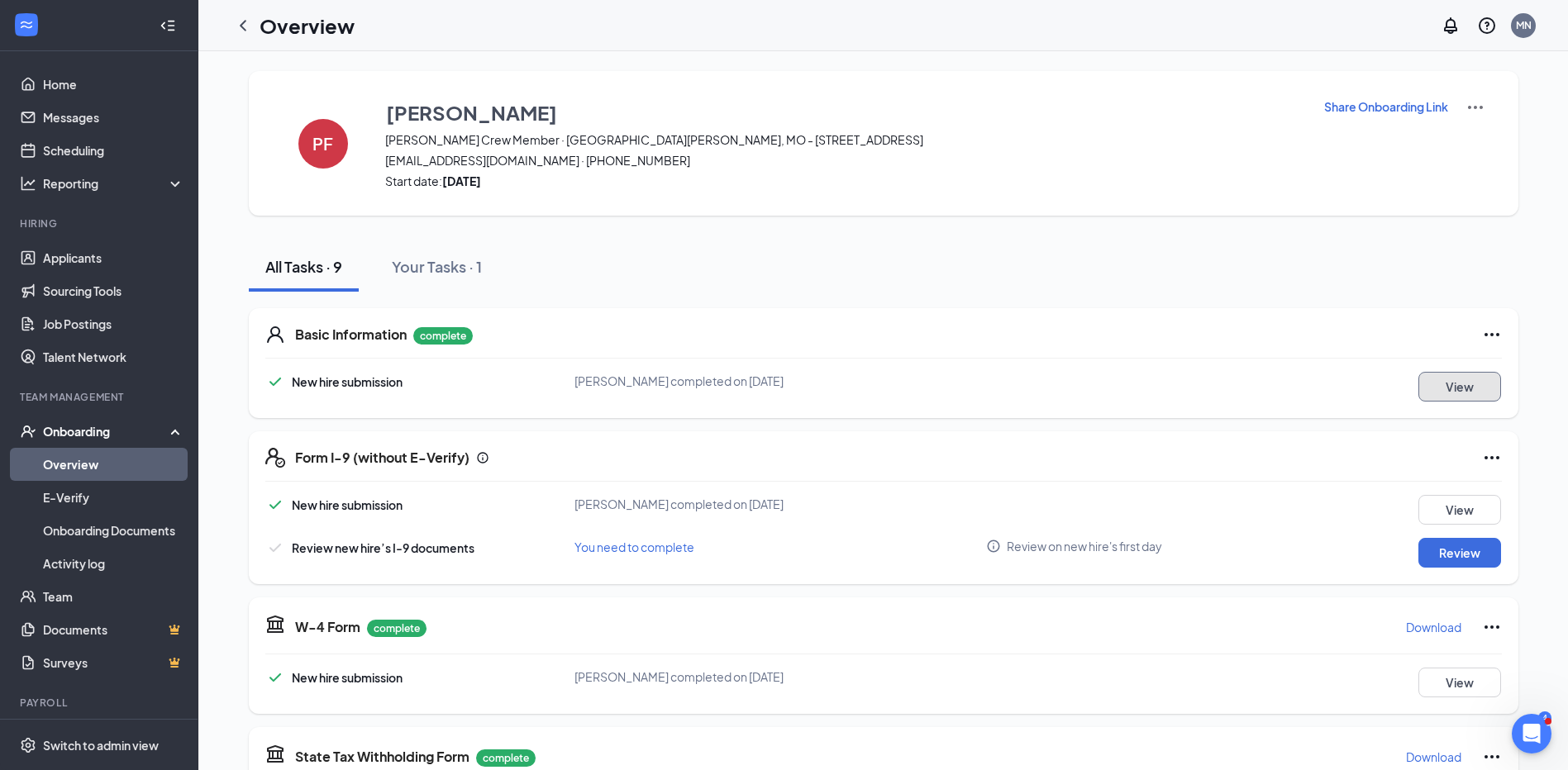
click at [1453, 396] on button "View" at bounding box center [1460, 387] width 83 height 30
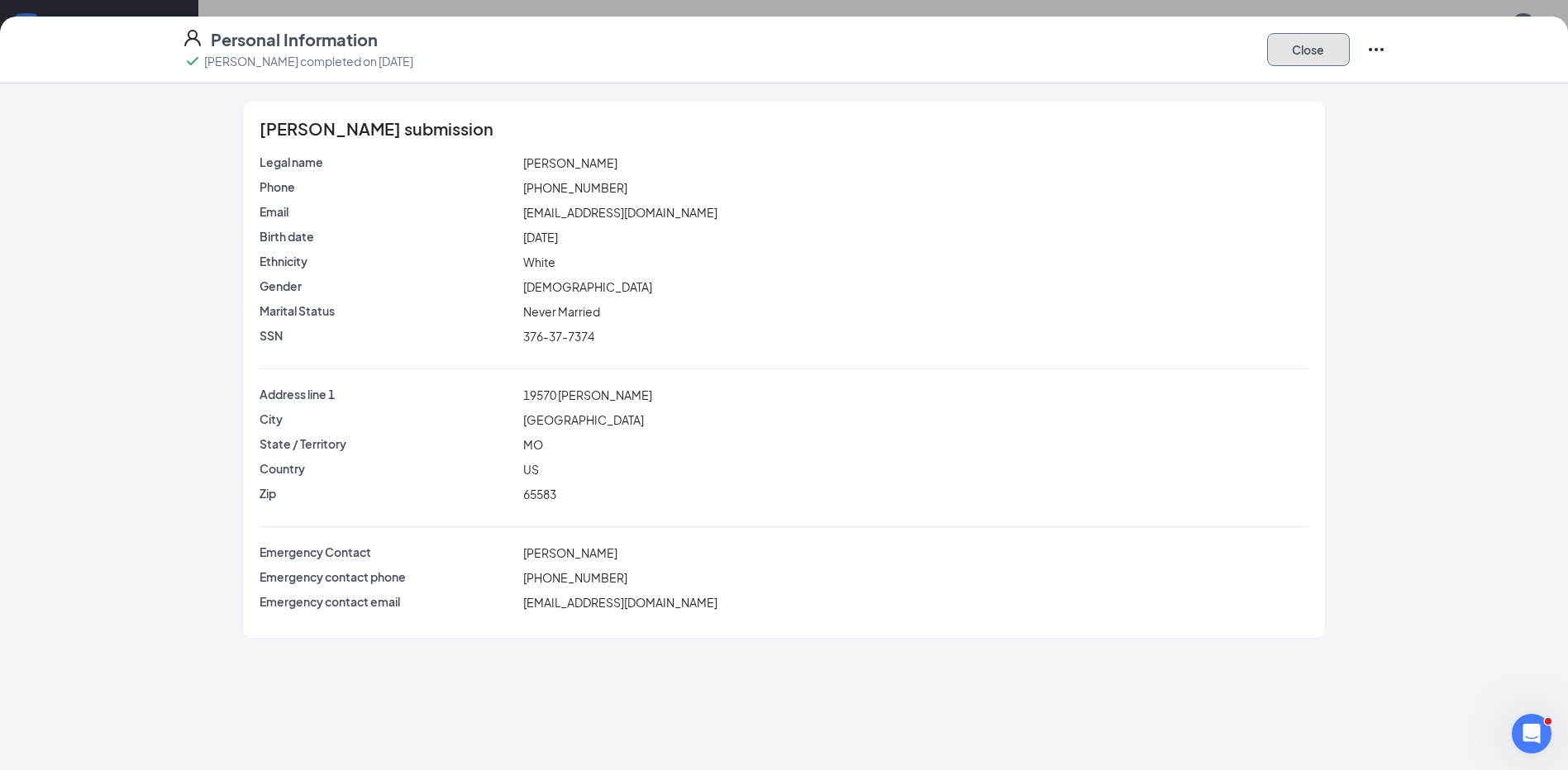
click at [1315, 56] on button "Close" at bounding box center [1309, 50] width 83 height 33
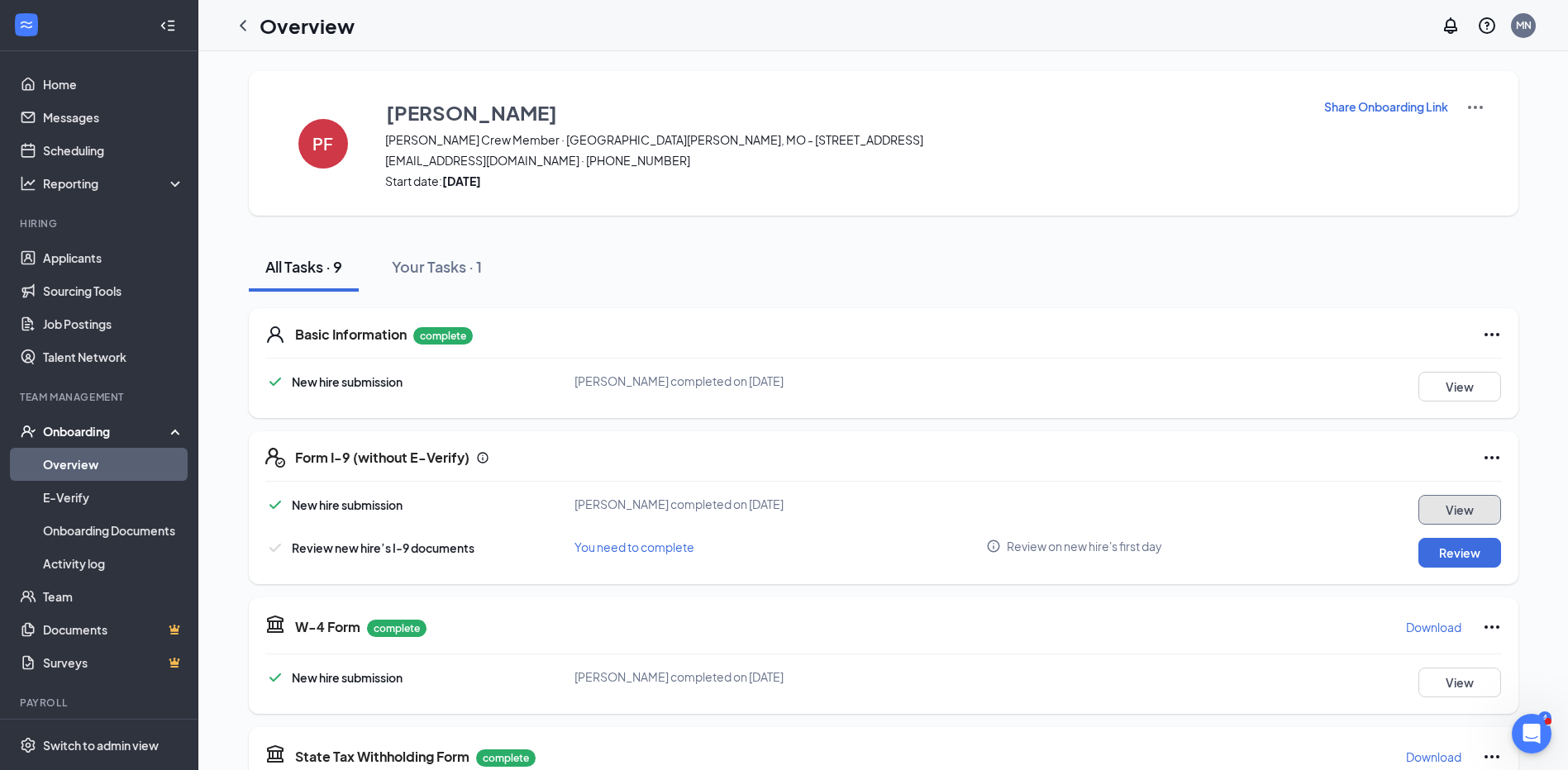
click at [1487, 509] on button "View" at bounding box center [1460, 510] width 83 height 30
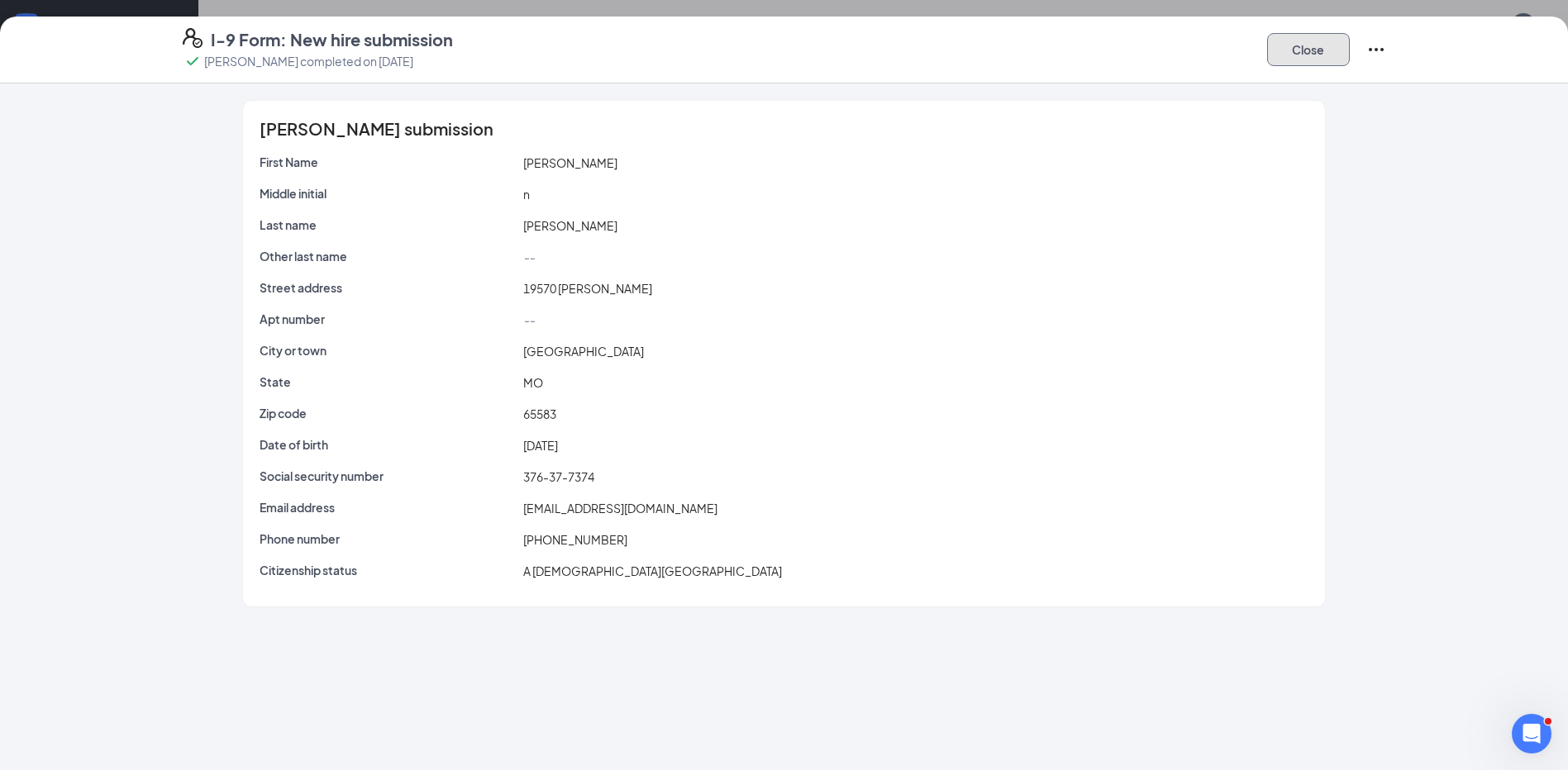
click at [1297, 63] on button "Close" at bounding box center [1309, 50] width 83 height 33
